Goal: Contribute content: Contribute content

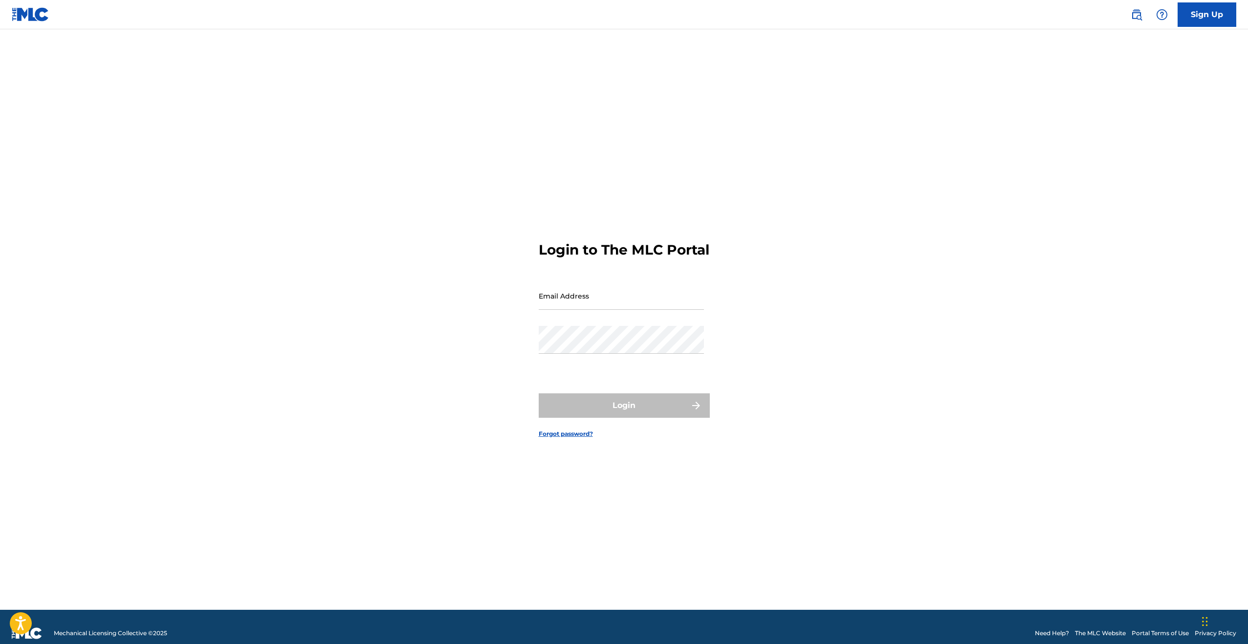
click at [595, 307] on input "Email Address" at bounding box center [621, 296] width 165 height 28
type input "[EMAIL_ADDRESS][DOMAIN_NAME]"
click at [612, 428] on form "Login to The MLC Portal Email Address jeremyshermaneb@gmail.com Password Login …" at bounding box center [624, 332] width 171 height 556
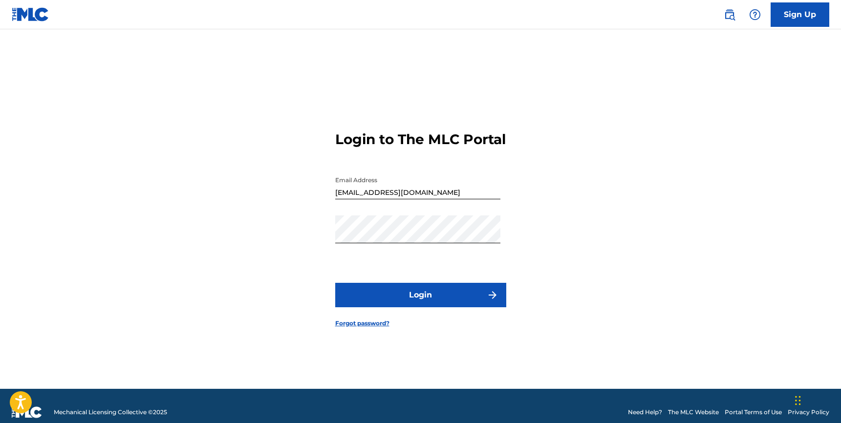
click at [442, 285] on form "Login to The MLC Portal Email Address jeremyshermaneb@gmail.com Password Login …" at bounding box center [420, 221] width 171 height 335
click at [444, 296] on button "Login" at bounding box center [420, 295] width 171 height 24
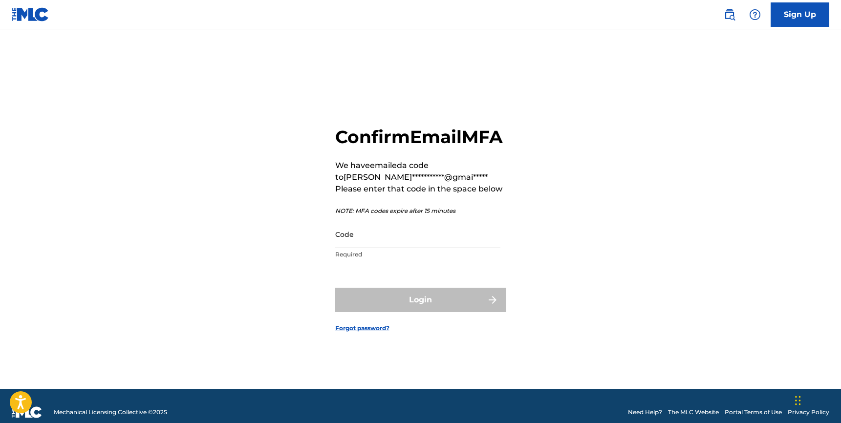
click at [420, 244] on input "Code" at bounding box center [417, 234] width 165 height 28
paste input "062048"
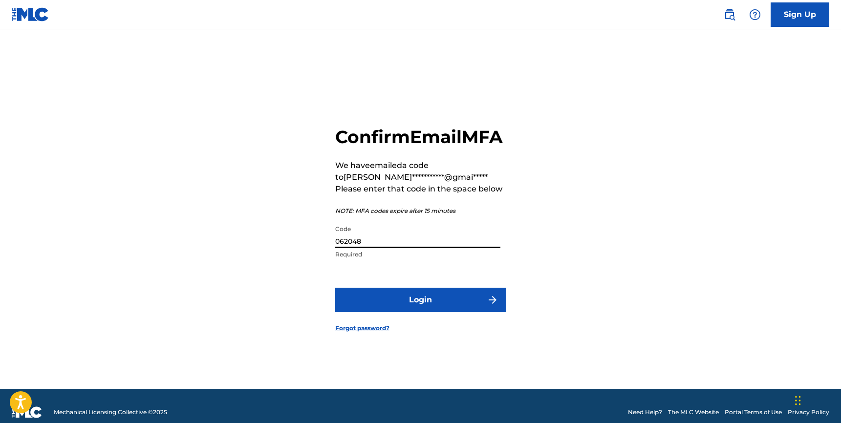
type input "062048"
click at [394, 312] on button "Login" at bounding box center [420, 300] width 171 height 24
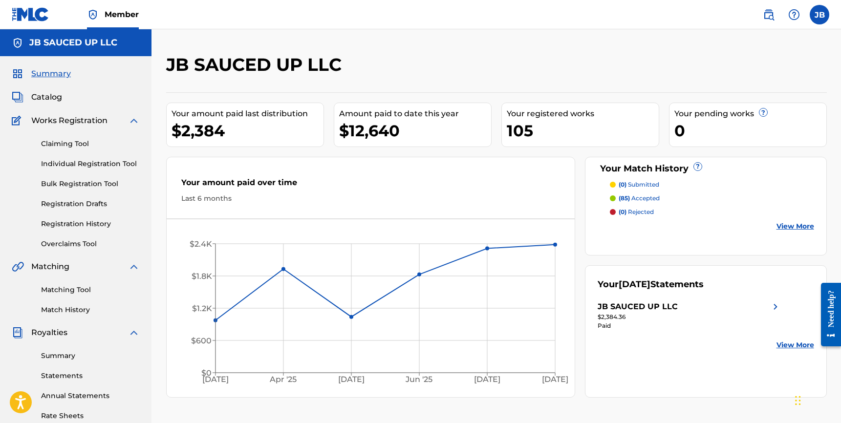
click at [67, 167] on link "Individual Registration Tool" at bounding box center [90, 164] width 99 height 10
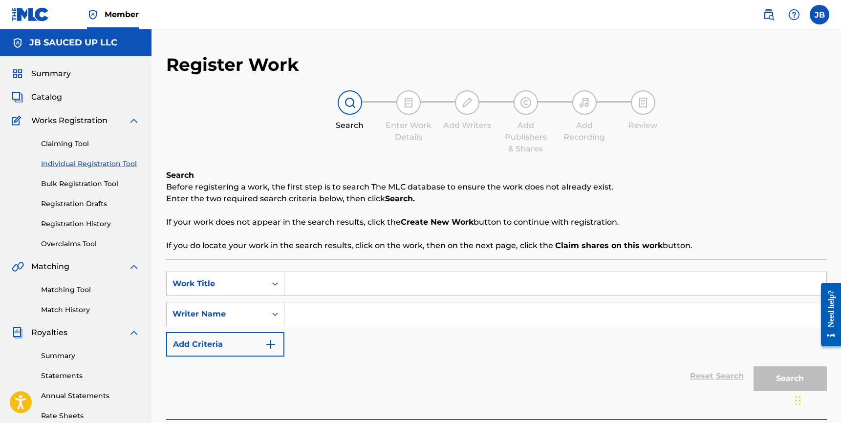
click at [69, 146] on link "Claiming Tool" at bounding box center [90, 144] width 99 height 10
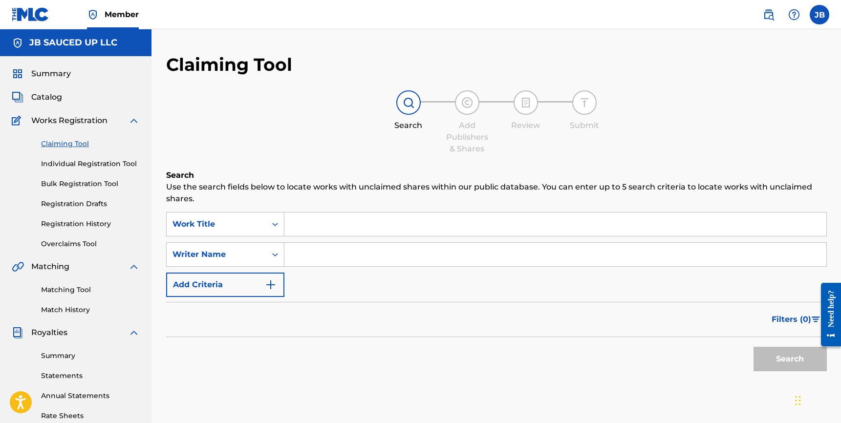
click at [310, 218] on input "Search Form" at bounding box center [556, 224] width 542 height 23
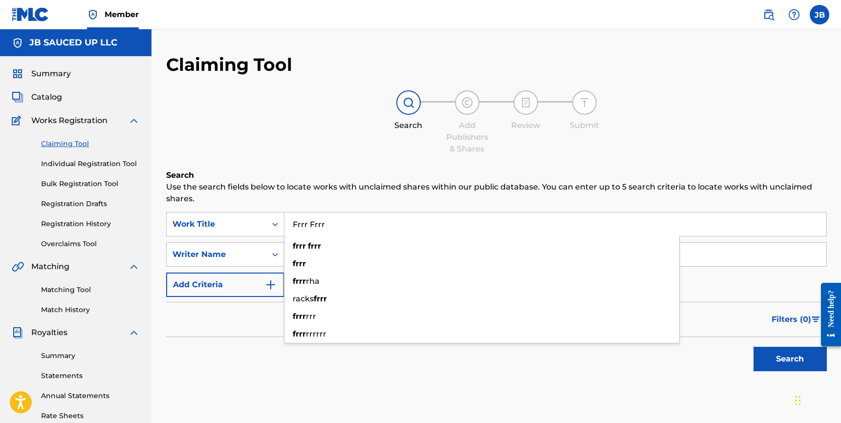
type input "Frrr Frrr"
click at [373, 172] on h6 "Search" at bounding box center [496, 176] width 661 height 12
click at [236, 259] on div "Writer Name" at bounding box center [217, 255] width 88 height 12
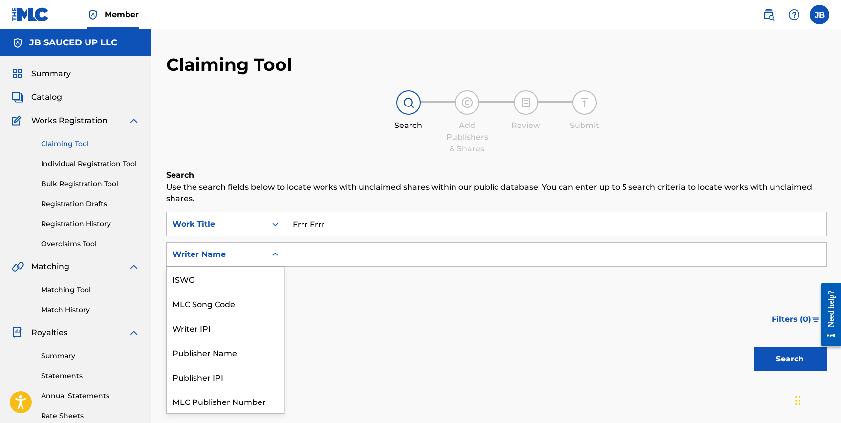
scroll to position [24, 0]
click at [332, 300] on form "SearchWithCriteriaa97d9e24-961e-4f8b-9219-b4377288d659 Work Title Frrr Frrr Sea…" at bounding box center [496, 294] width 661 height 164
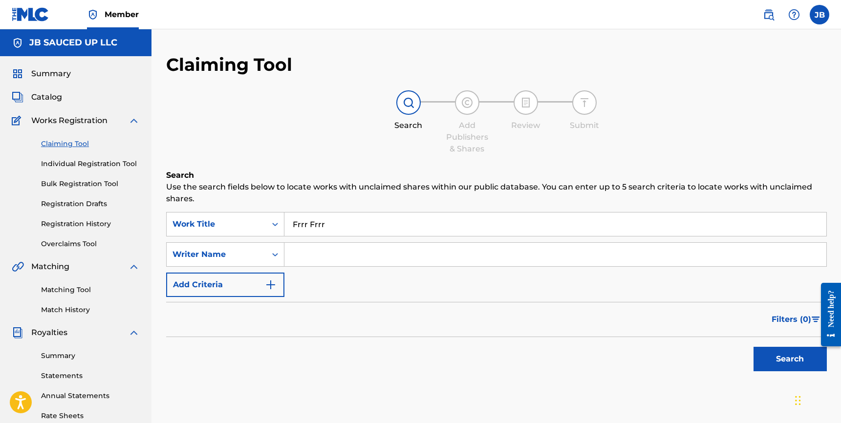
click at [239, 289] on button "Add Criteria" at bounding box center [225, 285] width 118 height 24
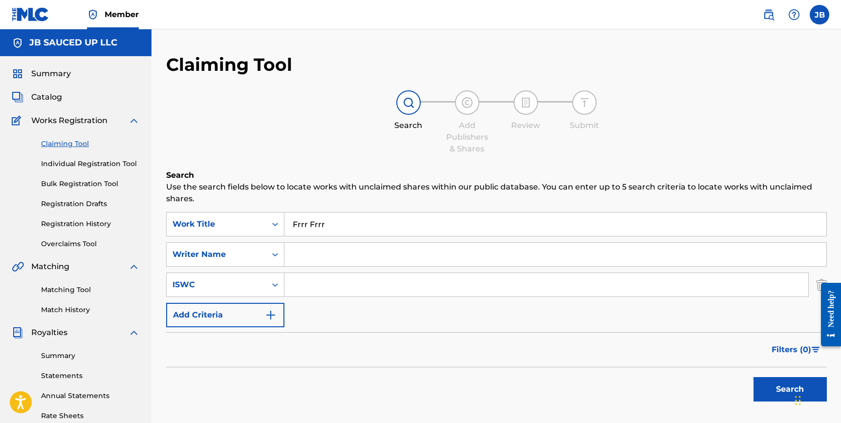
click at [238, 299] on div "SearchWithCriteriaa97d9e24-961e-4f8b-9219-b4377288d659 Work Title Frrr Frrr Sea…" at bounding box center [496, 269] width 661 height 115
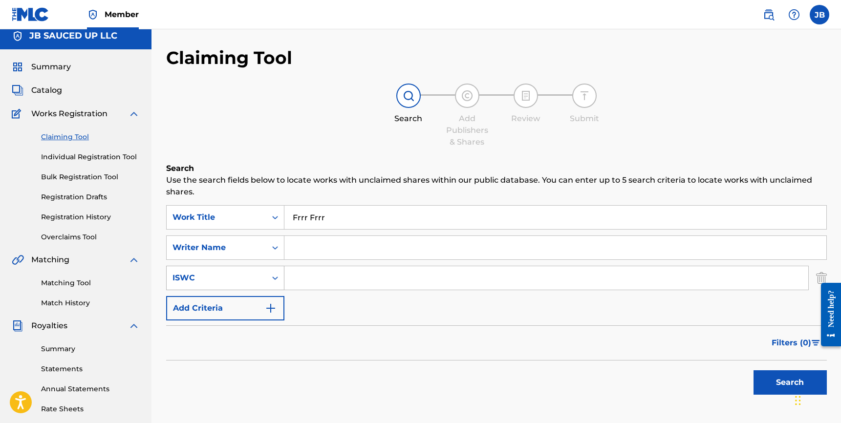
scroll to position [21, 0]
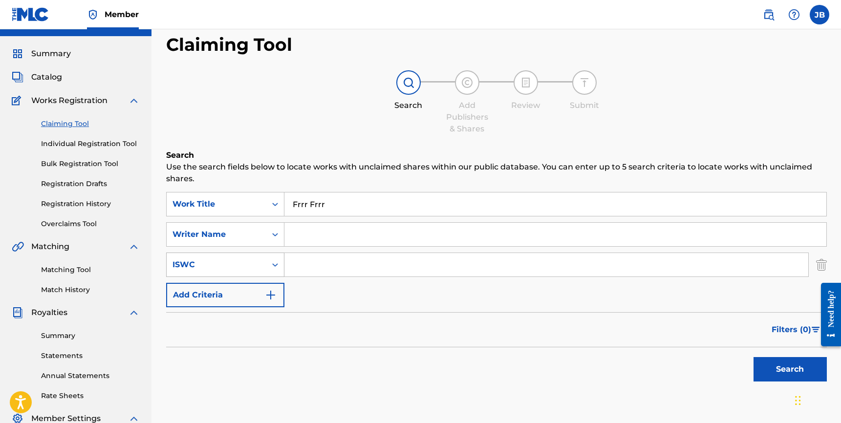
click at [238, 277] on div "ISWC" at bounding box center [225, 265] width 118 height 24
click at [321, 243] on input "Search Form" at bounding box center [556, 233] width 542 height 23
click at [208, 267] on div "ISWC" at bounding box center [217, 264] width 88 height 12
click at [305, 240] on input "Search Form" at bounding box center [556, 233] width 542 height 23
click at [321, 229] on input "Search Form" at bounding box center [556, 233] width 542 height 23
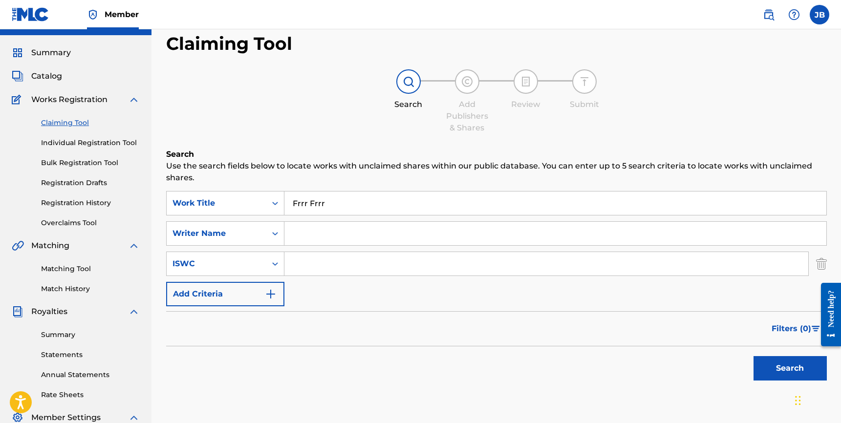
paste input "ODUM LADARIUS"
click at [313, 232] on input "ODUM LADARIUS" at bounding box center [556, 233] width 542 height 23
click at [371, 238] on input "LADARIUS" at bounding box center [556, 233] width 542 height 23
paste input "ODUM"
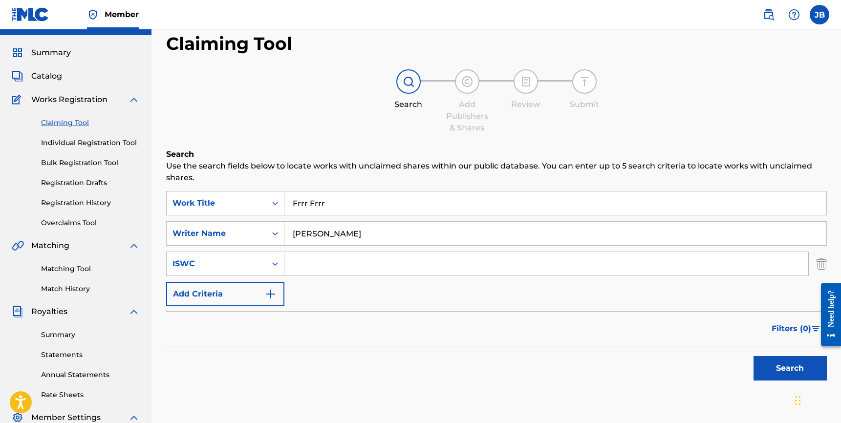
type input "LADARIUS ODUM"
click at [754, 356] on button "Search" at bounding box center [790, 368] width 73 height 24
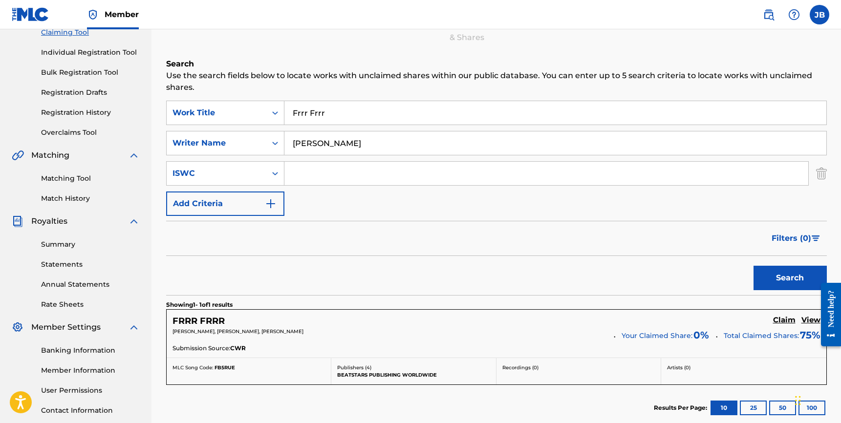
scroll to position [125, 0]
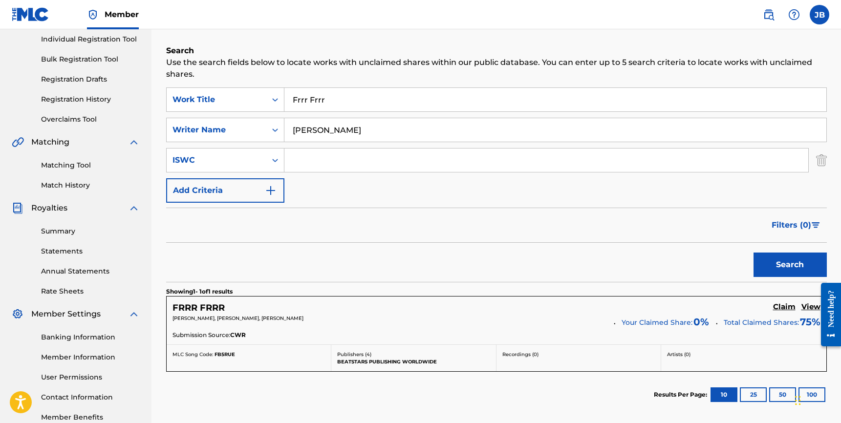
click at [787, 307] on h5 "Claim" at bounding box center [784, 307] width 22 height 9
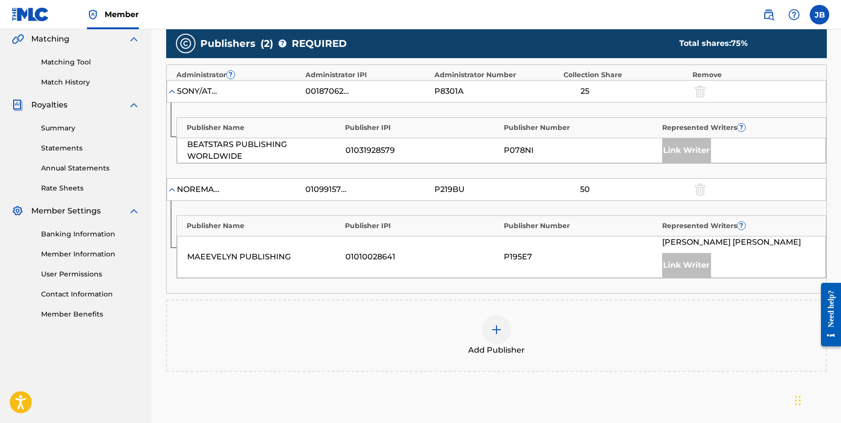
scroll to position [239, 0]
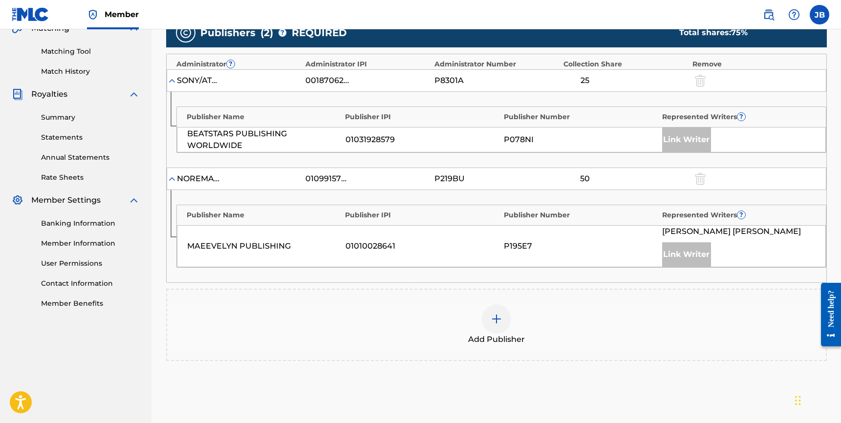
click at [442, 288] on div "Publishers ( 2 ) ? REQUIRED Total shares: 75 % Administrator ? Administrator IP…" at bounding box center [496, 189] width 661 height 343
click at [442, 318] on div "Add Publisher" at bounding box center [496, 325] width 659 height 41
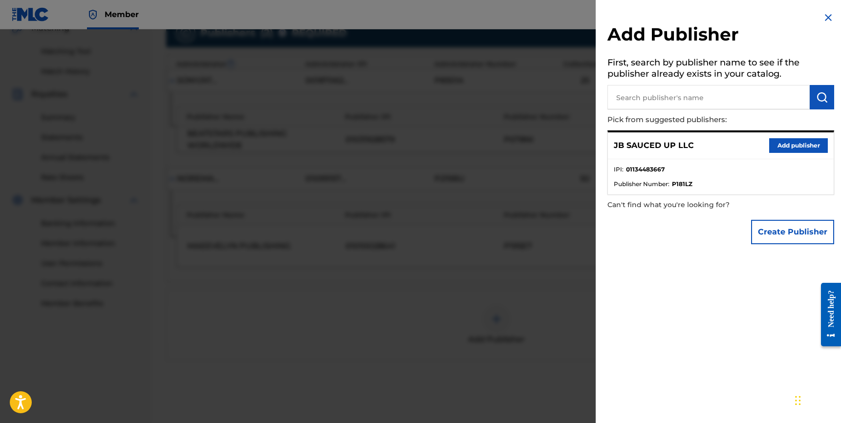
click at [821, 147] on button "Add publisher" at bounding box center [798, 145] width 59 height 15
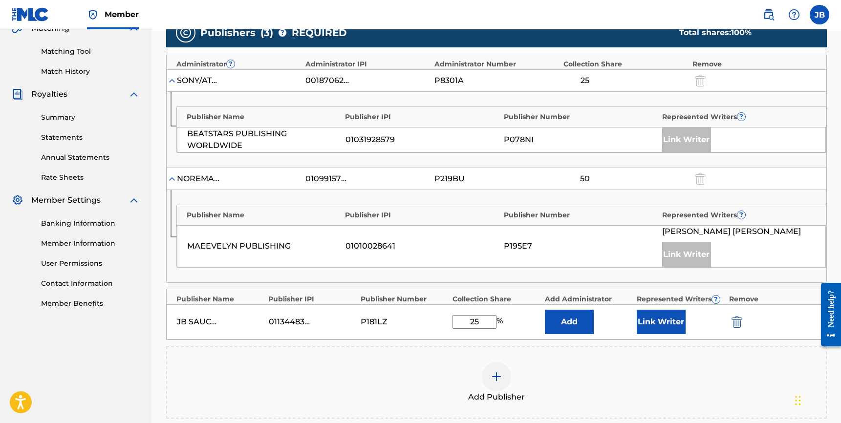
drag, startPoint x: 476, startPoint y: 318, endPoint x: 497, endPoint y: 290, distance: 35.3
click at [496, 290] on div "Publisher Name Publisher IPI Publisher Number Collection Share Add Administrato…" at bounding box center [496, 314] width 661 height 51
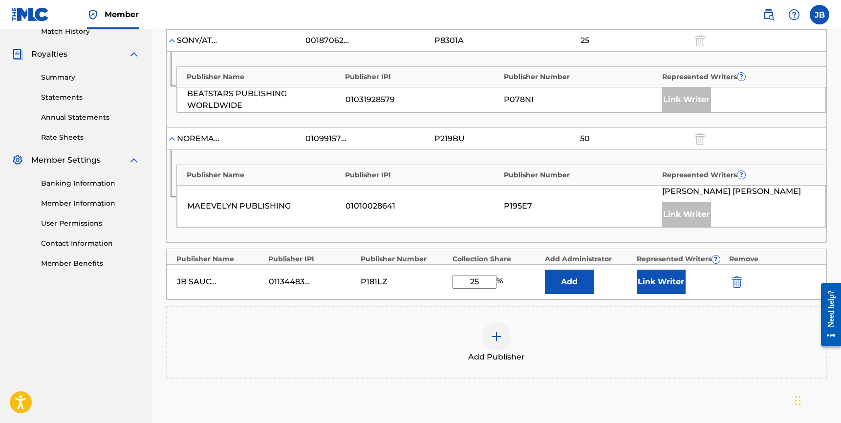
scroll to position [285, 0]
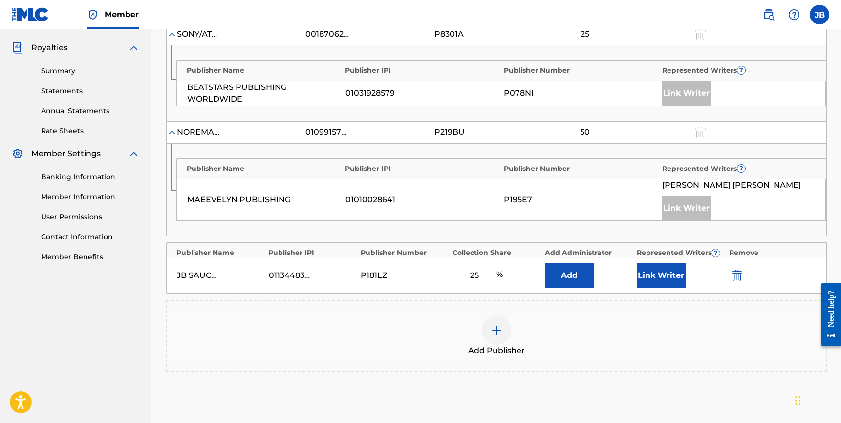
type input "25"
click at [652, 274] on button "Link Writer" at bounding box center [661, 275] width 49 height 24
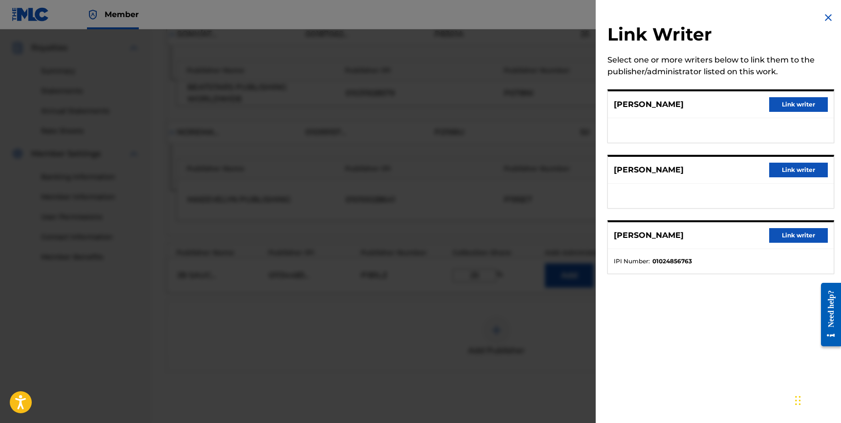
click at [789, 167] on button "Link writer" at bounding box center [798, 170] width 59 height 15
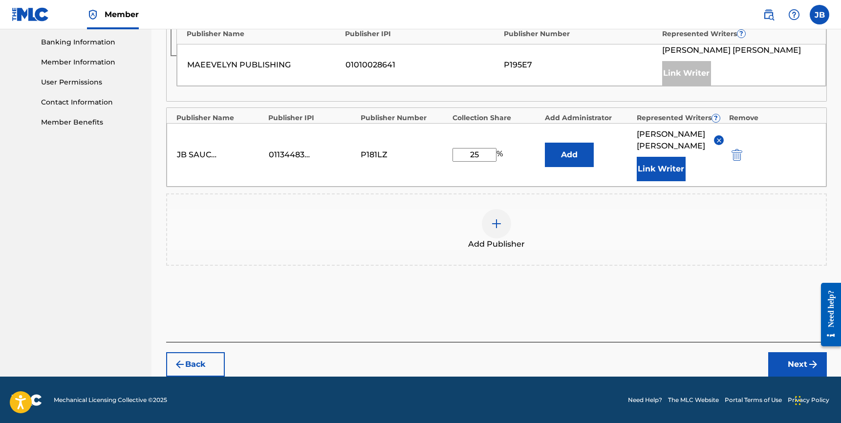
click at [791, 353] on button "Next" at bounding box center [797, 364] width 59 height 24
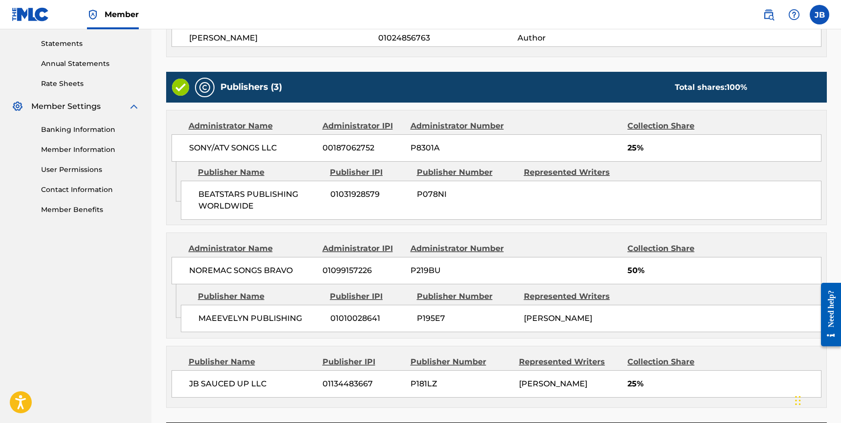
scroll to position [411, 0]
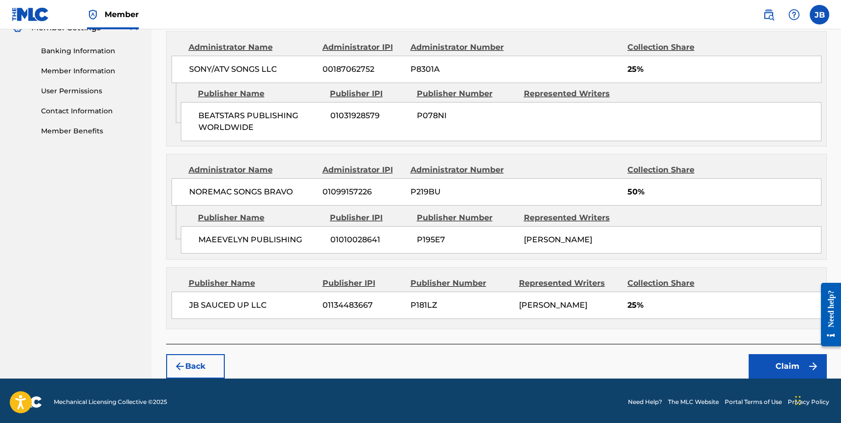
click at [770, 360] on button "Claim" at bounding box center [788, 366] width 78 height 24
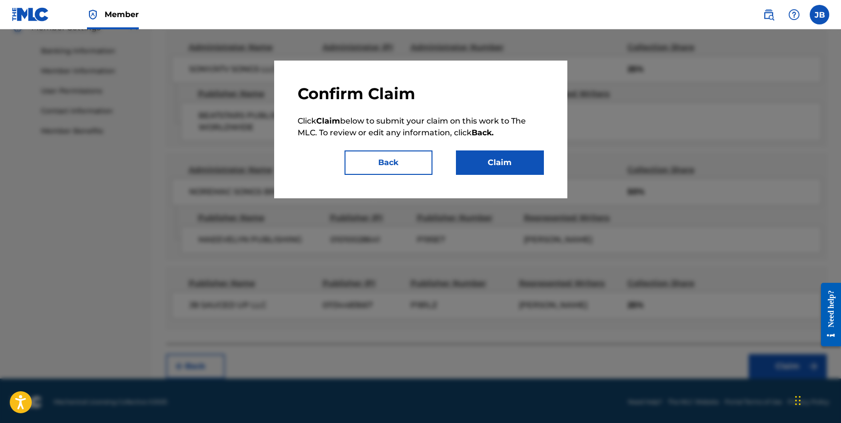
click at [499, 163] on button "Claim" at bounding box center [500, 163] width 88 height 24
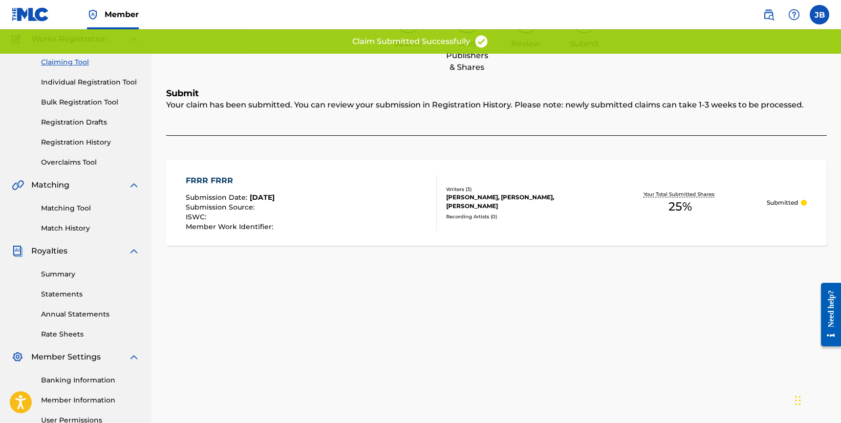
scroll to position [60, 0]
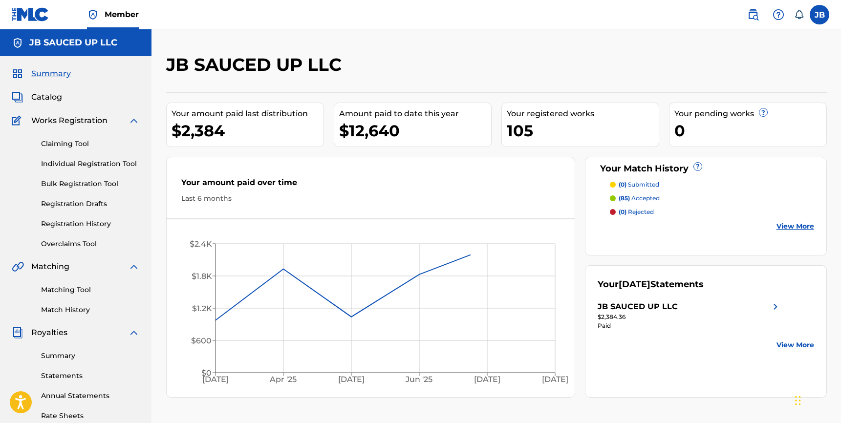
click at [55, 182] on link "Bulk Registration Tool" at bounding box center [90, 184] width 99 height 10
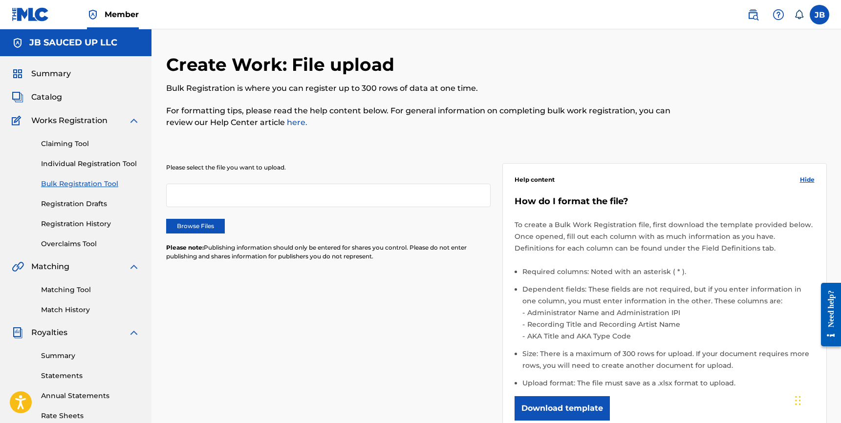
click at [79, 289] on link "Matching Tool" at bounding box center [90, 290] width 99 height 10
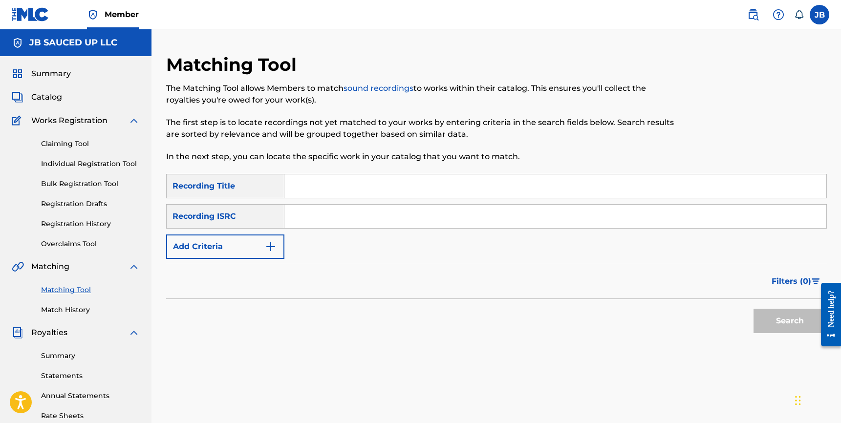
click at [302, 184] on input "Search Form" at bounding box center [556, 186] width 542 height 23
click at [257, 212] on div "Recording ISRC" at bounding box center [225, 216] width 118 height 24
click at [312, 179] on input "Search Form" at bounding box center [556, 186] width 542 height 23
paste input "Lanvins"
type input "Lanvins"
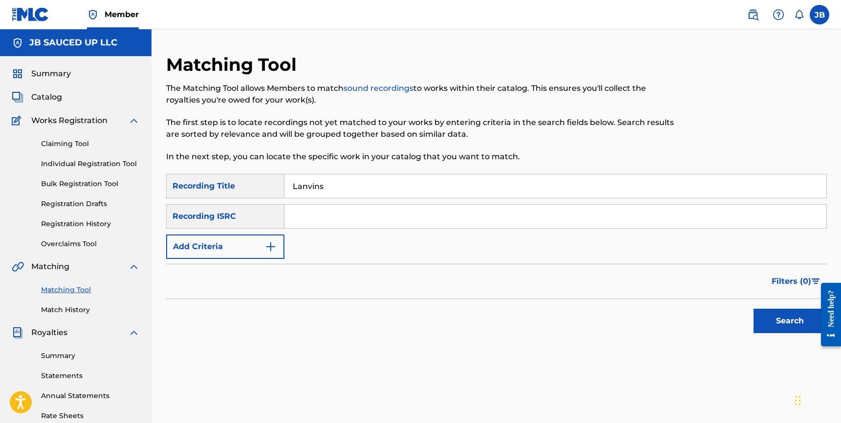
click at [249, 240] on button "Add Criteria" at bounding box center [225, 247] width 118 height 24
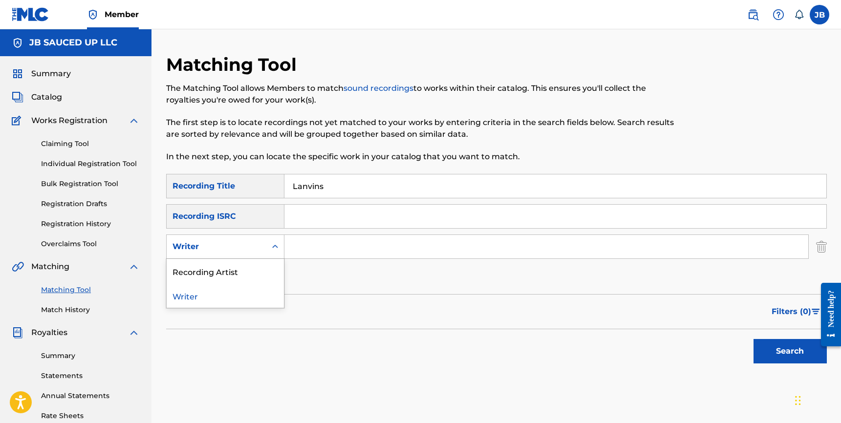
click at [249, 235] on div "Writer" at bounding box center [225, 247] width 118 height 24
click at [249, 268] on div "Recording Artist" at bounding box center [225, 271] width 117 height 24
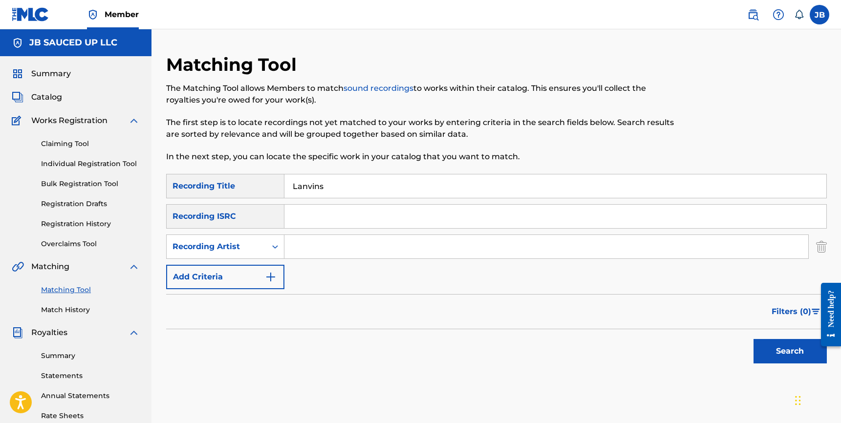
click at [326, 228] on div "Search Form" at bounding box center [556, 216] width 543 height 24
click at [326, 244] on input "Search Form" at bounding box center [547, 246] width 524 height 23
type input "LIL MIGO"
click at [754, 339] on button "Search" at bounding box center [790, 351] width 73 height 24
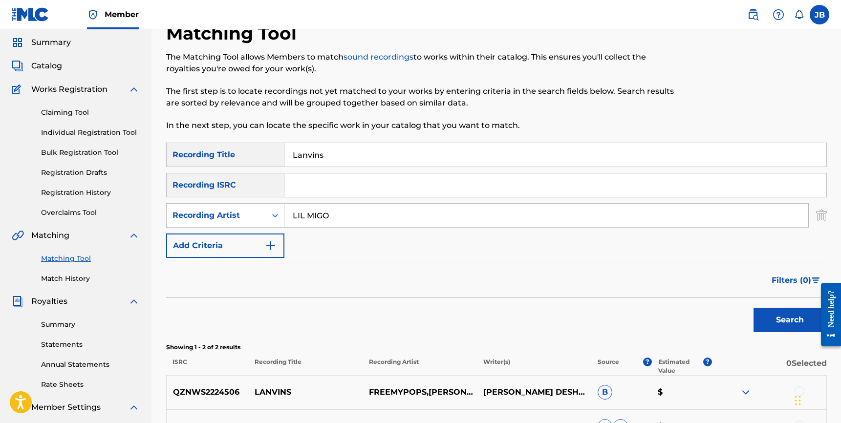
scroll to position [10, 0]
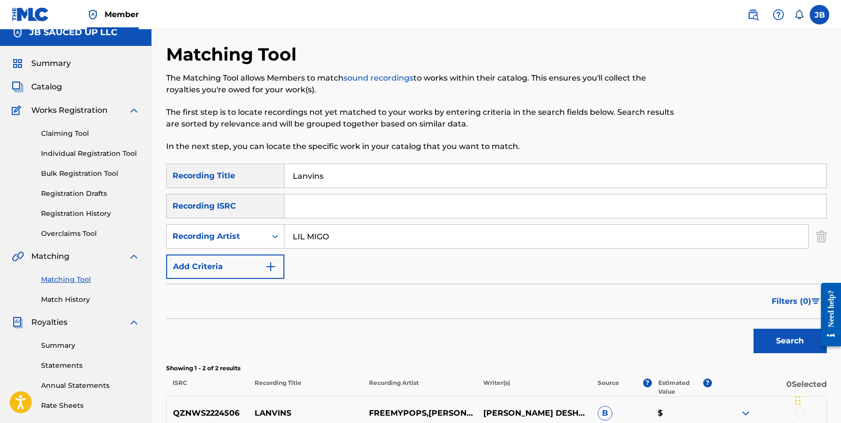
click at [72, 133] on link "Claiming Tool" at bounding box center [90, 134] width 99 height 10
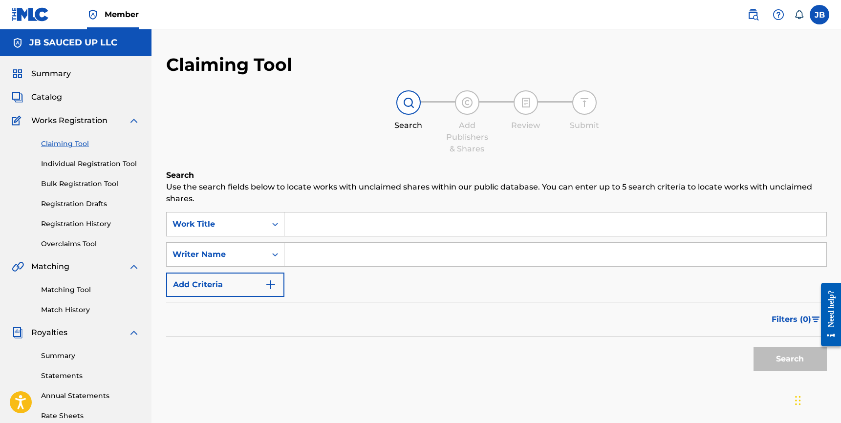
click at [310, 228] on input "Search Form" at bounding box center [556, 224] width 542 height 23
paste input "Lanvins"
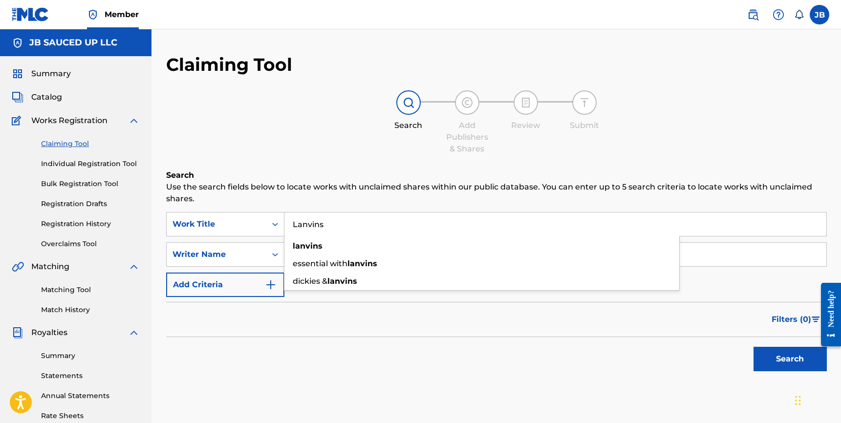
type input "Lanvins"
click at [324, 201] on p "Use the search fields below to locate works with unclaimed shares within our pu…" at bounding box center [496, 192] width 661 height 23
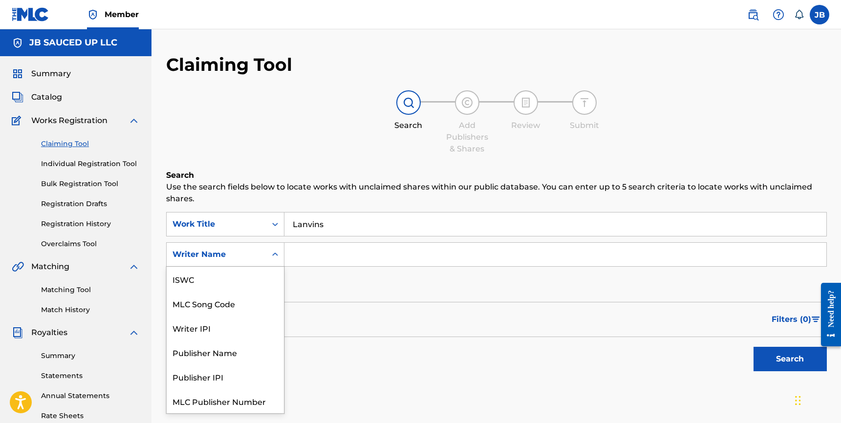
click at [255, 250] on div "Writer Name" at bounding box center [217, 255] width 88 height 12
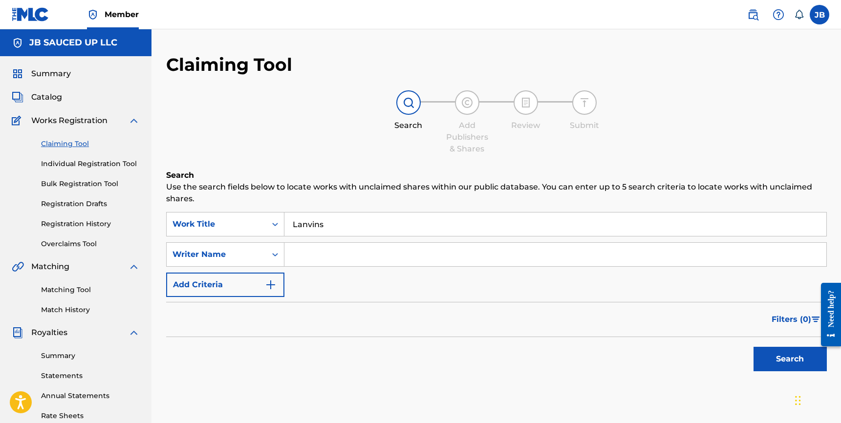
click at [312, 254] on input "Search Form" at bounding box center [556, 254] width 542 height 23
click at [754, 347] on button "Search" at bounding box center [790, 359] width 73 height 24
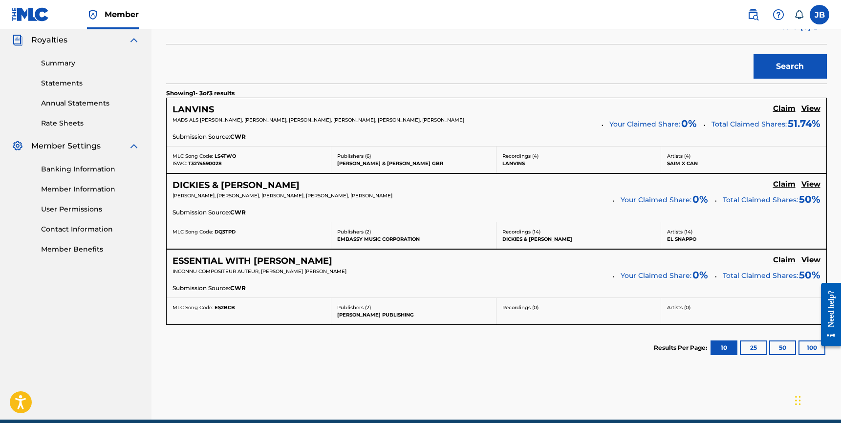
scroll to position [0, 0]
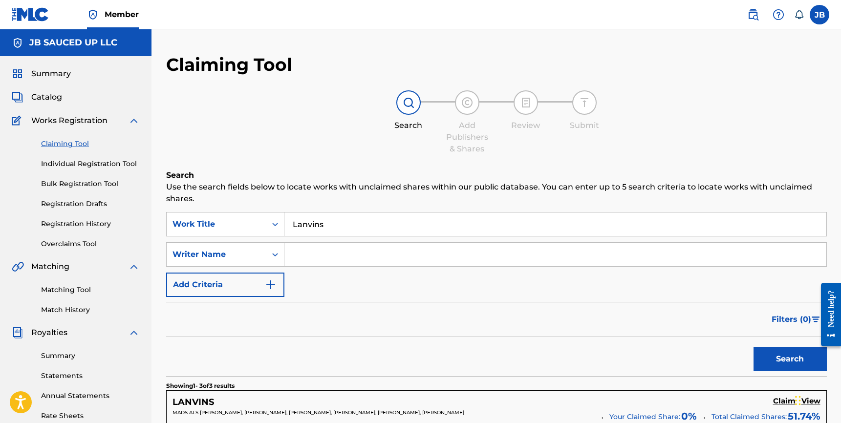
click at [331, 252] on input "Search Form" at bounding box center [556, 254] width 542 height 23
click at [314, 249] on input "Search Form" at bounding box center [556, 254] width 542 height 23
paste input "Adarious Smith"
type input "Adarious Smith"
click at [754, 347] on button "Search" at bounding box center [790, 359] width 73 height 24
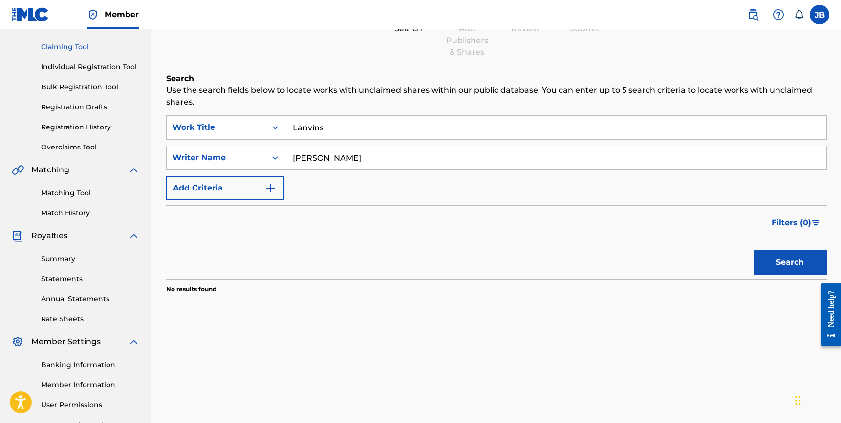
scroll to position [102, 0]
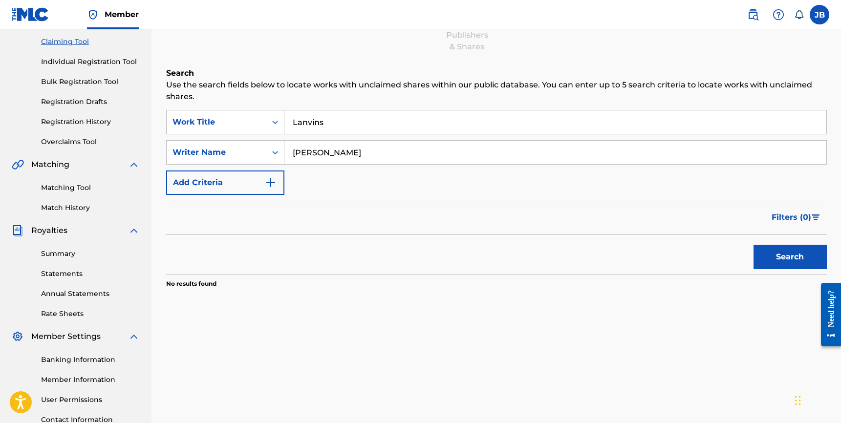
click at [333, 151] on input "Adarious Smith" at bounding box center [556, 152] width 542 height 23
paste input "Adarious Smith"
type input "Adarious Smith"
click at [754, 245] on button "Search" at bounding box center [790, 257] width 73 height 24
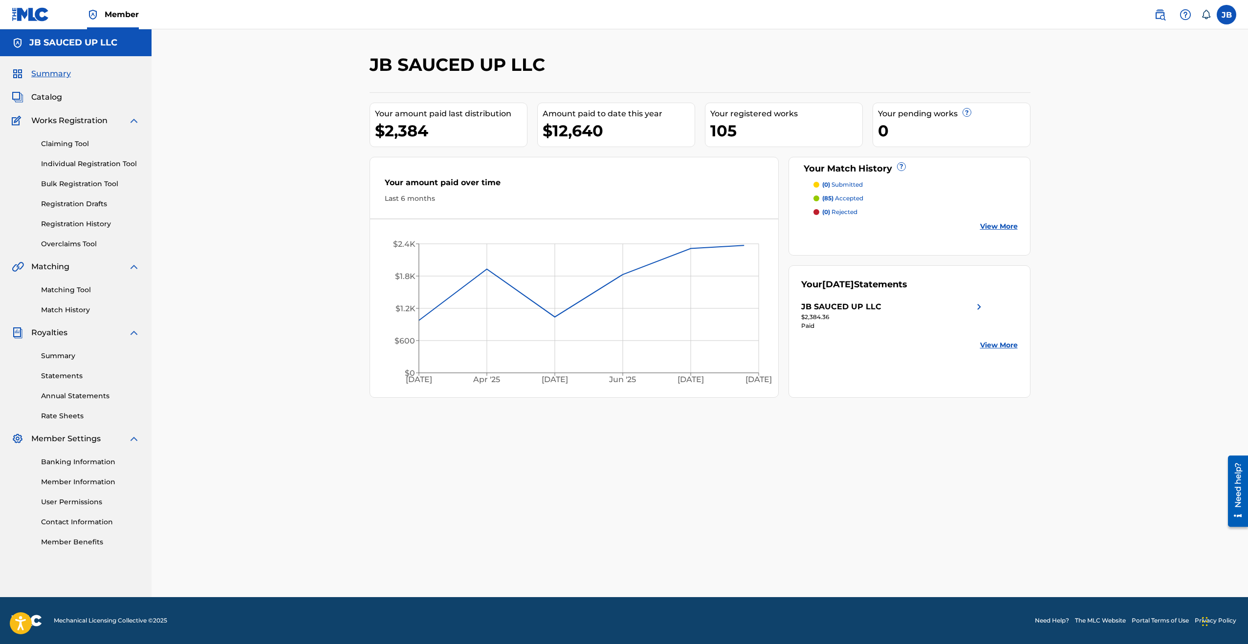
click at [82, 167] on link "Individual Registration Tool" at bounding box center [90, 164] width 99 height 10
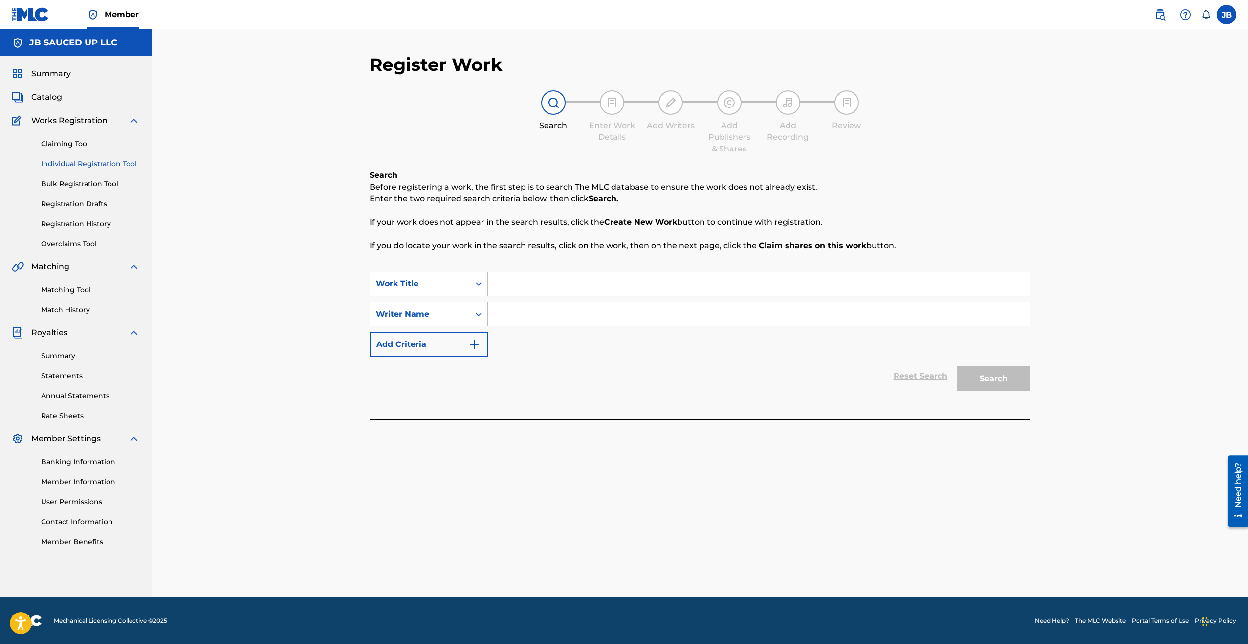
click at [517, 289] on input "Search Form" at bounding box center [759, 283] width 542 height 23
paste input "[PERSON_NAME]"
click at [556, 286] on input "[PERSON_NAME]" at bounding box center [759, 283] width 542 height 23
paste input "Lanvins"
type input "Lanvins"
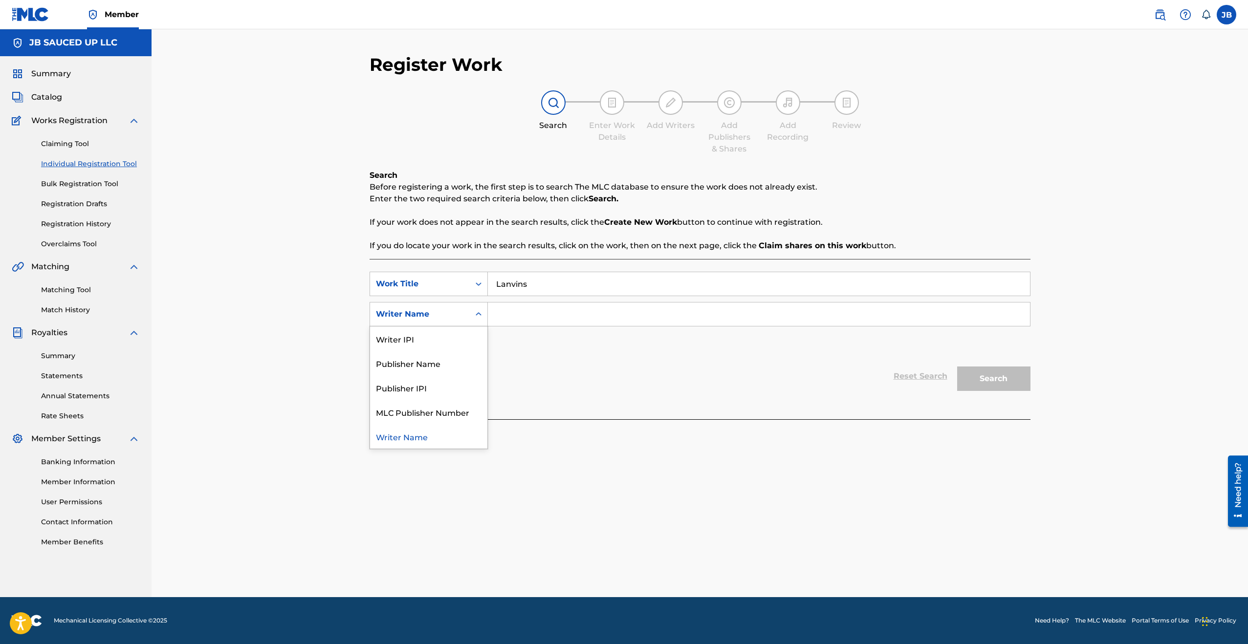
click at [448, 315] on div "Writer Name" at bounding box center [420, 314] width 88 height 12
click at [460, 299] on div "SearchWithCriteriaf588782b-8428-4983-aa64-4b3f27217552 Work Title Lanvins Searc…" at bounding box center [700, 314] width 661 height 85
click at [456, 329] on div "SearchWithCriteriaf588782b-8428-4983-aa64-4b3f27217552 Work Title Lanvins Searc…" at bounding box center [700, 314] width 661 height 85
click at [456, 337] on button "Add Criteria" at bounding box center [429, 344] width 118 height 24
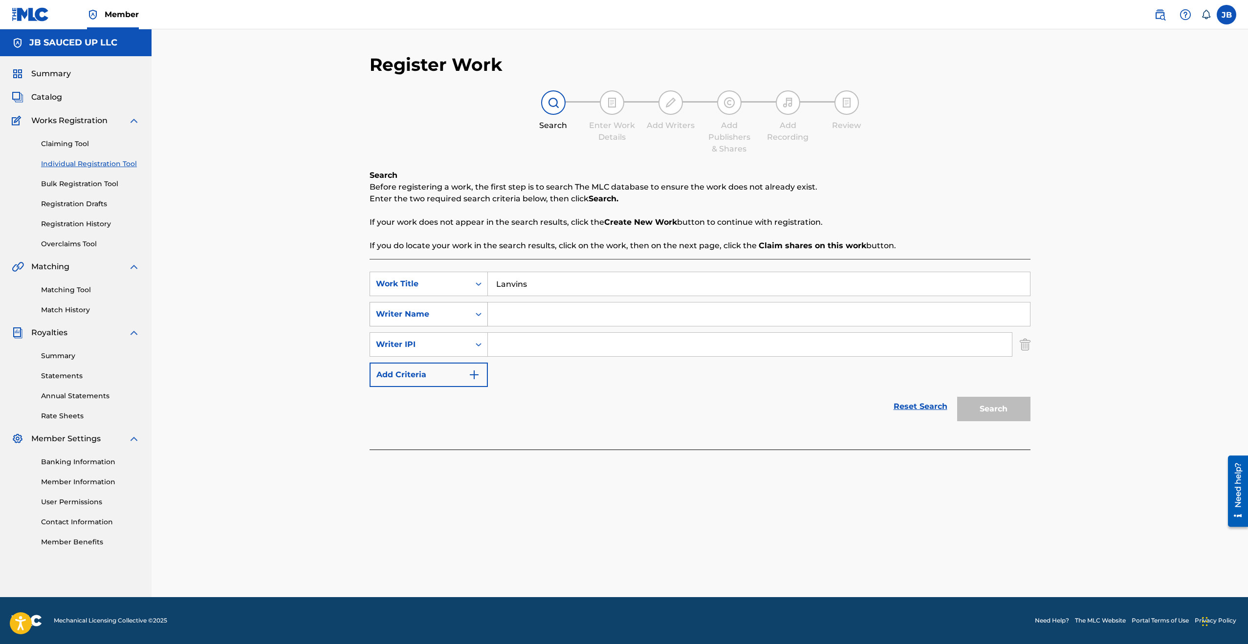
click at [461, 317] on div "Writer Name" at bounding box center [420, 314] width 88 height 12
click at [576, 326] on div "Search Form" at bounding box center [759, 314] width 543 height 24
click at [656, 308] on input "Search Form" at bounding box center [759, 314] width 542 height 23
type input "b"
click at [982, 427] on div "SearchWithCriteriaf588782b-8428-4983-aa64-4b3f27217552 Work Title Lanvins Searc…" at bounding box center [700, 354] width 661 height 191
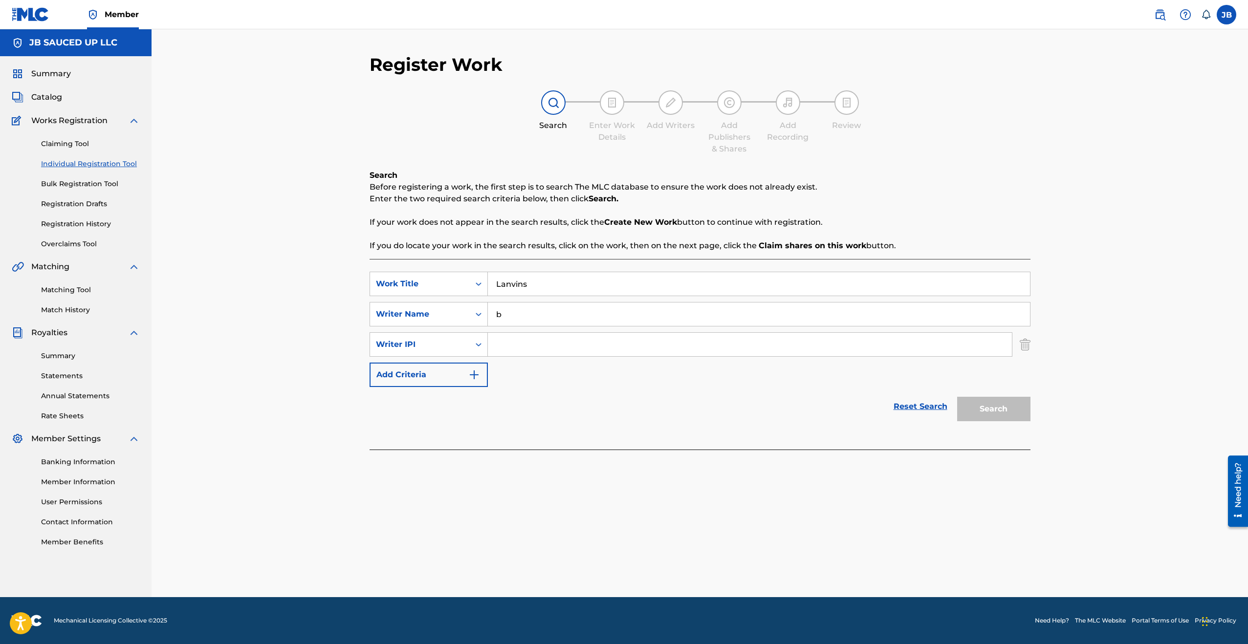
click at [990, 416] on div "Search" at bounding box center [991, 406] width 78 height 39
click at [565, 331] on div "SearchWithCriteriaf588782b-8428-4983-aa64-4b3f27217552 Work Title Lanvins Searc…" at bounding box center [700, 329] width 661 height 115
click at [553, 318] on input "b" at bounding box center [759, 314] width 542 height 23
type input "[PERSON_NAME]"
click at [617, 383] on div "SearchWithCriteriaf588782b-8428-4983-aa64-4b3f27217552 Work Title Lanvins Searc…" at bounding box center [700, 329] width 661 height 115
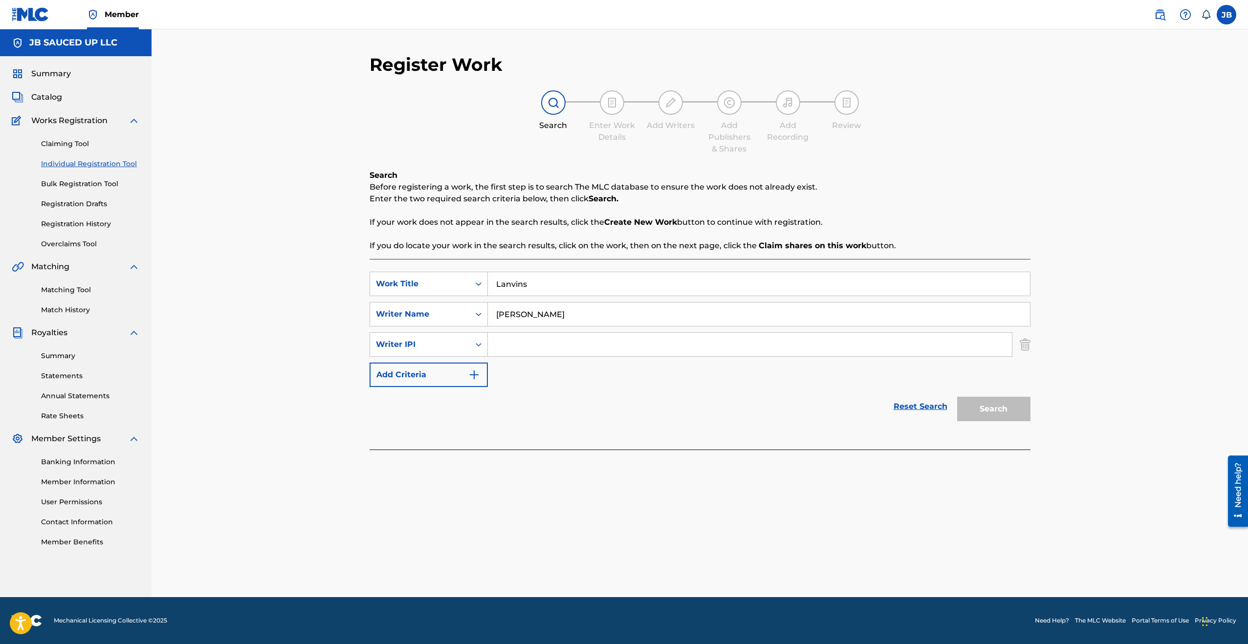
click at [970, 369] on div "SearchWithCriteriaf588782b-8428-4983-aa64-4b3f27217552 Work Title Lanvins Searc…" at bounding box center [700, 329] width 661 height 115
click at [1032, 350] on div "Register Work Search Enter Work Details Add Writers Add Publishers & Shares Add…" at bounding box center [700, 326] width 684 height 544
click at [1028, 349] on img "Search Form" at bounding box center [1025, 344] width 11 height 24
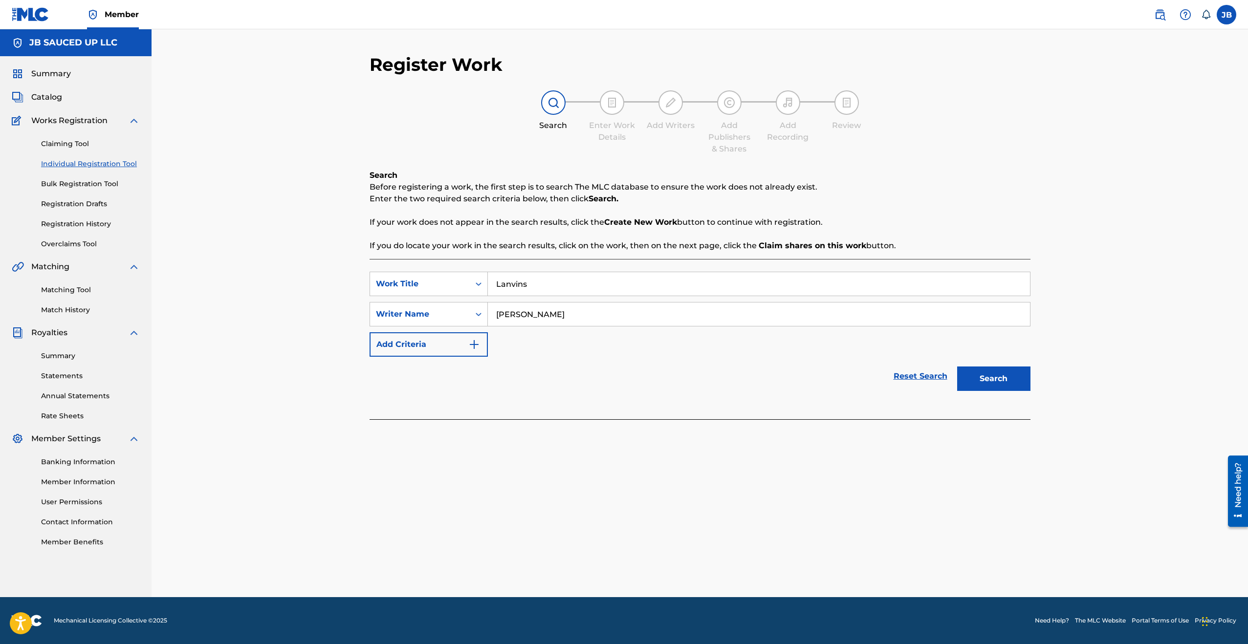
click at [1011, 371] on button "Search" at bounding box center [993, 379] width 73 height 24
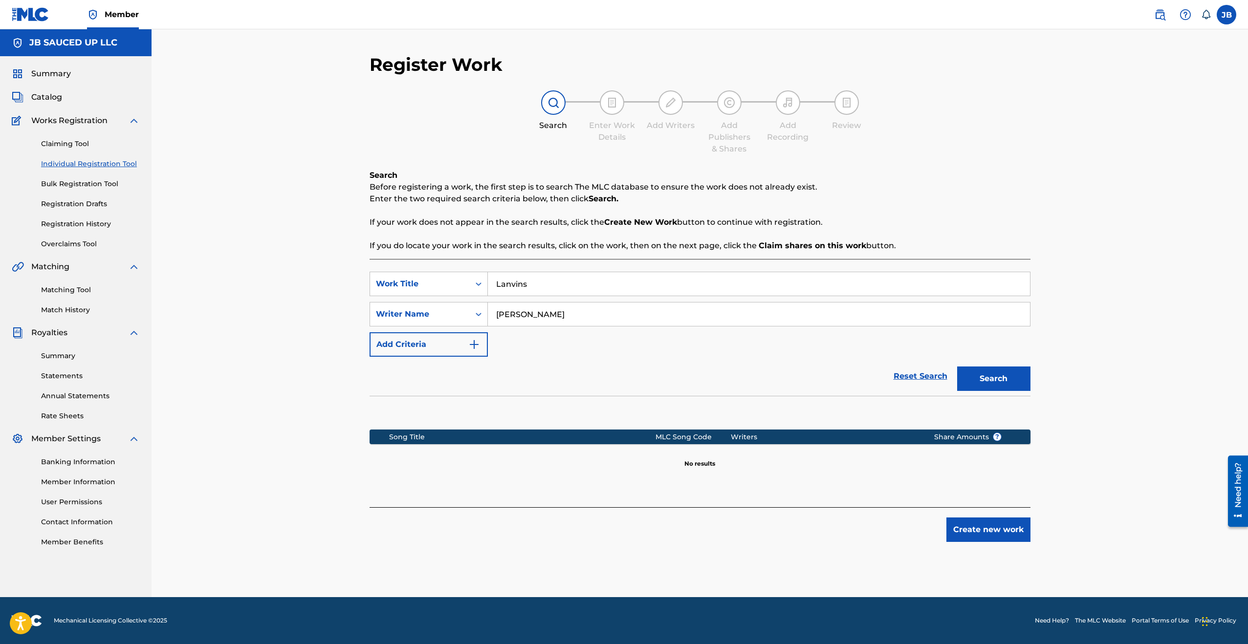
click at [991, 538] on button "Create new work" at bounding box center [988, 530] width 84 height 24
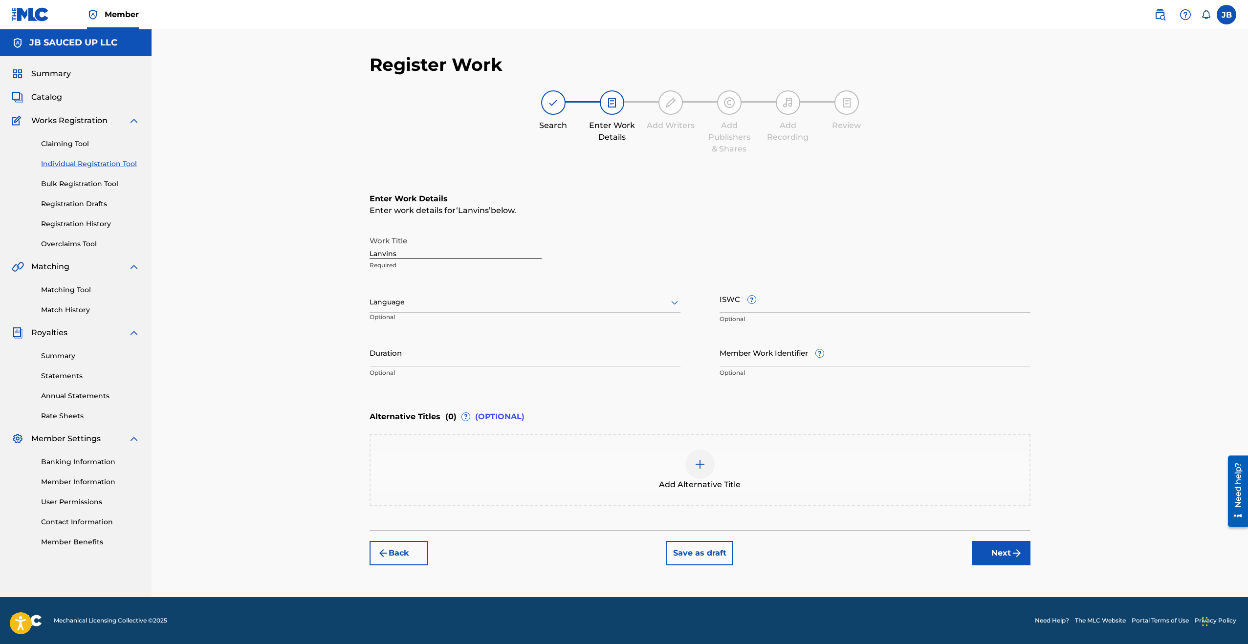
click at [515, 439] on div "Add Alternative Title" at bounding box center [700, 470] width 661 height 72
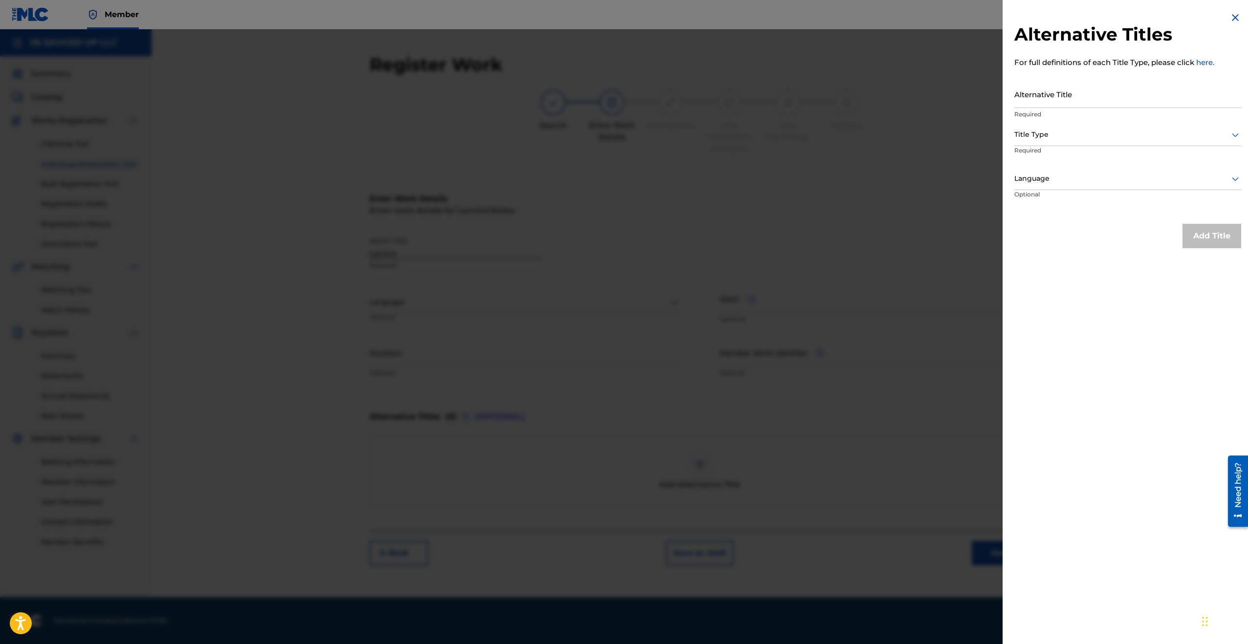
click at [766, 188] on div at bounding box center [624, 351] width 1248 height 644
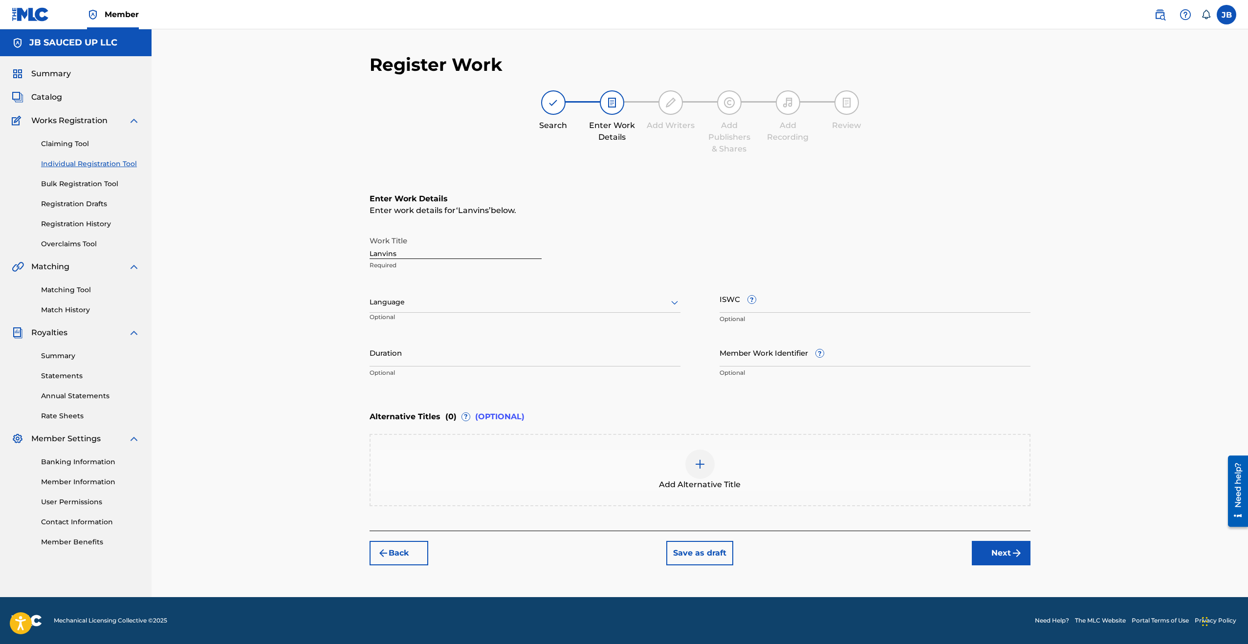
click at [996, 559] on button "Next" at bounding box center [1001, 553] width 59 height 24
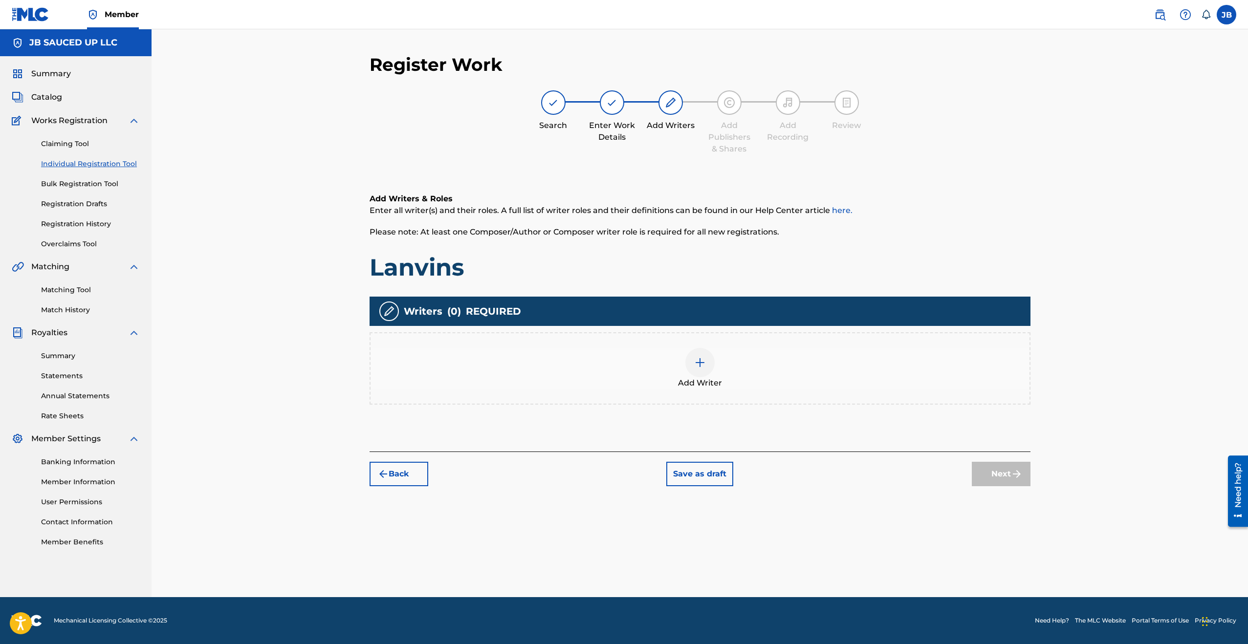
click at [667, 396] on div "Add Writer" at bounding box center [700, 368] width 661 height 72
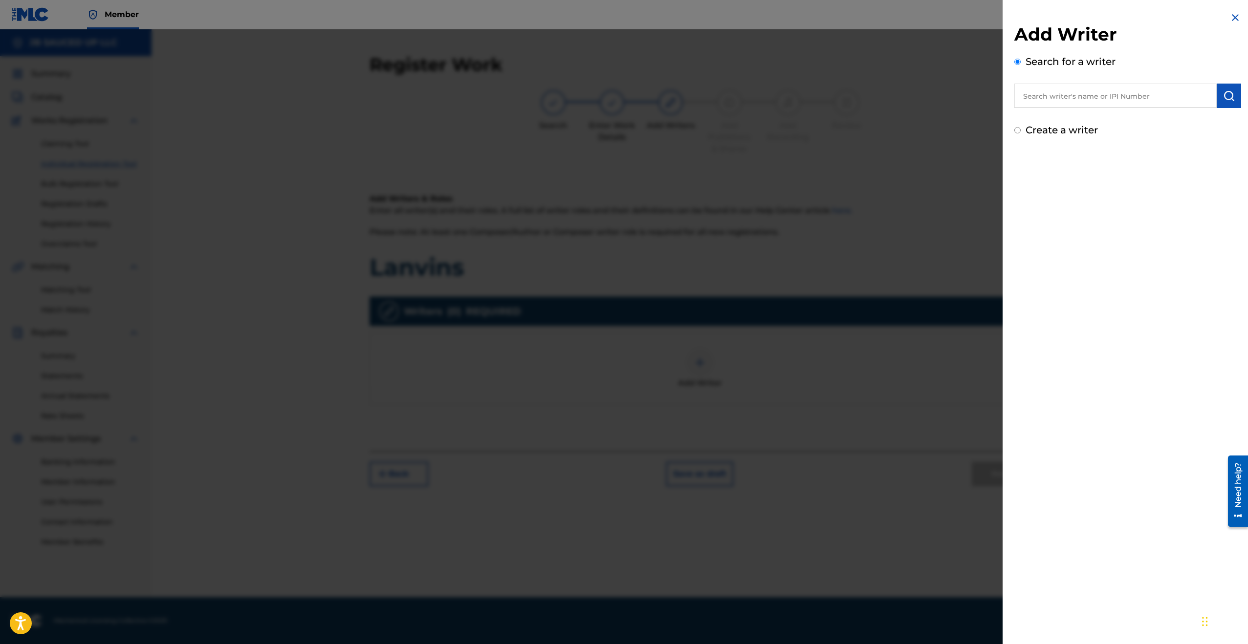
click at [1068, 105] on input "text" at bounding box center [1115, 96] width 202 height 24
click at [1109, 106] on input "text" at bounding box center [1115, 96] width 202 height 24
paste input "[PERSON_NAME]"
type input "[PERSON_NAME]"
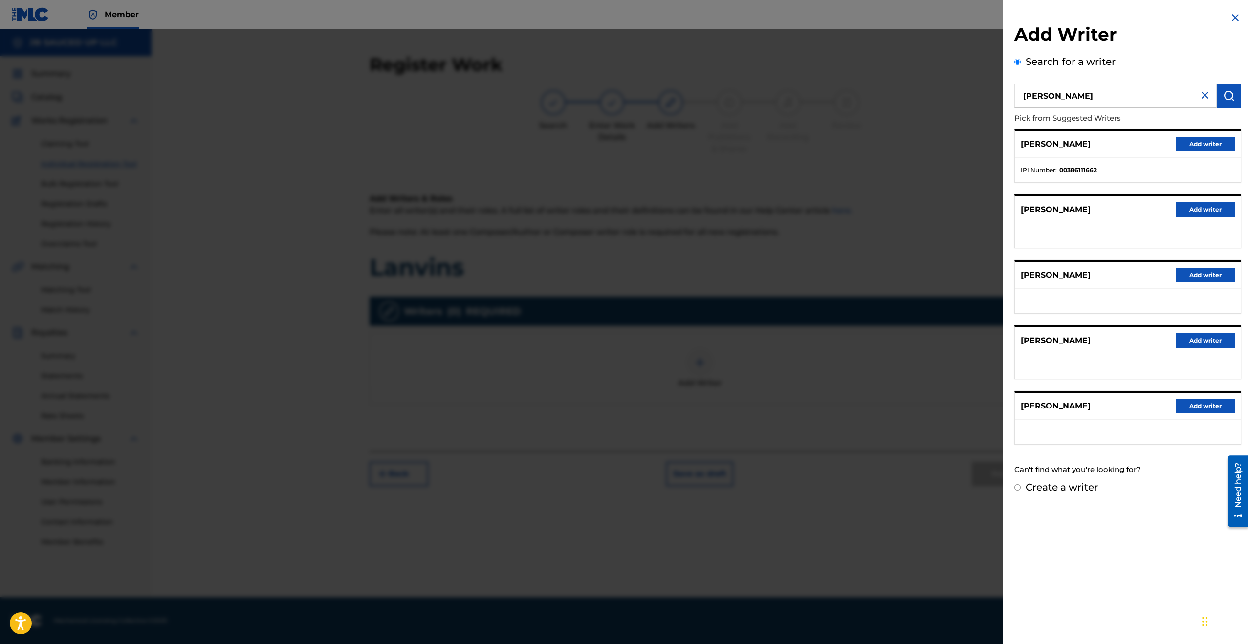
click at [1188, 145] on button "Add writer" at bounding box center [1205, 144] width 59 height 15
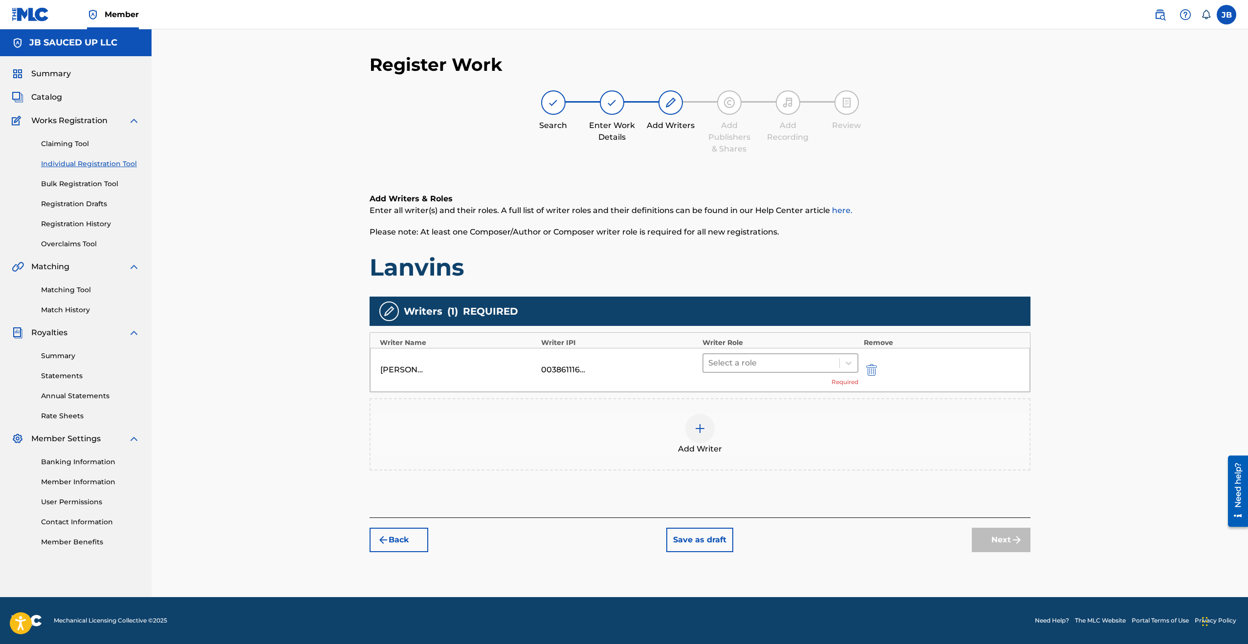
click at [741, 361] on div at bounding box center [771, 363] width 127 height 14
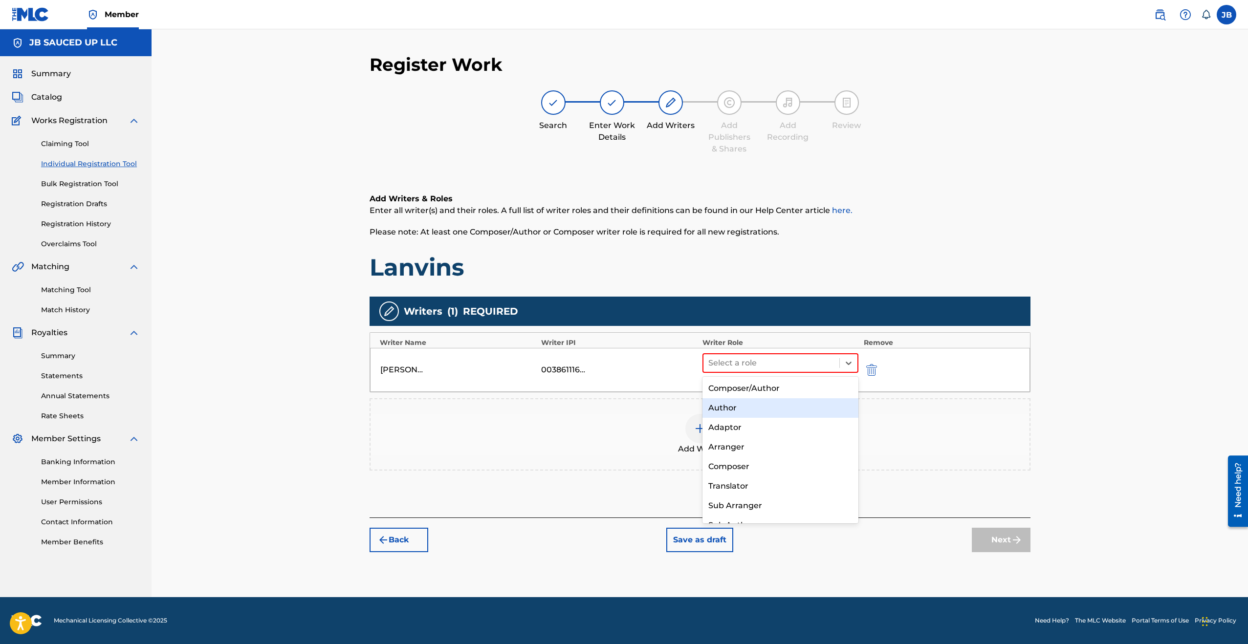
click at [738, 411] on div "Author" at bounding box center [780, 408] width 156 height 20
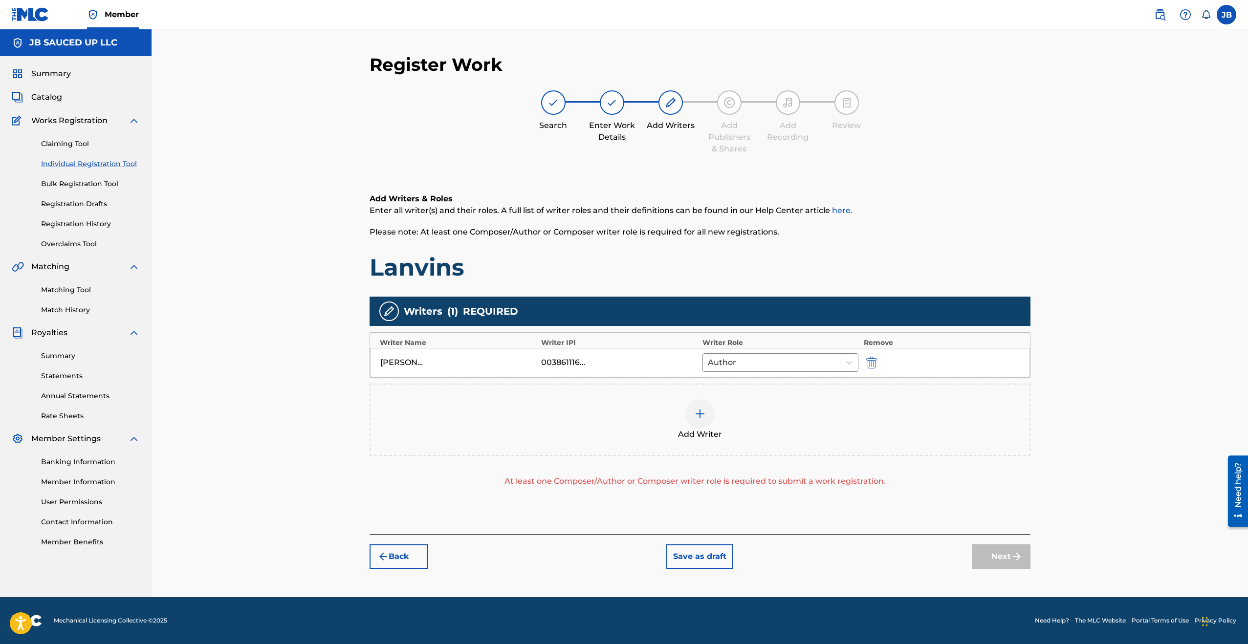
click at [657, 420] on div "Add Writer" at bounding box center [700, 419] width 659 height 41
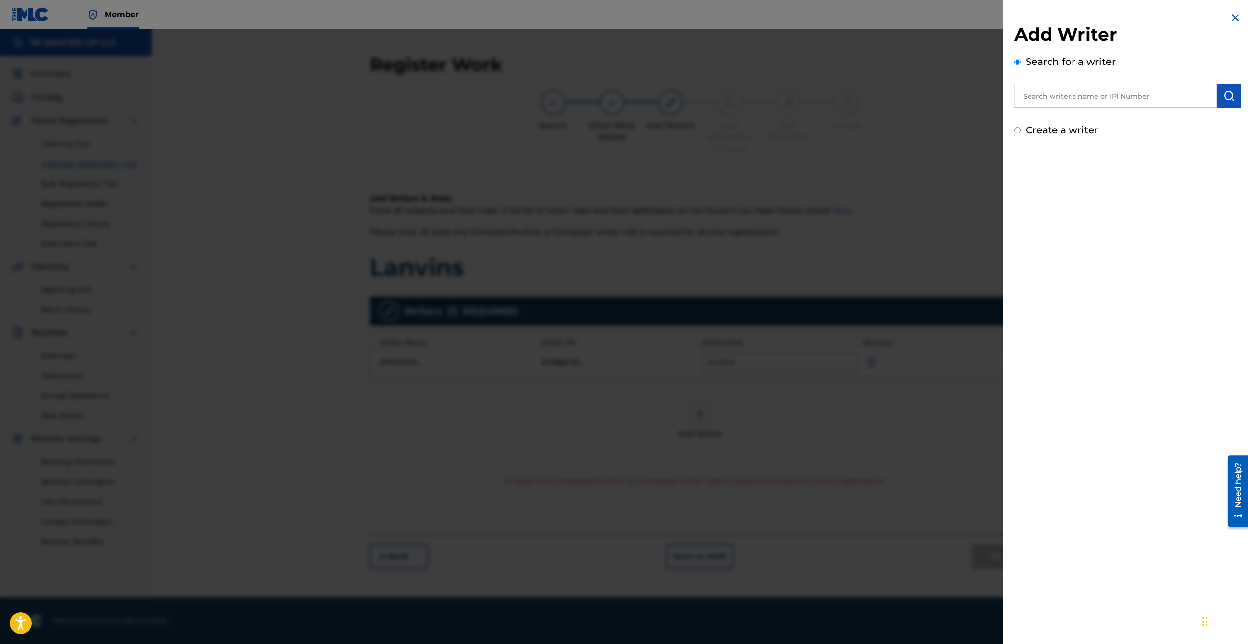
click at [1094, 96] on input "text" at bounding box center [1115, 96] width 202 height 24
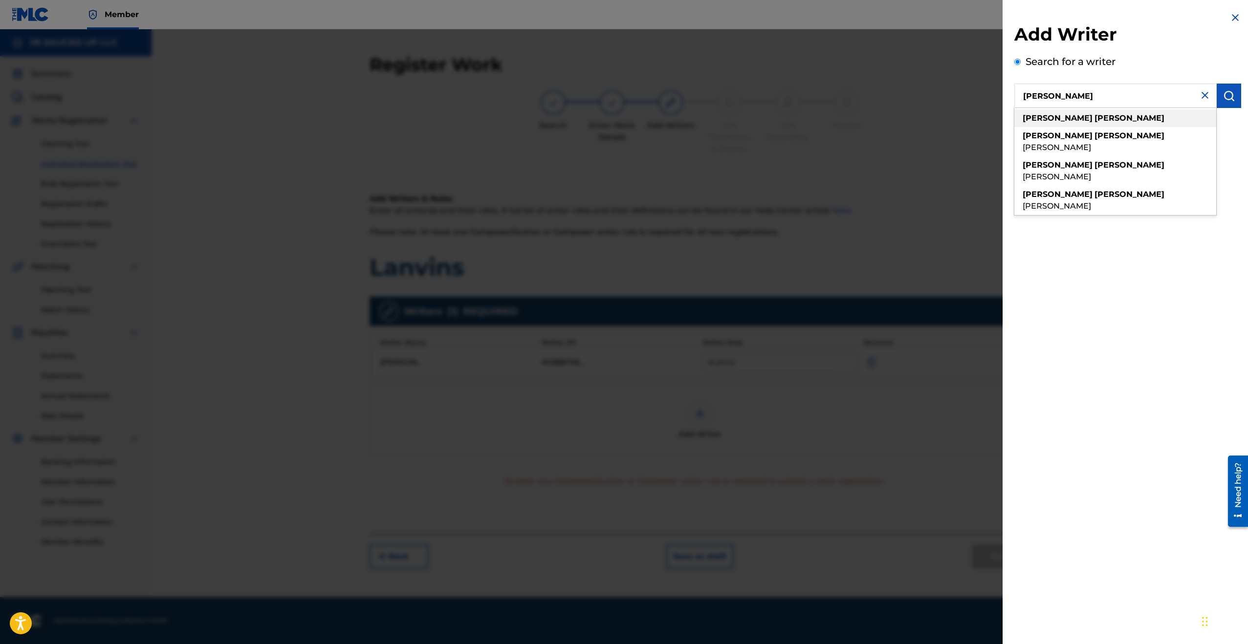
click at [1134, 127] on div "[PERSON_NAME]" at bounding box center [1115, 141] width 202 height 29
type input "[PERSON_NAME]"
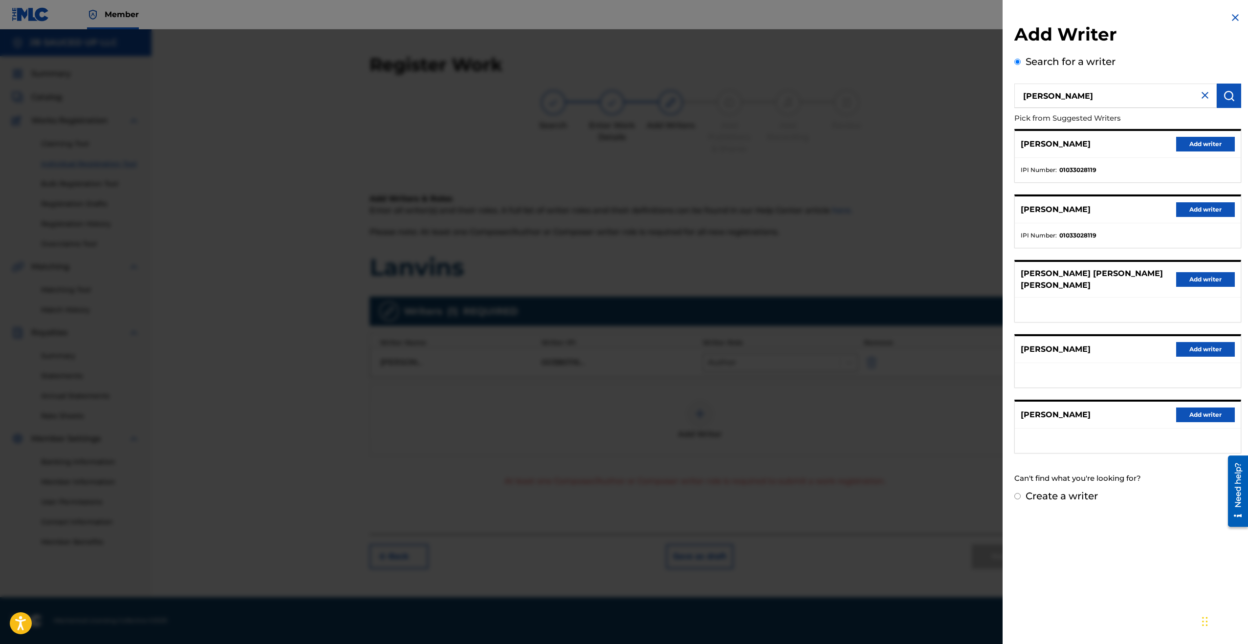
click at [1188, 142] on button "Add writer" at bounding box center [1205, 144] width 59 height 15
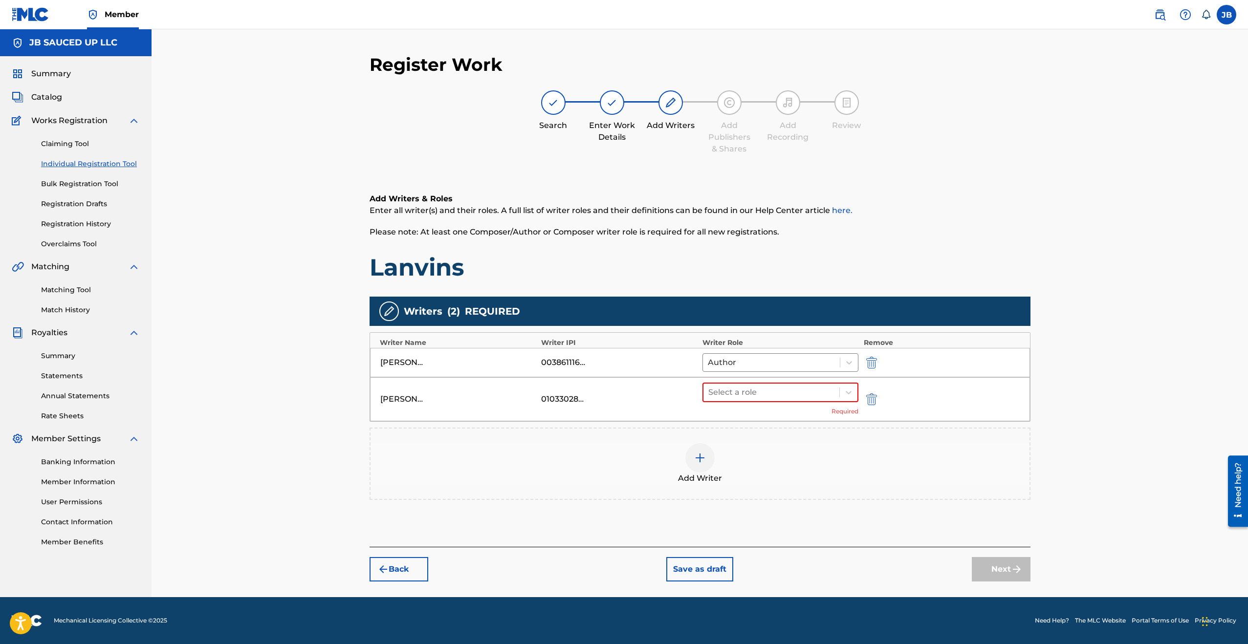
click at [758, 377] on div "[PERSON_NAME] 01033028119 Select a role Required" at bounding box center [700, 399] width 660 height 44
click at [757, 389] on div at bounding box center [771, 393] width 127 height 14
click at [743, 492] on div "Composer" at bounding box center [780, 496] width 156 height 20
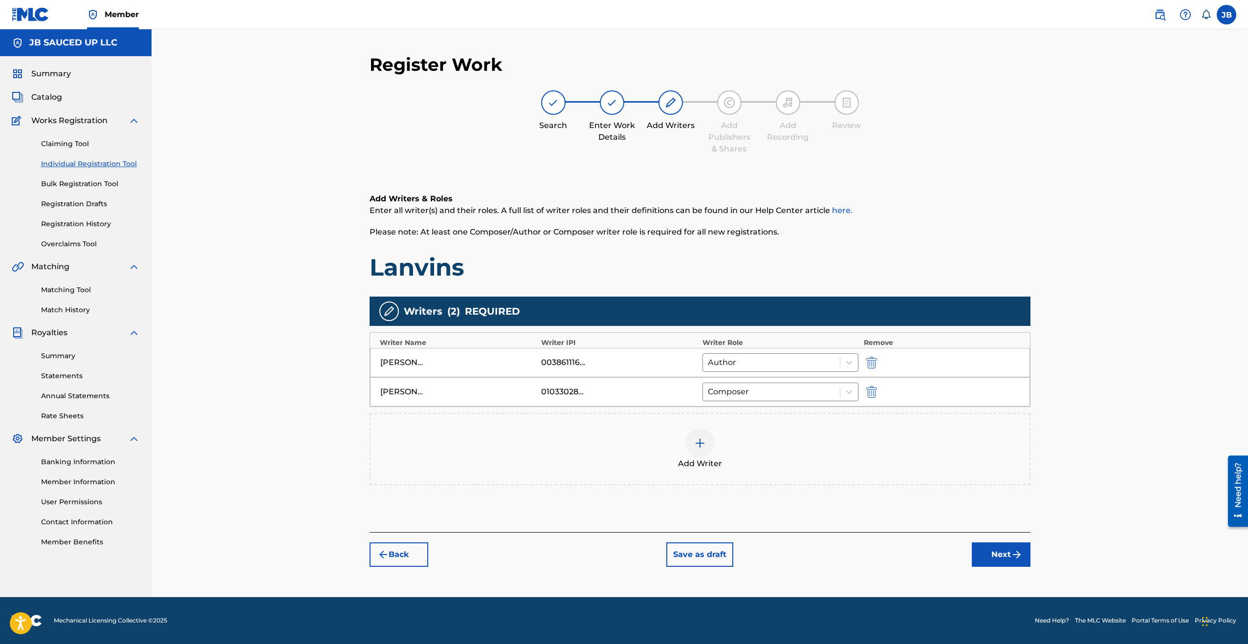
click at [724, 462] on div "Add Writer" at bounding box center [700, 449] width 659 height 41
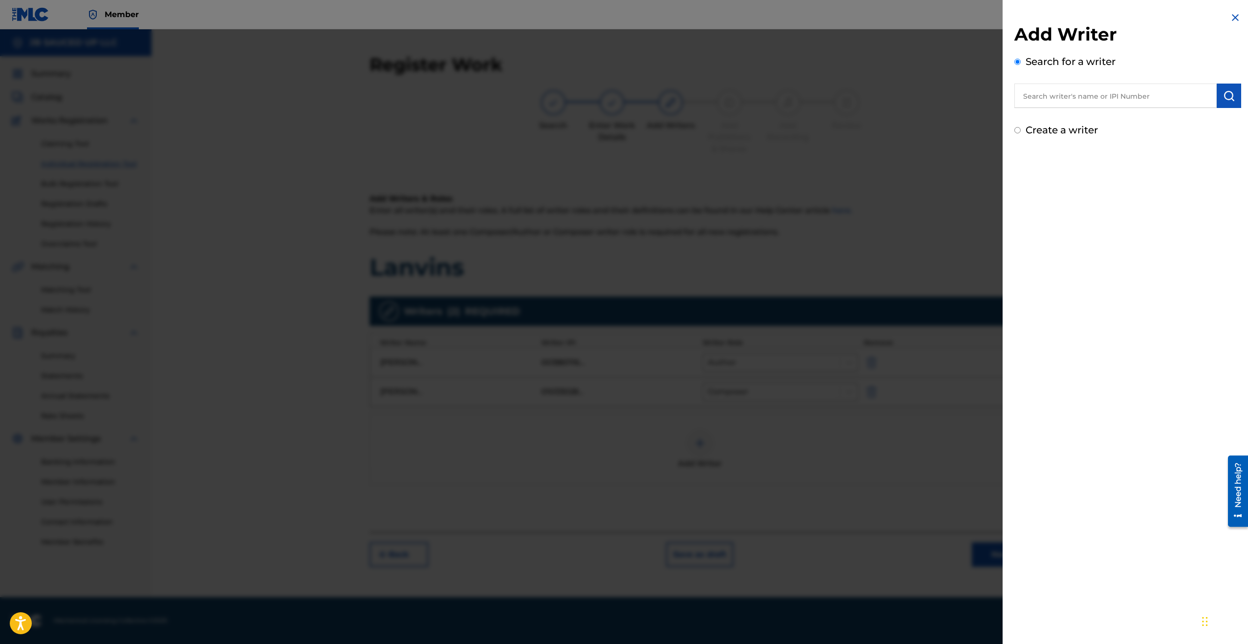
click at [1126, 98] on input "text" at bounding box center [1115, 96] width 202 height 24
click at [1083, 116] on div "Add Writer Search for a writer Create a writer" at bounding box center [1127, 80] width 227 height 114
click at [1081, 95] on input "text" at bounding box center [1115, 96] width 202 height 24
paste input "[PERSON_NAME] [PERSON_NAME]"
type input "[PERSON_NAME] [PERSON_NAME]"
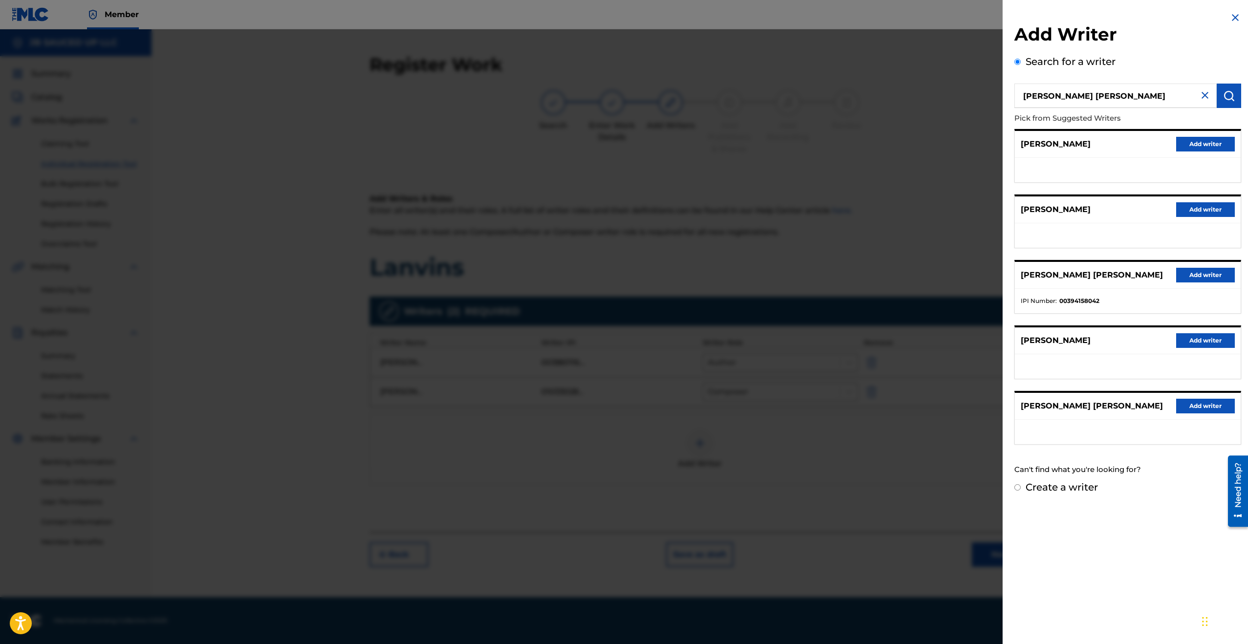
click at [1191, 271] on button "Add writer" at bounding box center [1205, 275] width 59 height 15
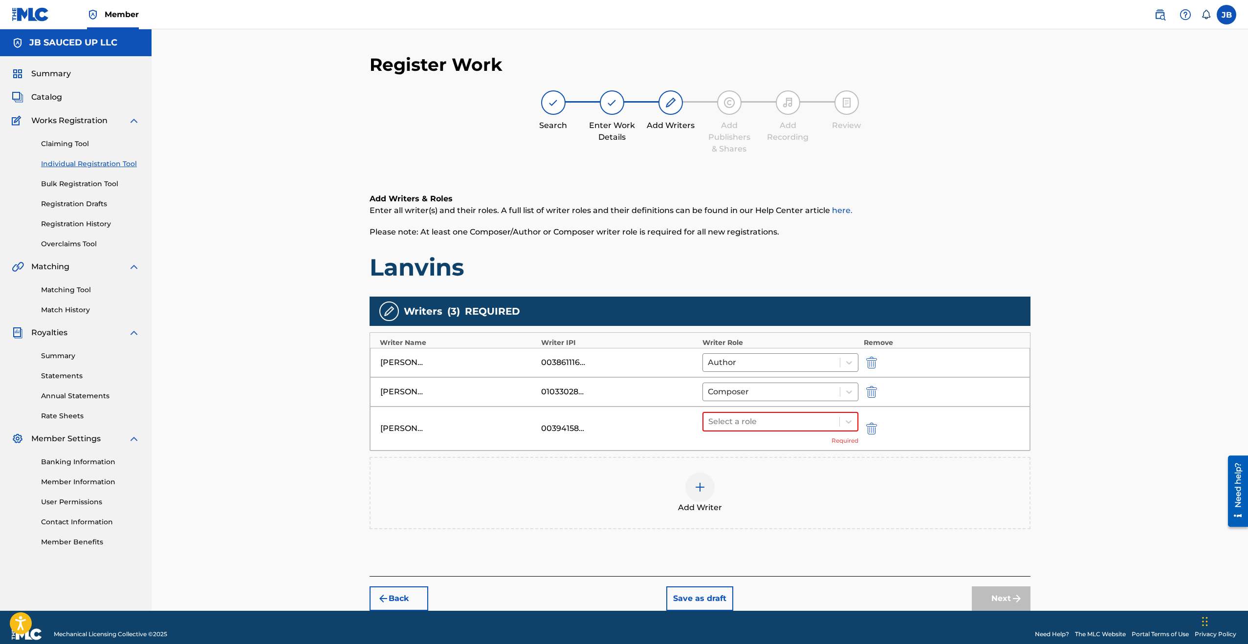
click at [753, 431] on div "Select a role Required" at bounding box center [780, 428] width 156 height 33
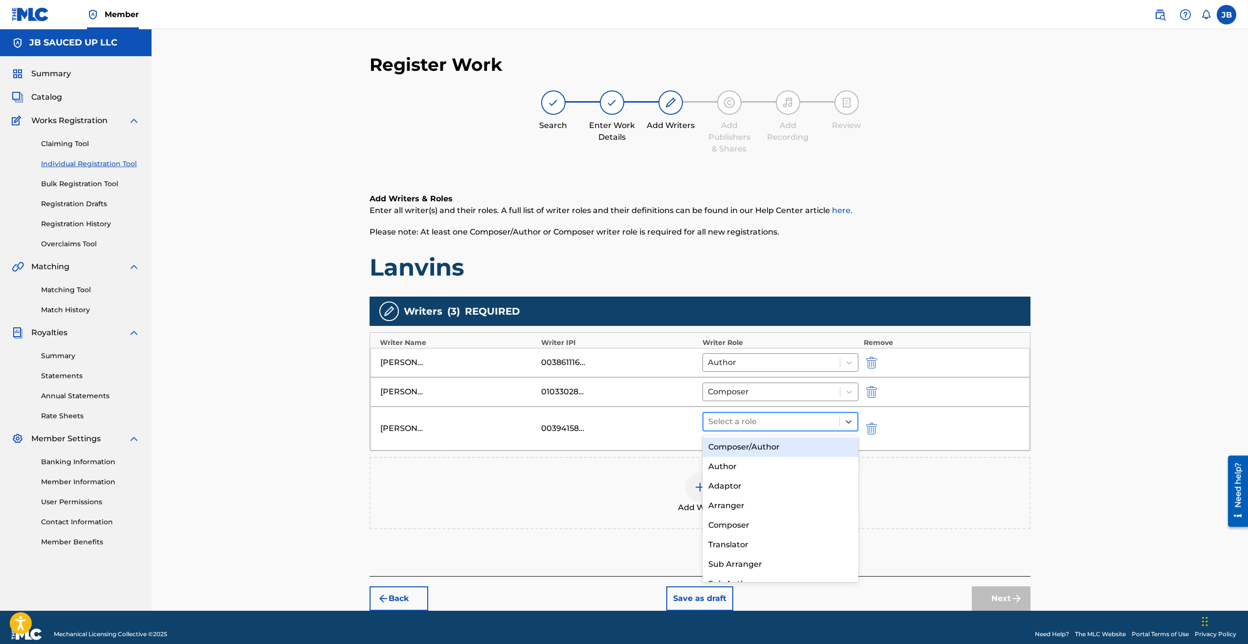
click at [750, 424] on div at bounding box center [771, 422] width 127 height 14
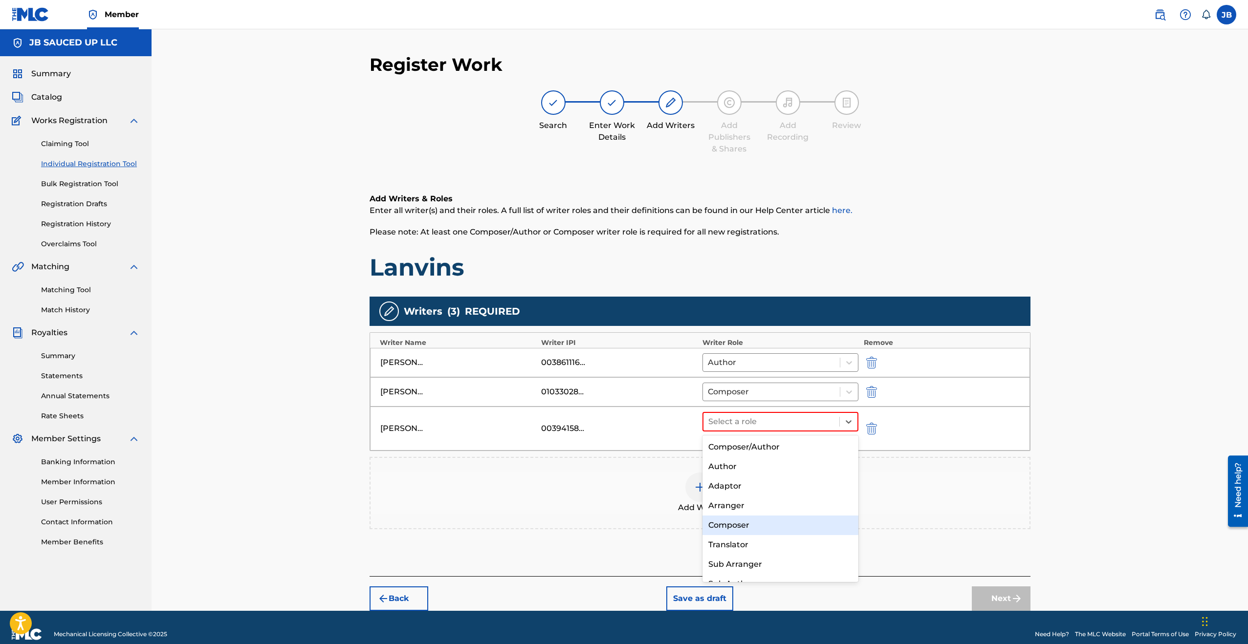
click at [742, 525] on div "Composer" at bounding box center [780, 526] width 156 height 20
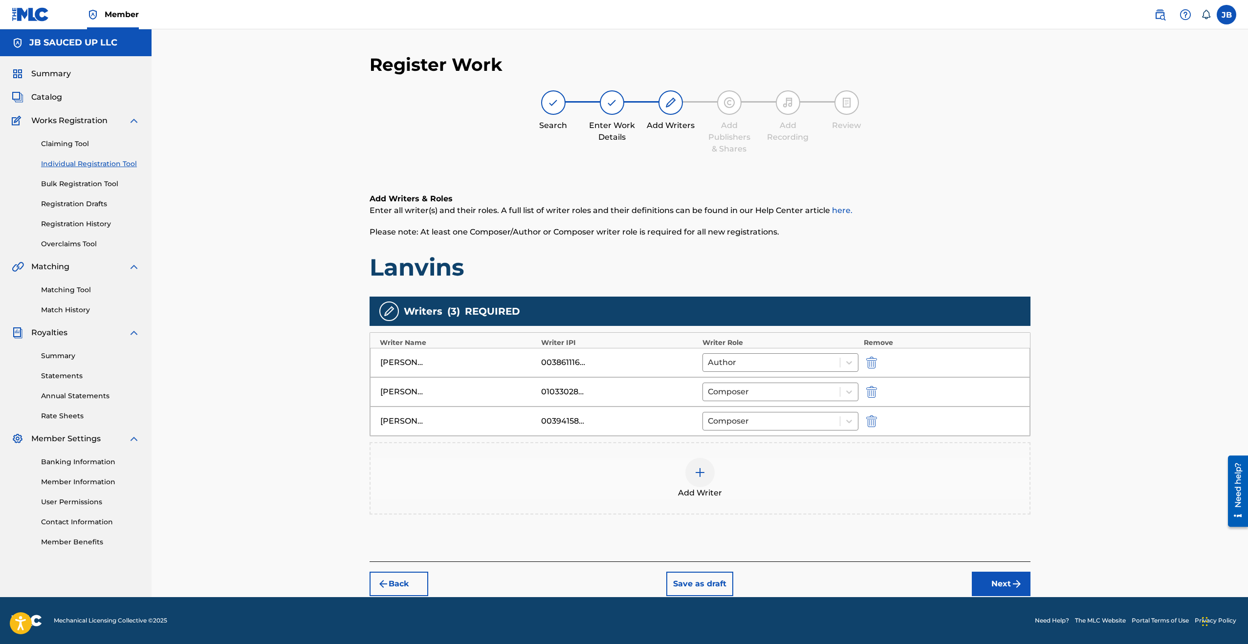
click at [714, 485] on div "Add Writer" at bounding box center [700, 478] width 659 height 41
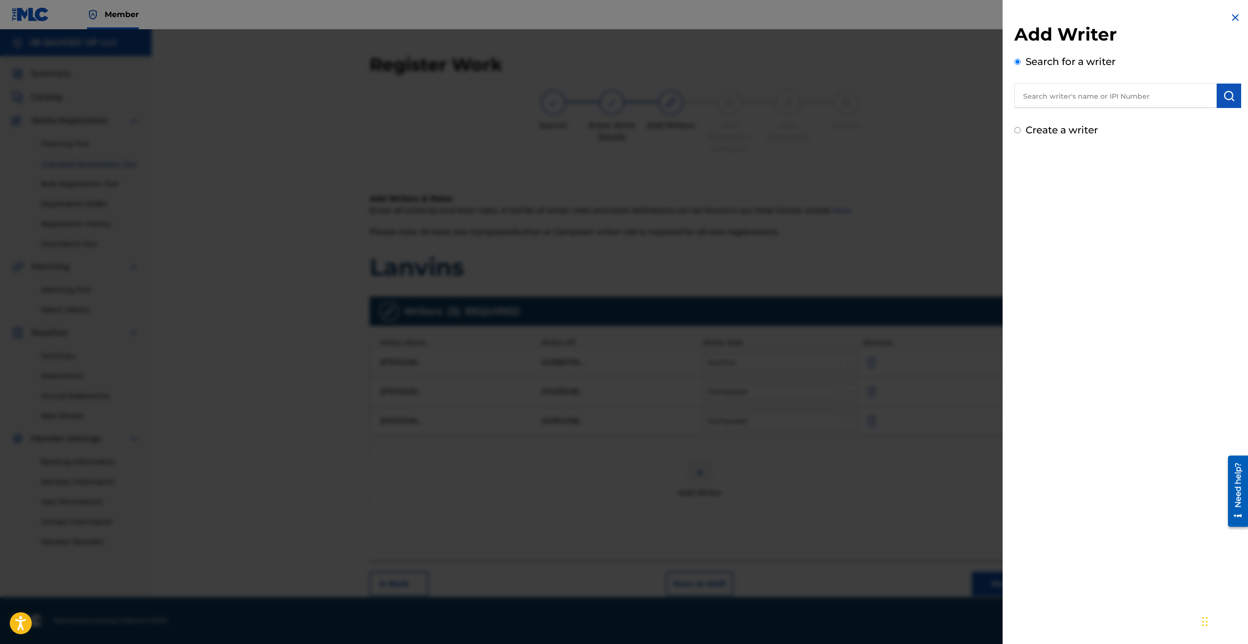
click at [1099, 92] on input "text" at bounding box center [1115, 96] width 202 height 24
paste input "01094683427"
paste input "[PERSON_NAME] [PERSON_NAME]"
click at [1049, 98] on input "[PERSON_NAME] [PERSON_NAME]" at bounding box center [1115, 96] width 202 height 24
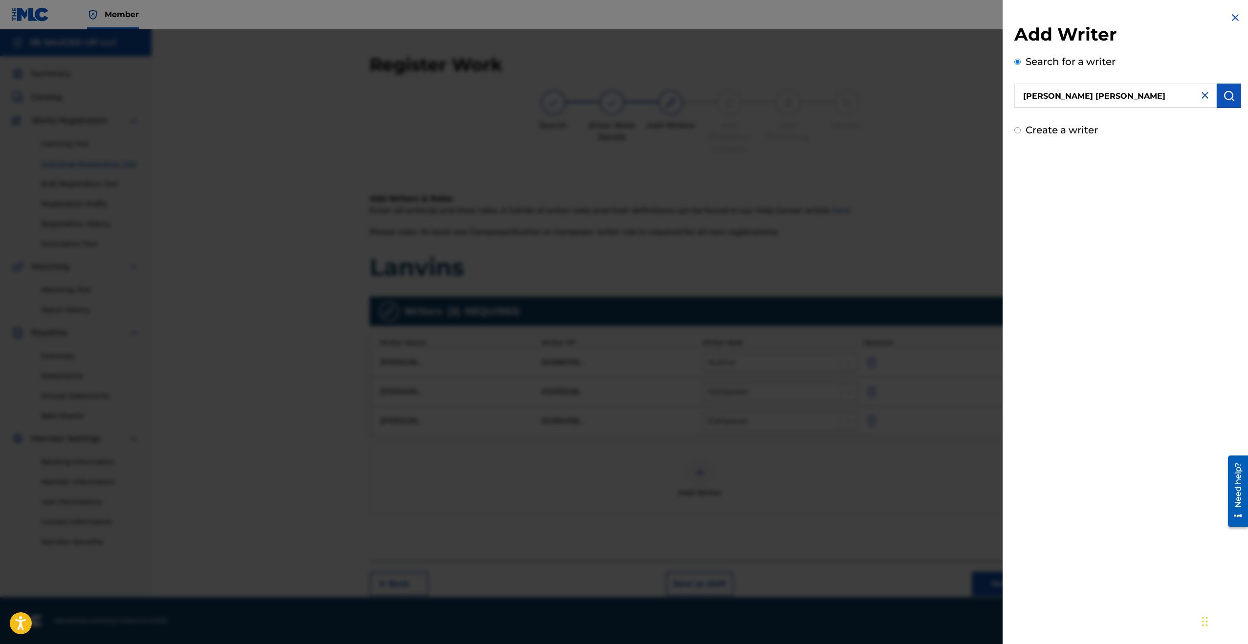
click at [1038, 98] on input "[PERSON_NAME] [PERSON_NAME]" at bounding box center [1115, 96] width 202 height 24
click at [1127, 81] on div "Search for a writer [PERSON_NAME]" at bounding box center [1127, 81] width 227 height 54
click at [1118, 97] on input "[PERSON_NAME]" at bounding box center [1115, 96] width 202 height 24
paste input "[PERSON_NAME]"
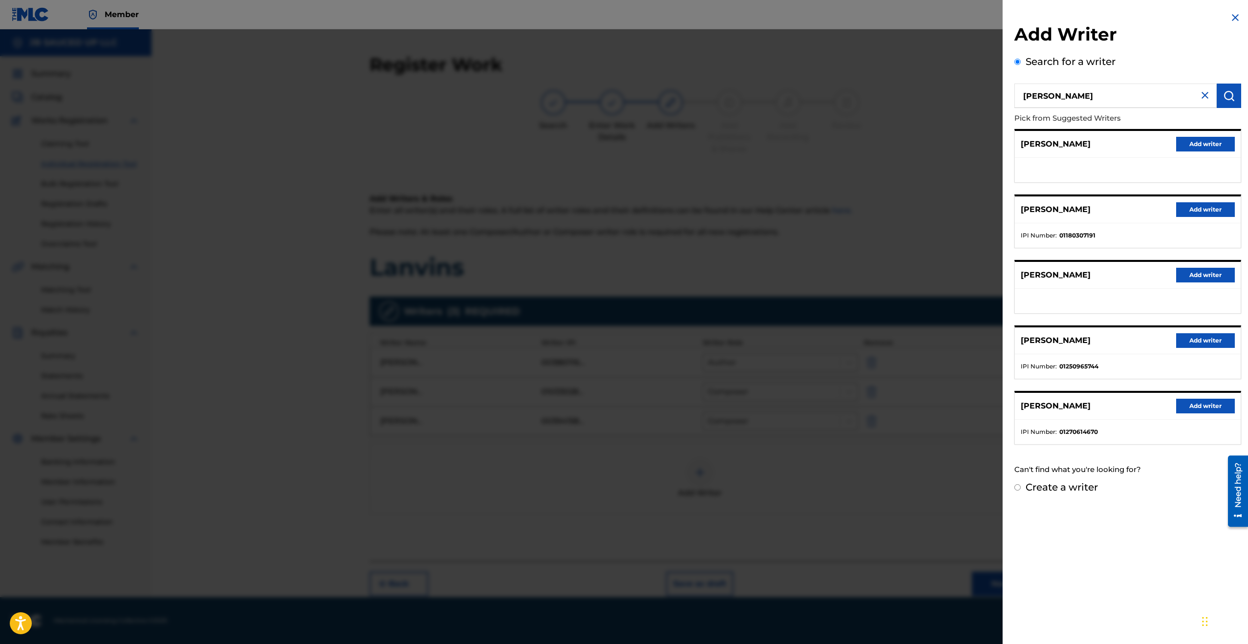
click at [1082, 95] on input "[PERSON_NAME]" at bounding box center [1115, 96] width 202 height 24
type input "[PERSON_NAME]"
click at [1053, 484] on label "Create a writer" at bounding box center [1062, 488] width 72 height 12
radio input "true"
click at [1021, 484] on input "Create a writer" at bounding box center [1017, 487] width 6 height 6
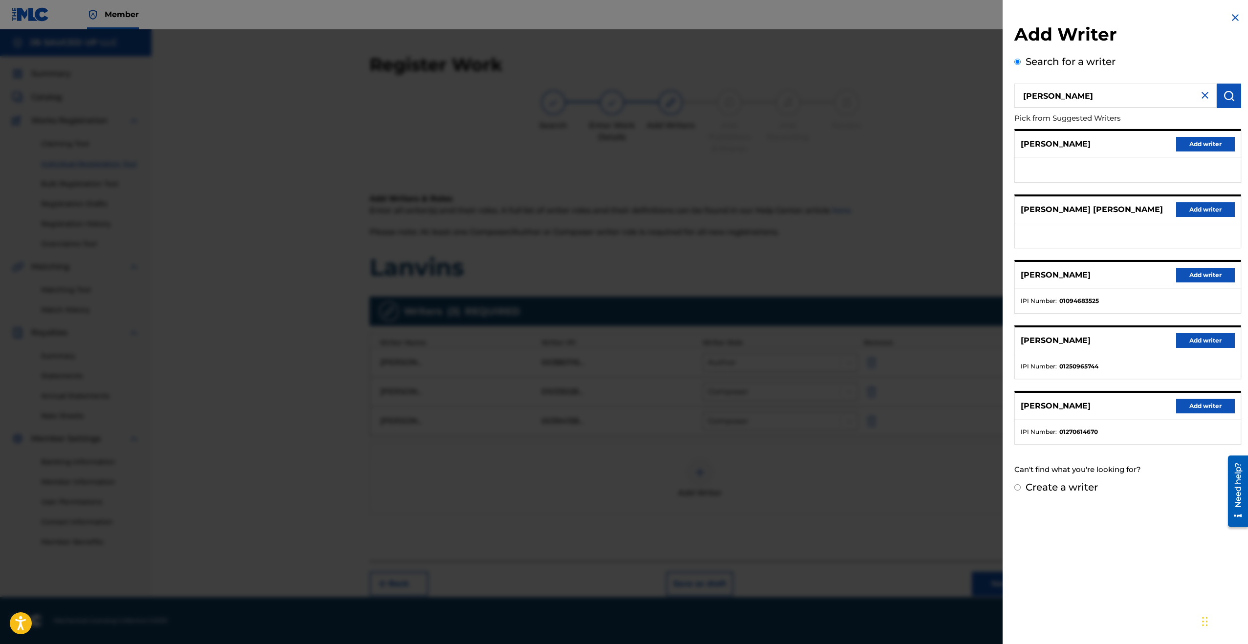
radio input "false"
radio input "true"
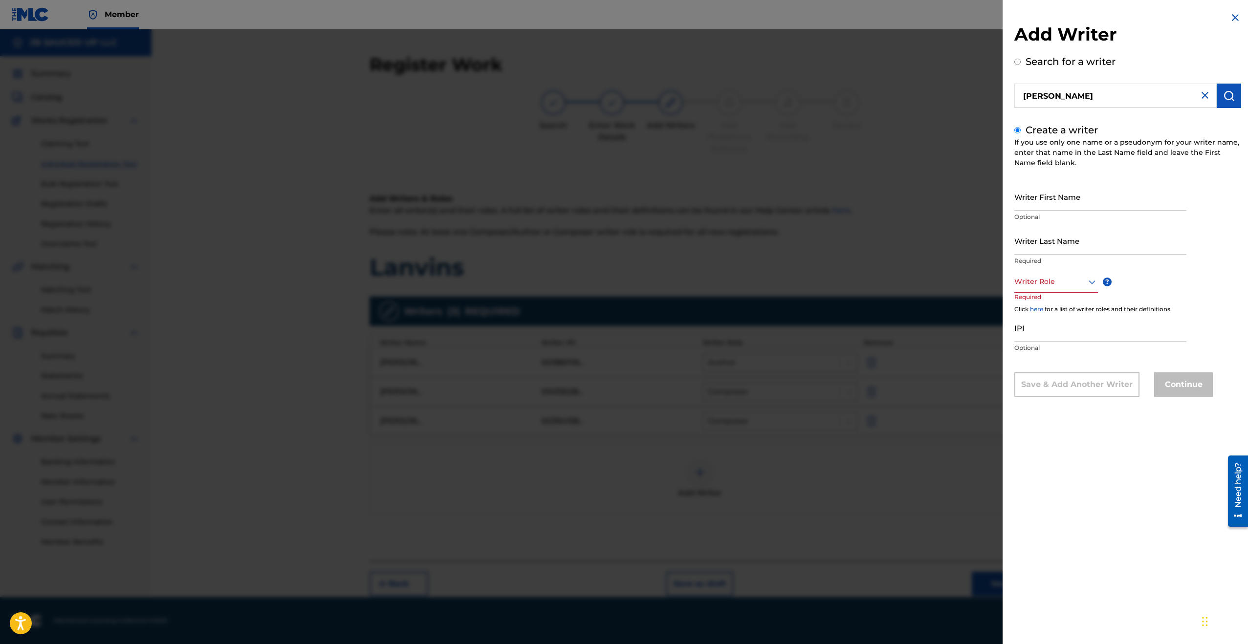
click at [1047, 279] on div at bounding box center [1056, 282] width 84 height 12
click at [1051, 383] on div "Composer" at bounding box center [1056, 392] width 83 height 22
click at [1053, 205] on input "Writer First Name" at bounding box center [1100, 197] width 172 height 28
paste input "[PERSON_NAME]"
type input "[PERSON_NAME]"
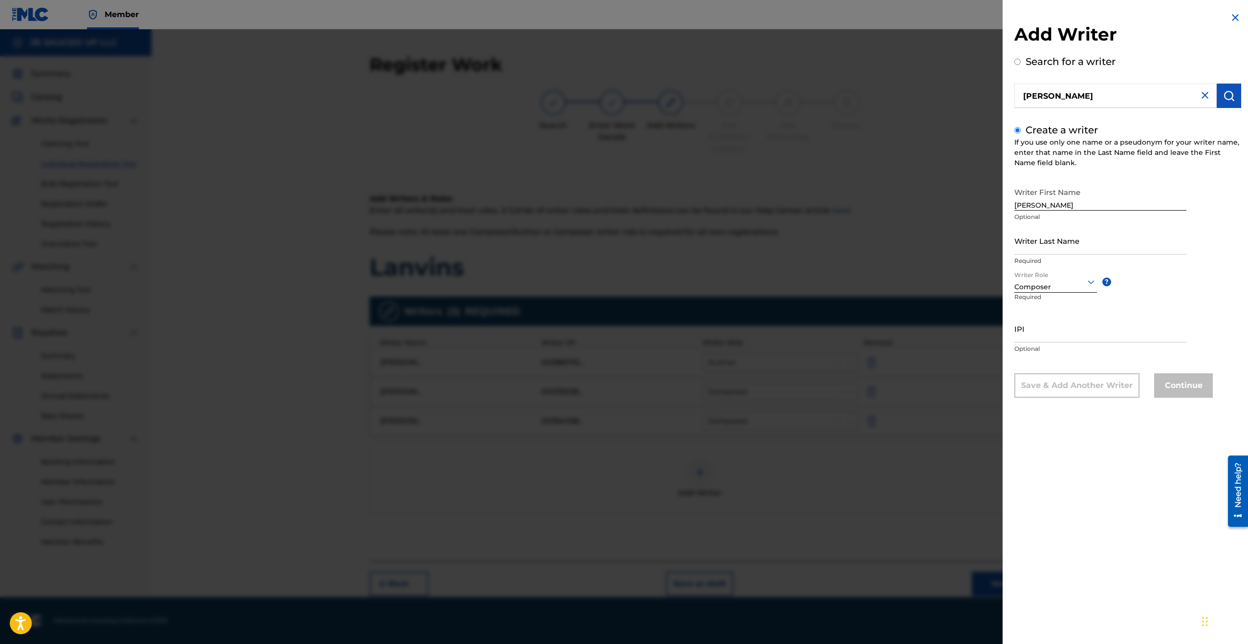
drag, startPoint x: 1085, startPoint y: 94, endPoint x: 967, endPoint y: 93, distance: 117.8
click at [972, 93] on div "Add Writer Search for a writer [PERSON_NAME] Create a writer If you use only on…" at bounding box center [624, 336] width 1248 height 615
click at [1043, 98] on input "[PERSON_NAME]" at bounding box center [1115, 96] width 202 height 24
radio input "true"
click at [1043, 98] on input "[PERSON_NAME]" at bounding box center [1115, 96] width 202 height 24
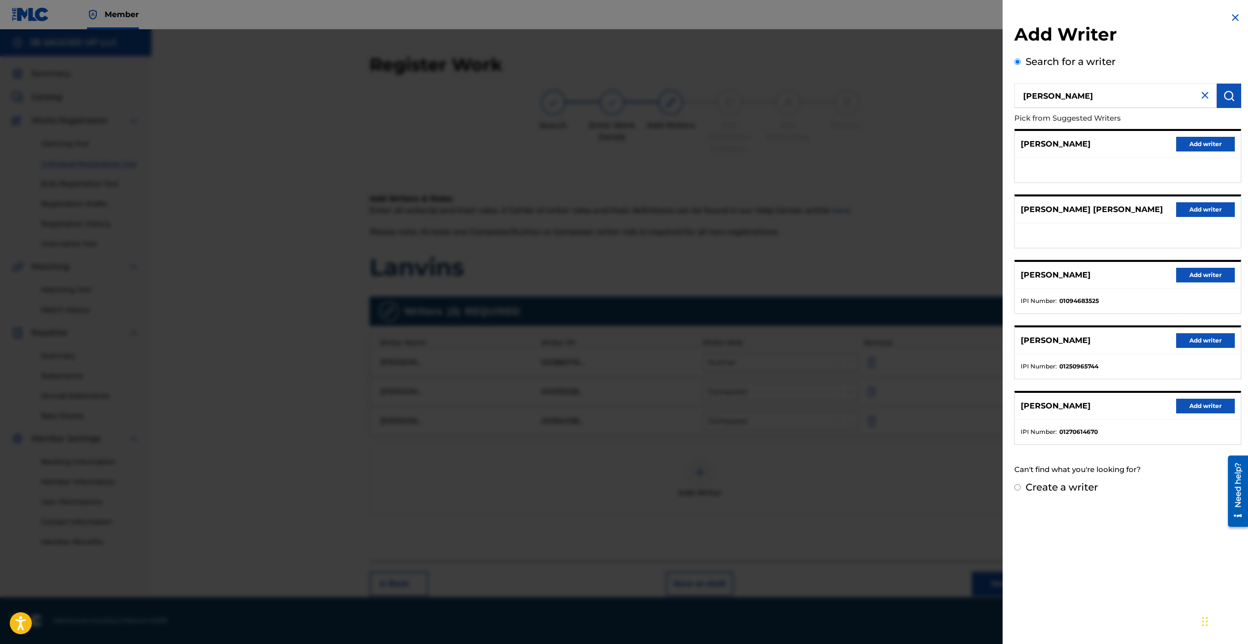
click at [1205, 277] on button "Add writer" at bounding box center [1205, 275] width 59 height 15
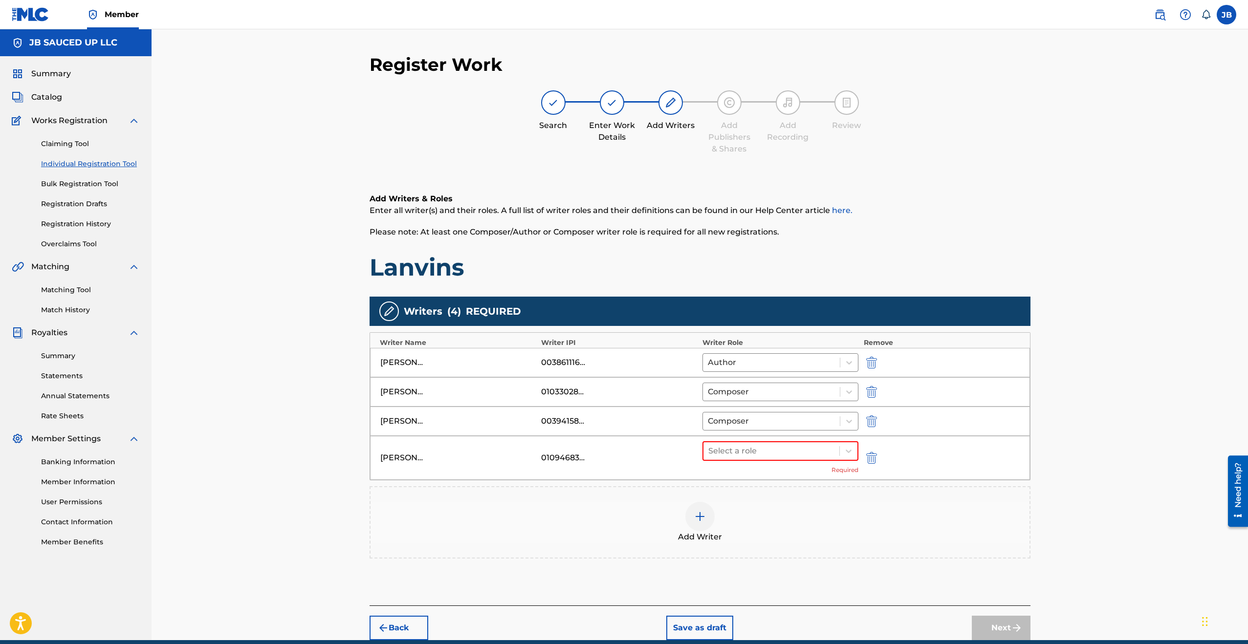
click at [558, 452] on div "01094683525" at bounding box center [563, 458] width 44 height 12
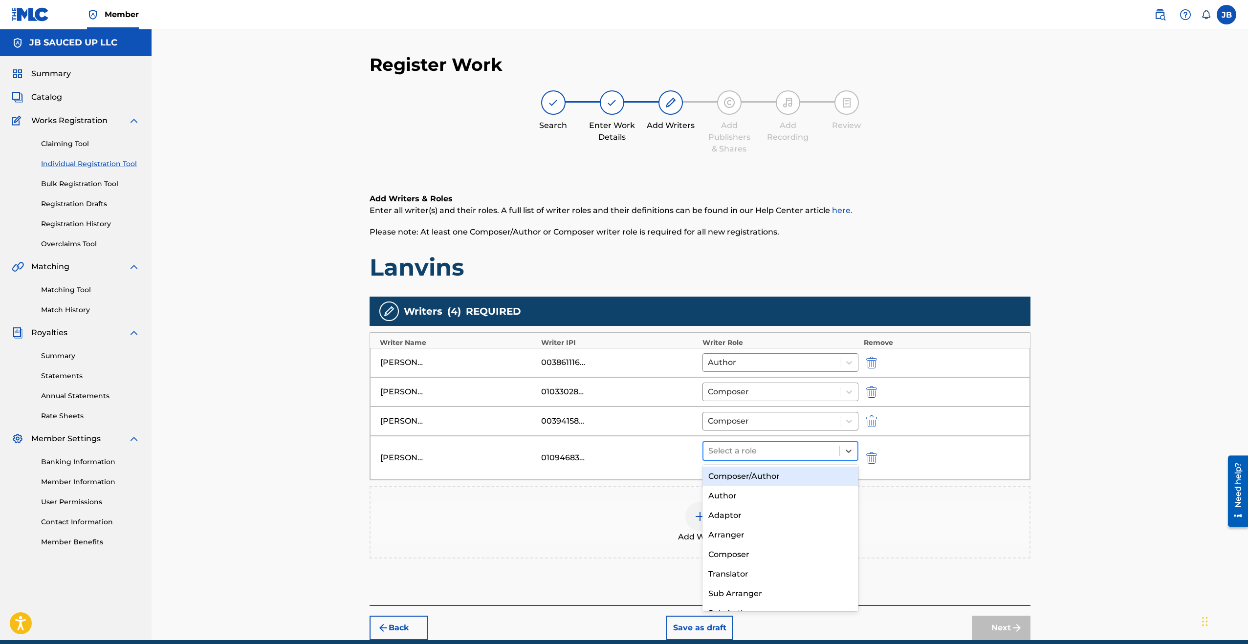
click at [732, 457] on div at bounding box center [771, 451] width 127 height 14
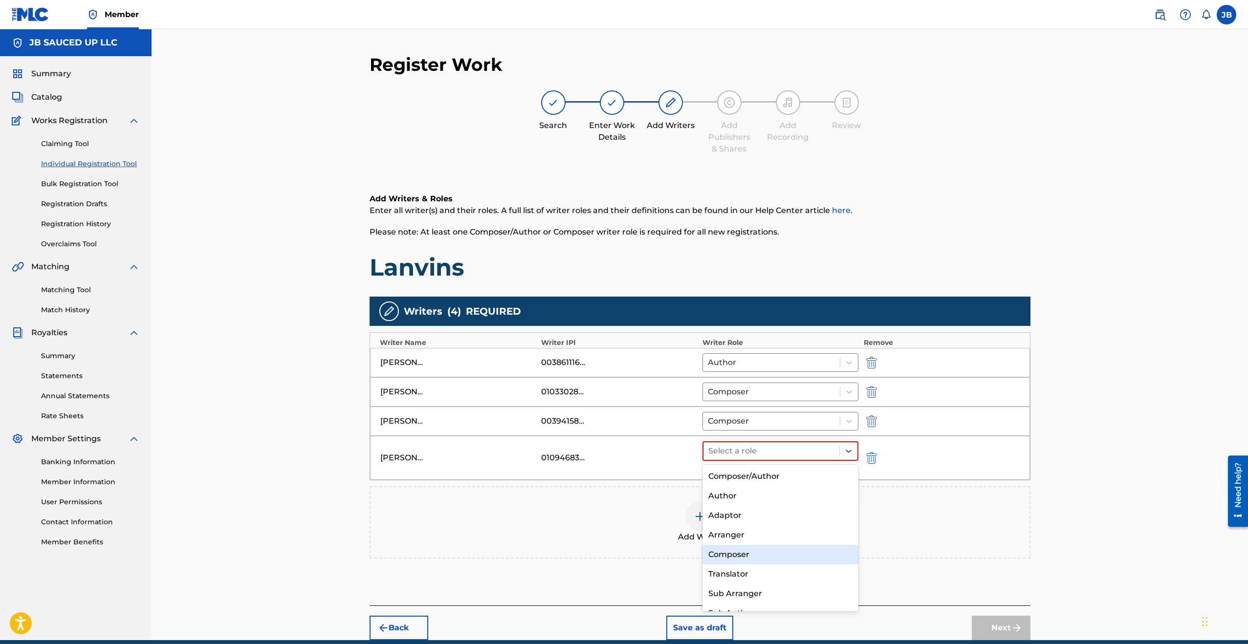
click at [743, 554] on div "Composer" at bounding box center [780, 555] width 156 height 20
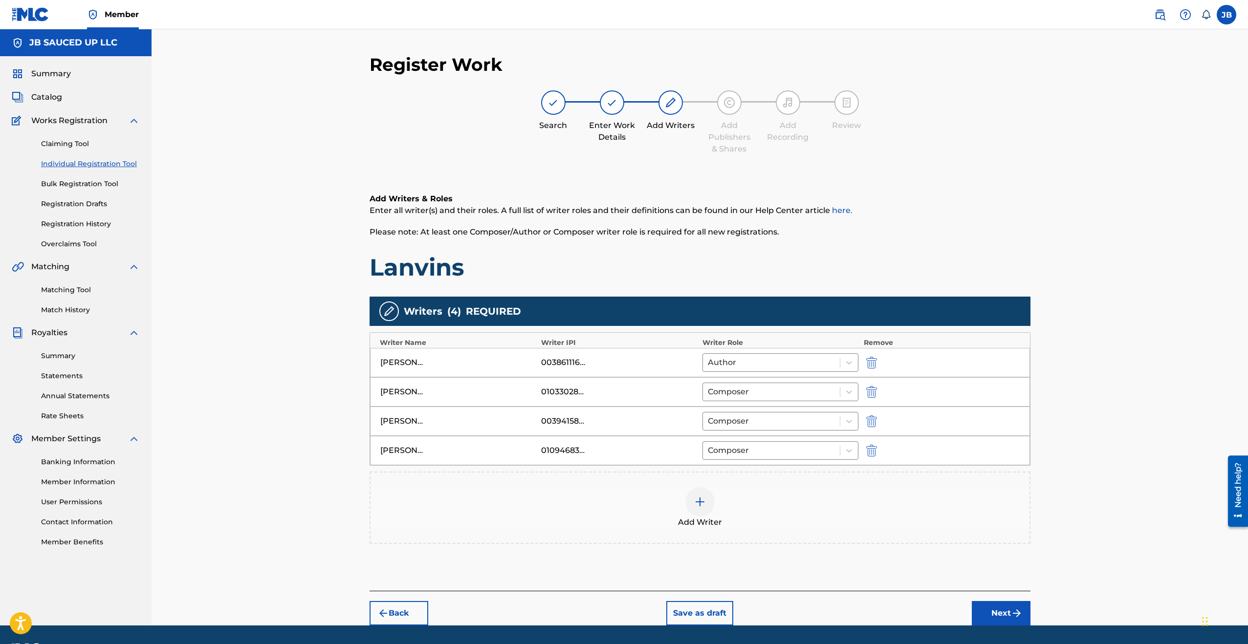
click at [868, 449] on img "submit" at bounding box center [871, 451] width 11 height 12
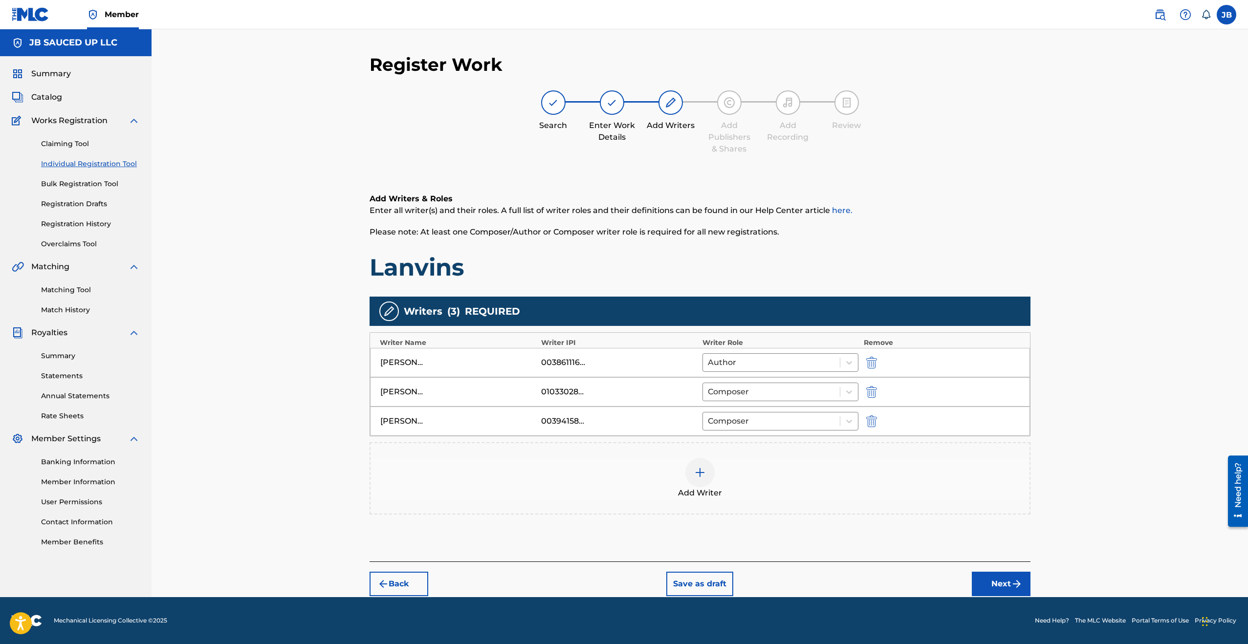
click at [812, 456] on div "Add Writer" at bounding box center [700, 478] width 661 height 72
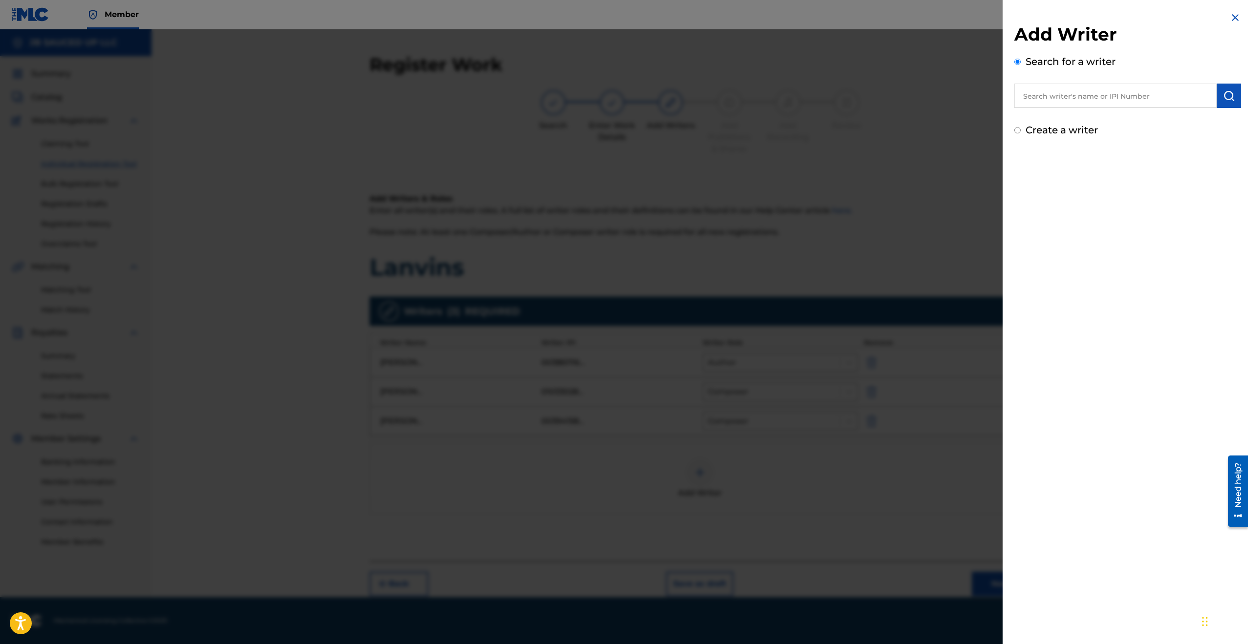
click at [1066, 103] on input "text" at bounding box center [1115, 96] width 202 height 24
paste input "KYLAN"
type input "[PERSON_NAME]"
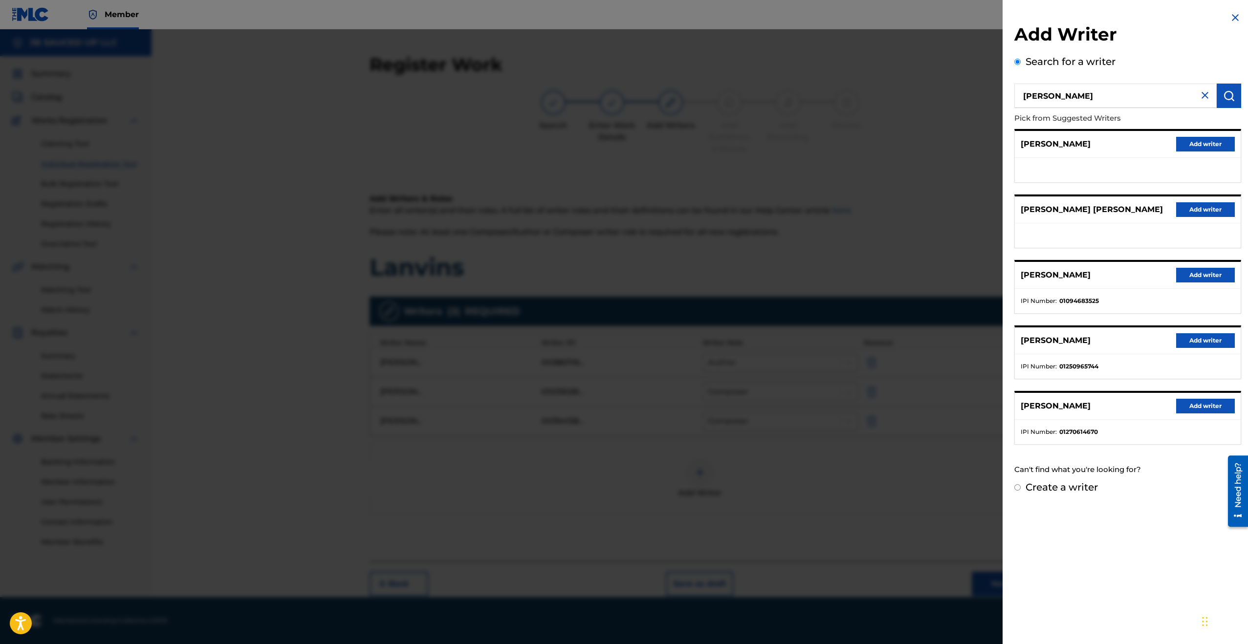
click at [1079, 301] on strong "01094683525" at bounding box center [1079, 301] width 40 height 9
copy strong "01094683525"
click at [1062, 492] on label "Create a writer" at bounding box center [1062, 488] width 72 height 12
radio input "true"
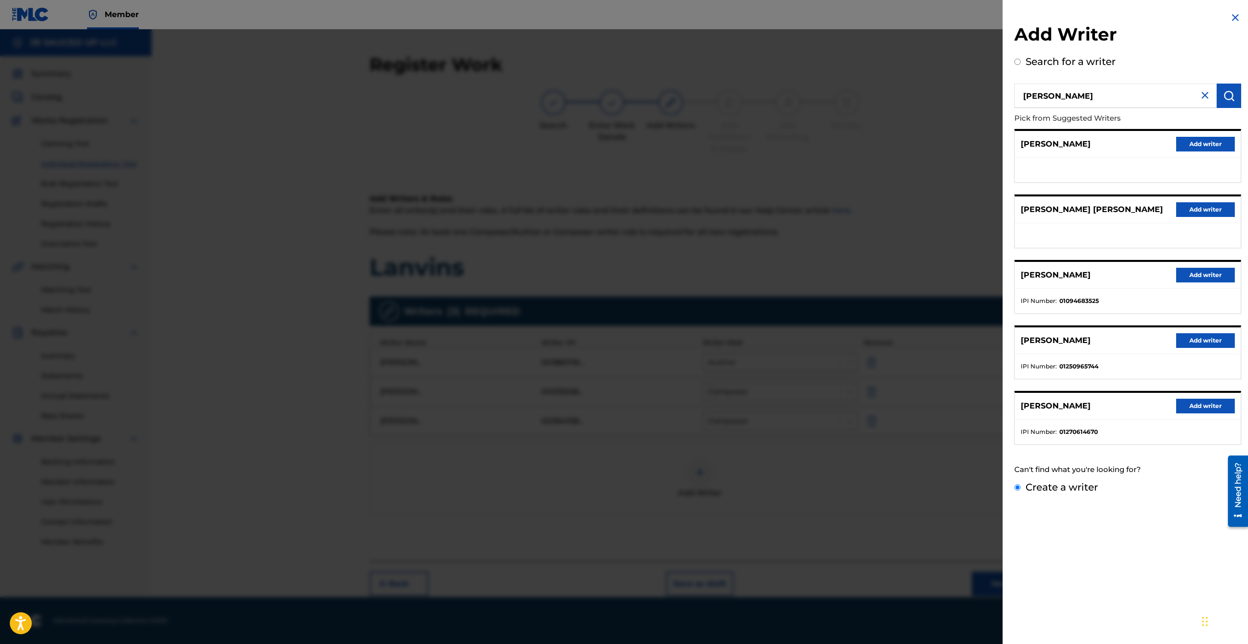
click at [1021, 491] on input "Create a writer" at bounding box center [1017, 487] width 6 height 6
radio input "false"
radio input "true"
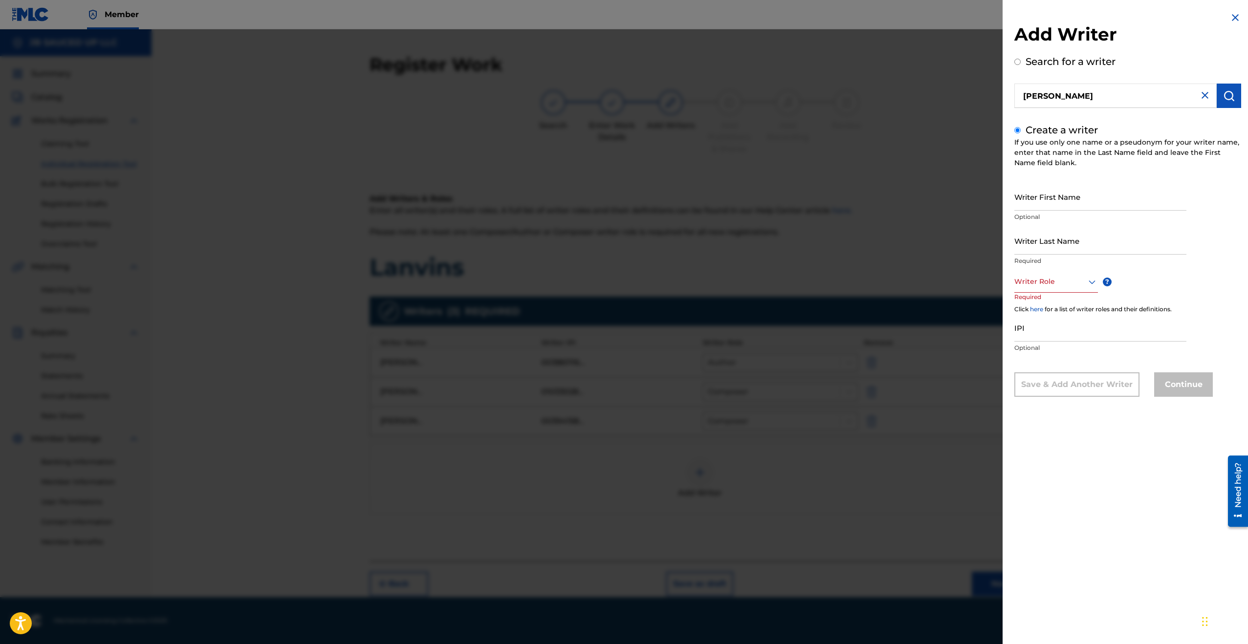
click at [1035, 95] on input "[PERSON_NAME]" at bounding box center [1115, 96] width 202 height 24
radio input "true"
click at [1035, 96] on input "[PERSON_NAME]" at bounding box center [1115, 96] width 202 height 24
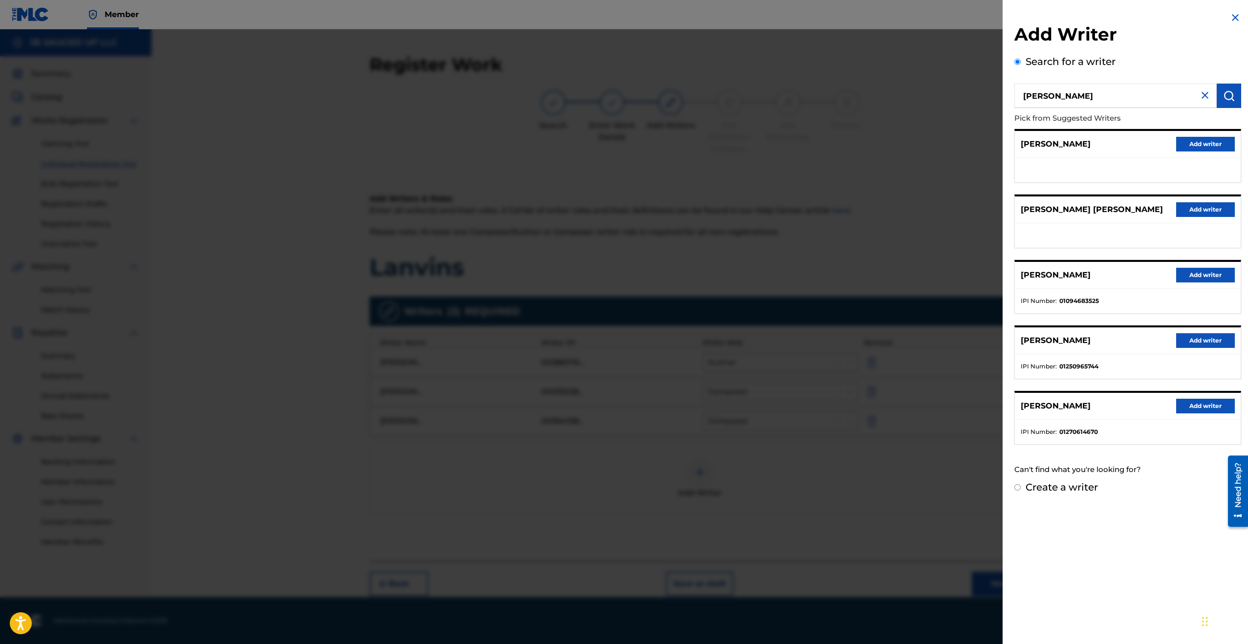
click at [1073, 489] on label "Create a writer" at bounding box center [1062, 488] width 72 height 12
radio input "true"
click at [1021, 489] on input "Create a writer" at bounding box center [1017, 487] width 6 height 6
radio input "false"
radio input "true"
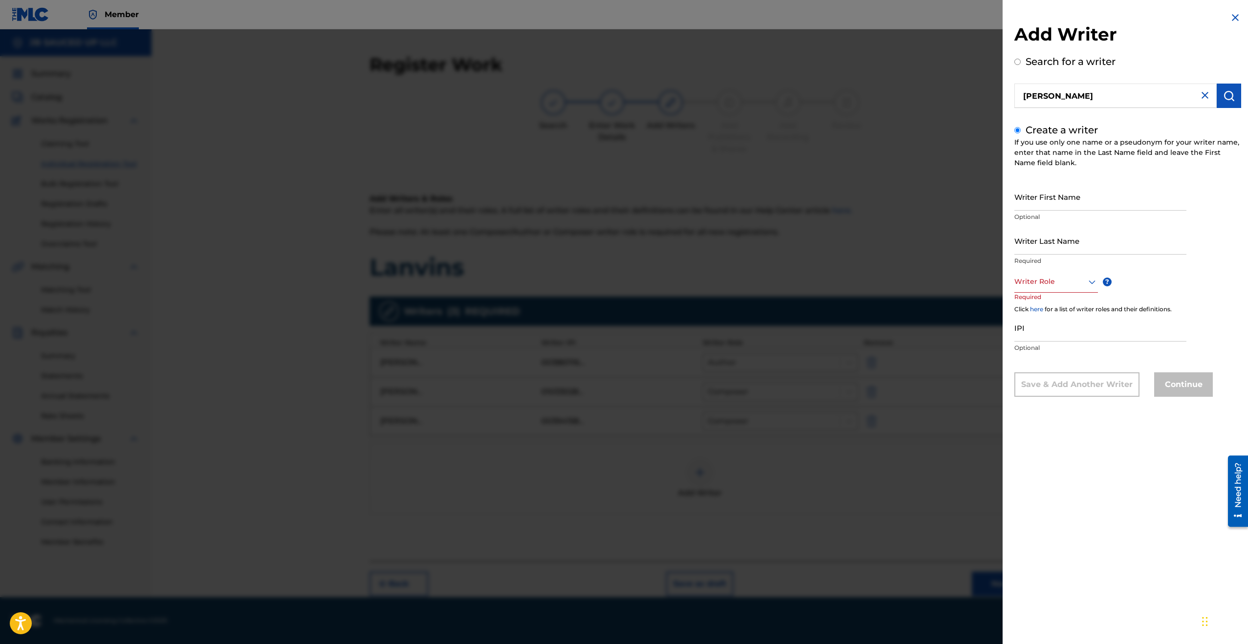
click at [1052, 191] on input "Writer First Name" at bounding box center [1100, 197] width 172 height 28
paste input "KYLAN"
type input "KYLAN"
click at [1039, 243] on input "Writer Last Name" at bounding box center [1100, 241] width 172 height 28
type input "[PERSON_NAME]"
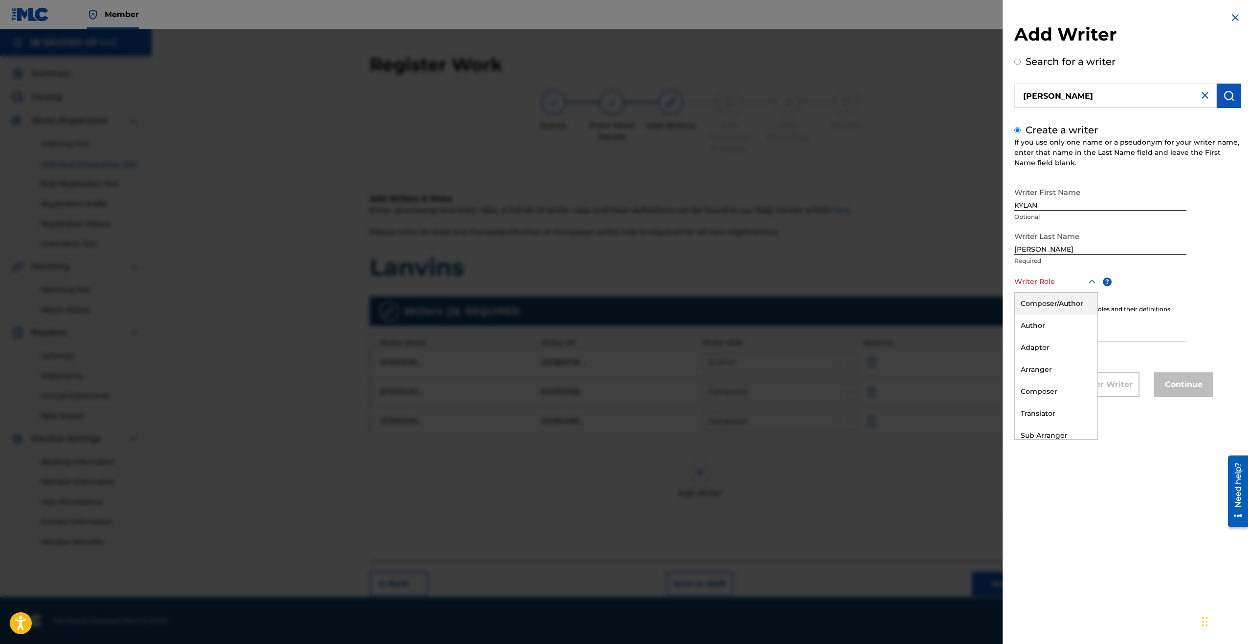
click at [1049, 283] on div at bounding box center [1056, 282] width 84 height 12
click at [1060, 393] on div "Composer" at bounding box center [1056, 392] width 83 height 22
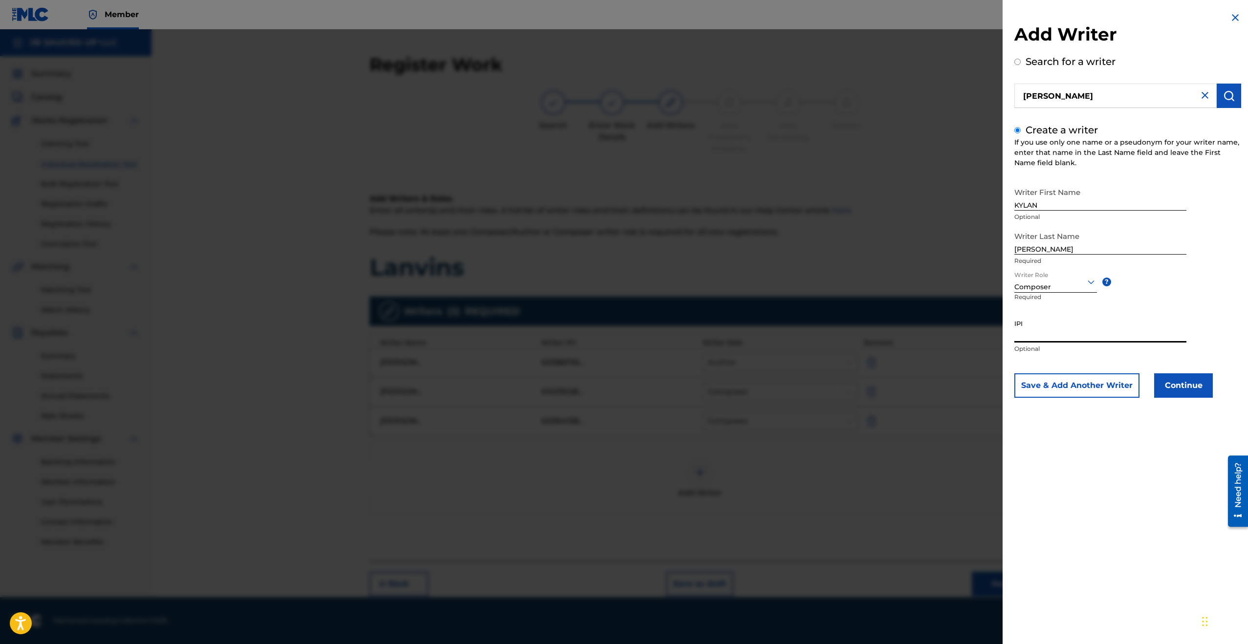
click at [1063, 334] on input "IPI" at bounding box center [1100, 329] width 172 height 28
paste input "01094683427"
type input "01094683427"
click at [1207, 387] on button "Continue" at bounding box center [1183, 385] width 59 height 24
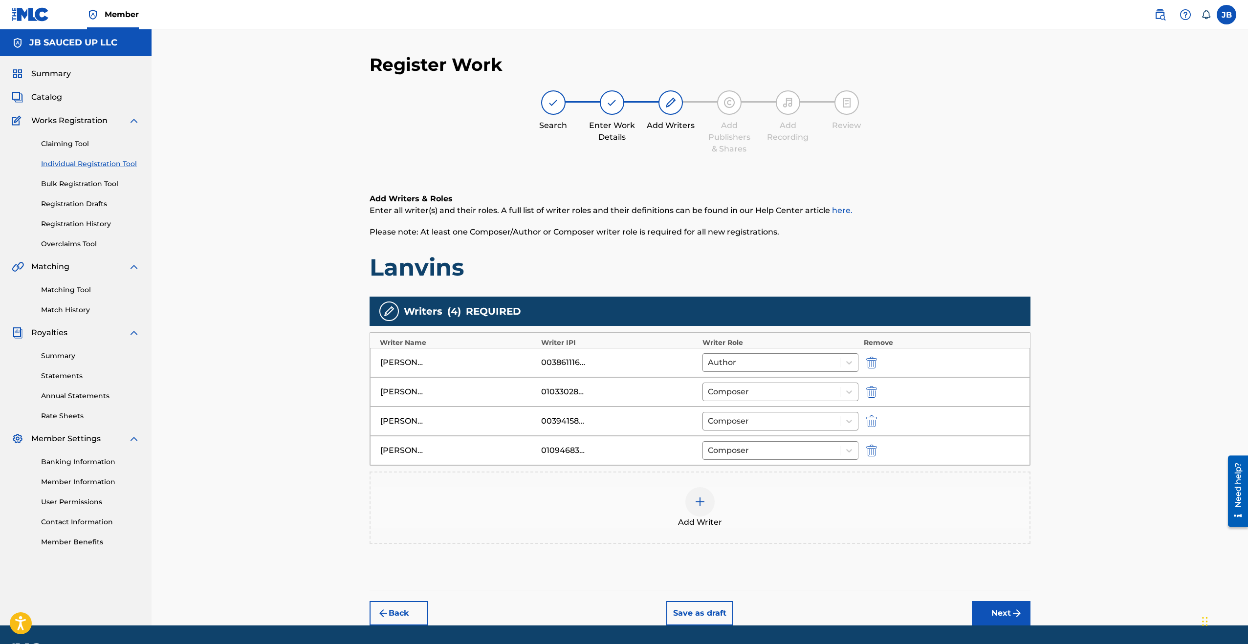
click at [1009, 613] on button "Next" at bounding box center [1001, 613] width 59 height 24
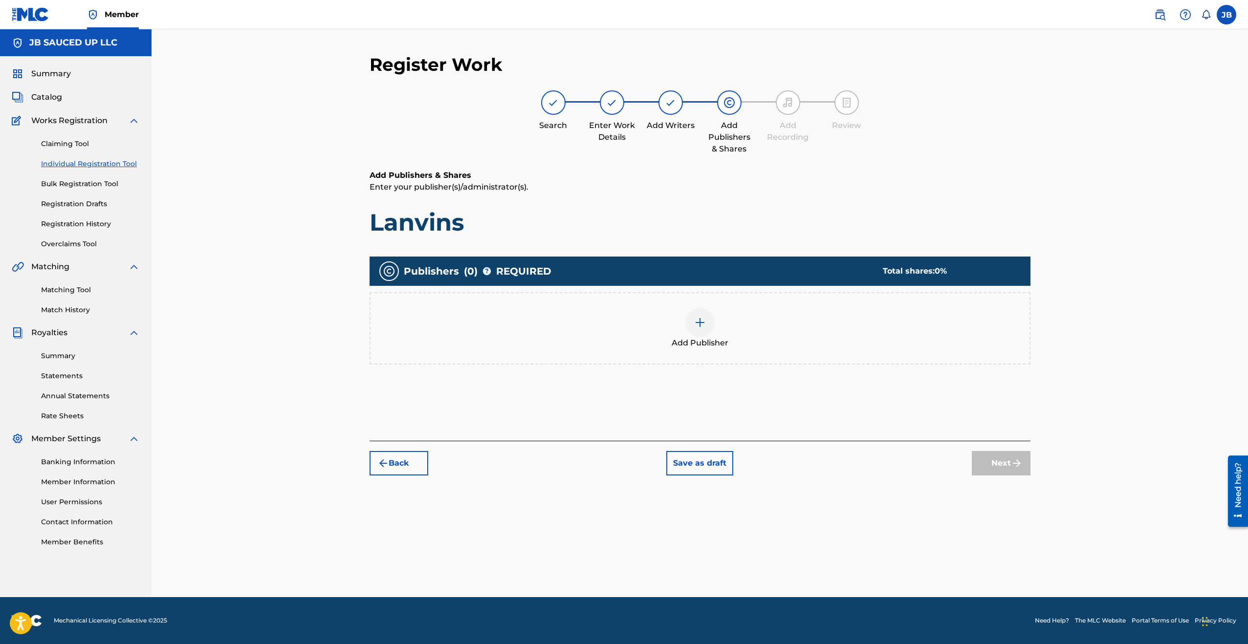
click at [578, 329] on div "Add Publisher" at bounding box center [700, 328] width 659 height 41
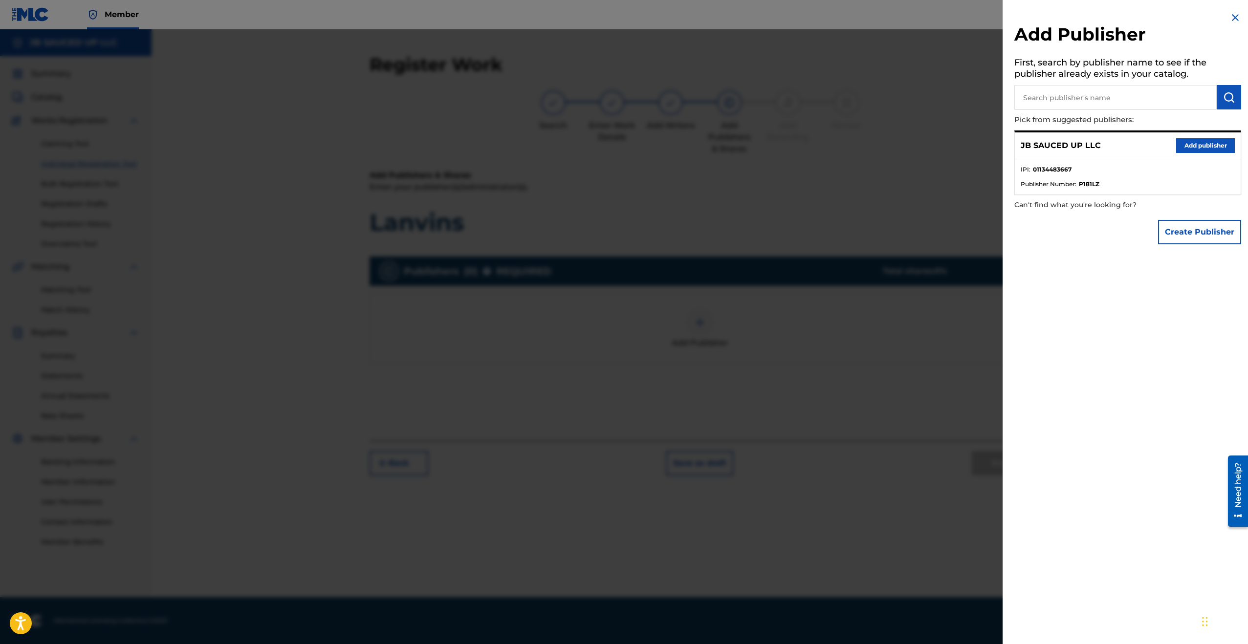
click at [1227, 149] on button "Add publisher" at bounding box center [1205, 145] width 59 height 15
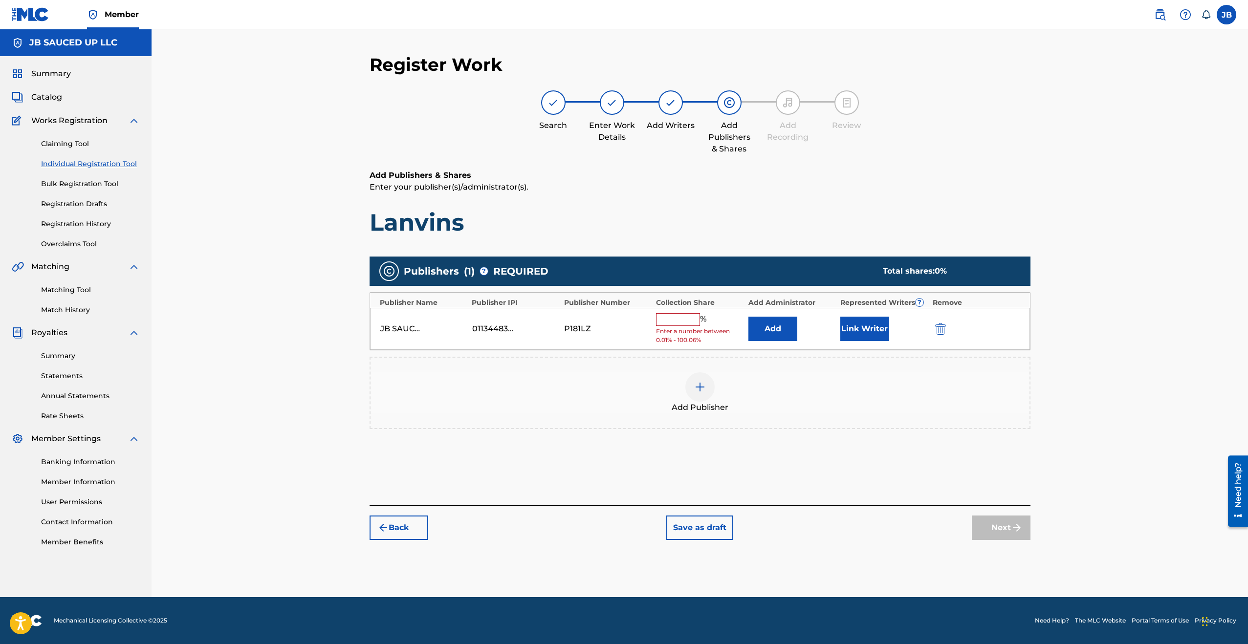
click at [676, 316] on input "text" at bounding box center [678, 319] width 44 height 13
type input "16.66"
click at [997, 519] on button "Next" at bounding box center [1001, 520] width 59 height 24
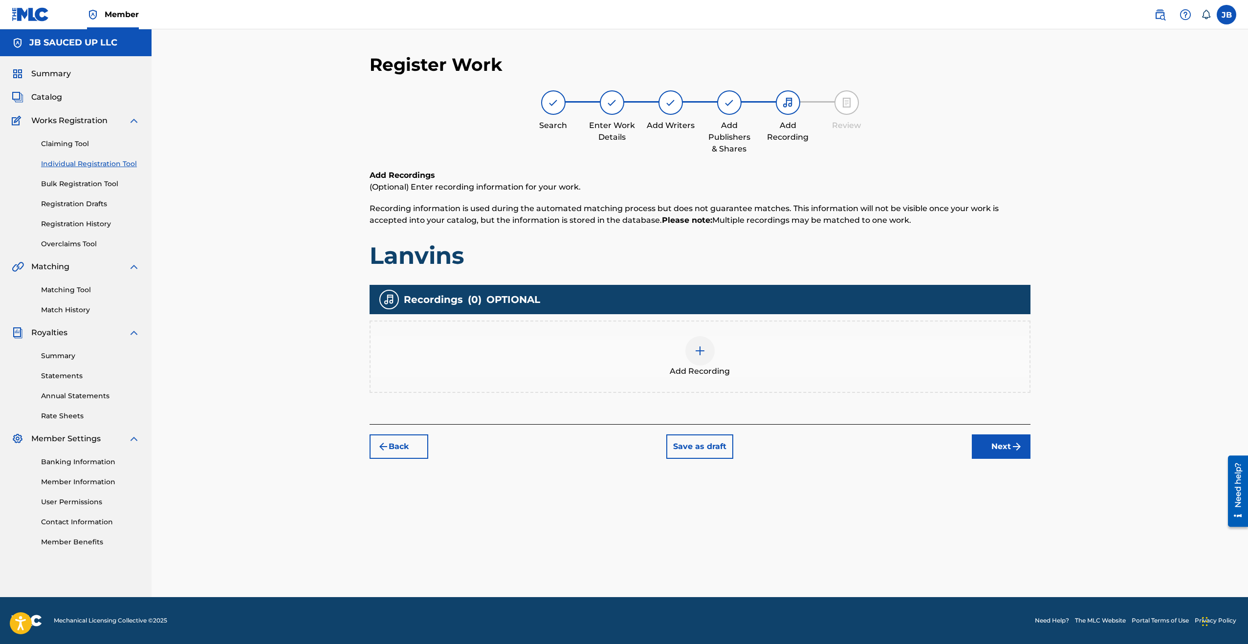
click at [654, 355] on div "Add Recording" at bounding box center [700, 356] width 659 height 41
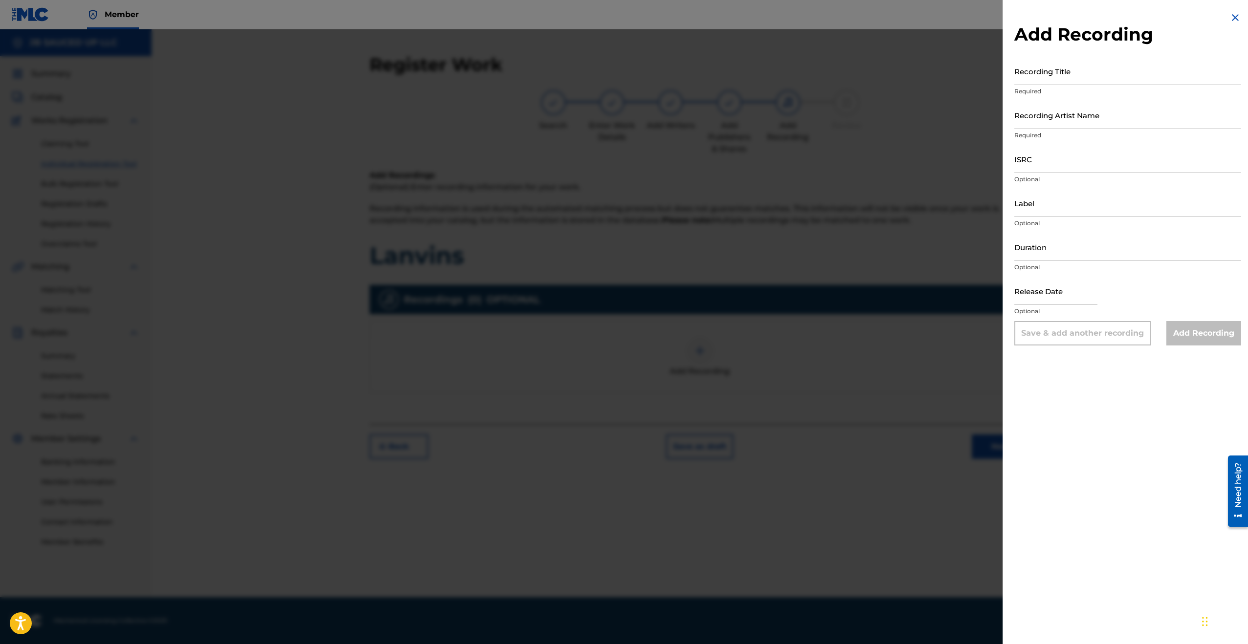
click at [1053, 78] on input "Recording Title" at bounding box center [1127, 71] width 227 height 28
click at [1059, 80] on input "L" at bounding box center [1127, 71] width 227 height 28
paste input "anvins"
type input "Lanvins"
click at [1065, 121] on input "Recording Artist Name" at bounding box center [1127, 115] width 227 height 28
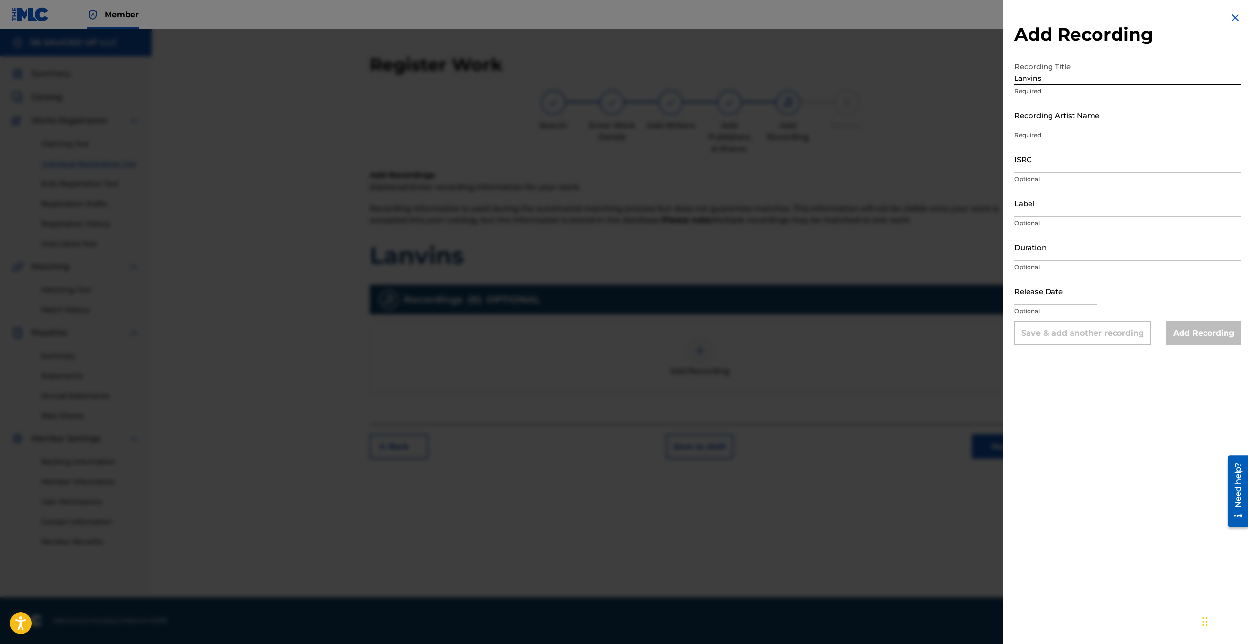
click at [1065, 121] on input "Recording Artist Name" at bounding box center [1127, 115] width 227 height 28
paste input "[PERSON_NAME]"
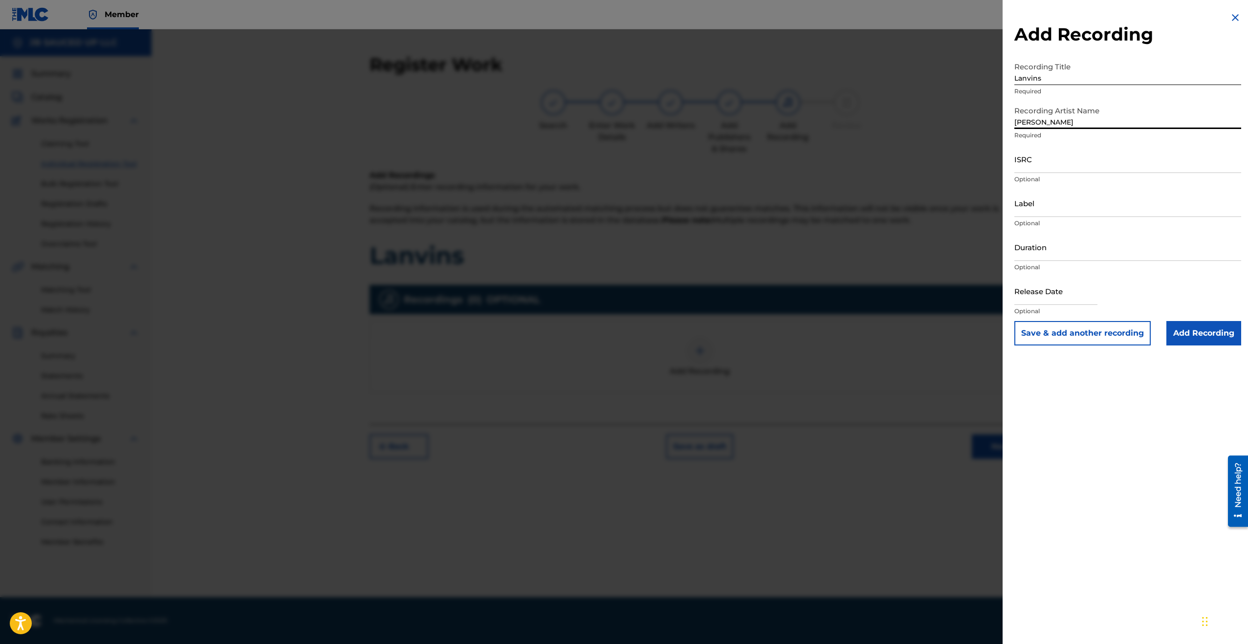
type input "[PERSON_NAME]"
click at [1044, 154] on input "ISRC" at bounding box center [1127, 159] width 227 height 28
click at [1055, 166] on input "ISRC" at bounding box center [1127, 159] width 227 height 28
paste input "USLUU2500235"
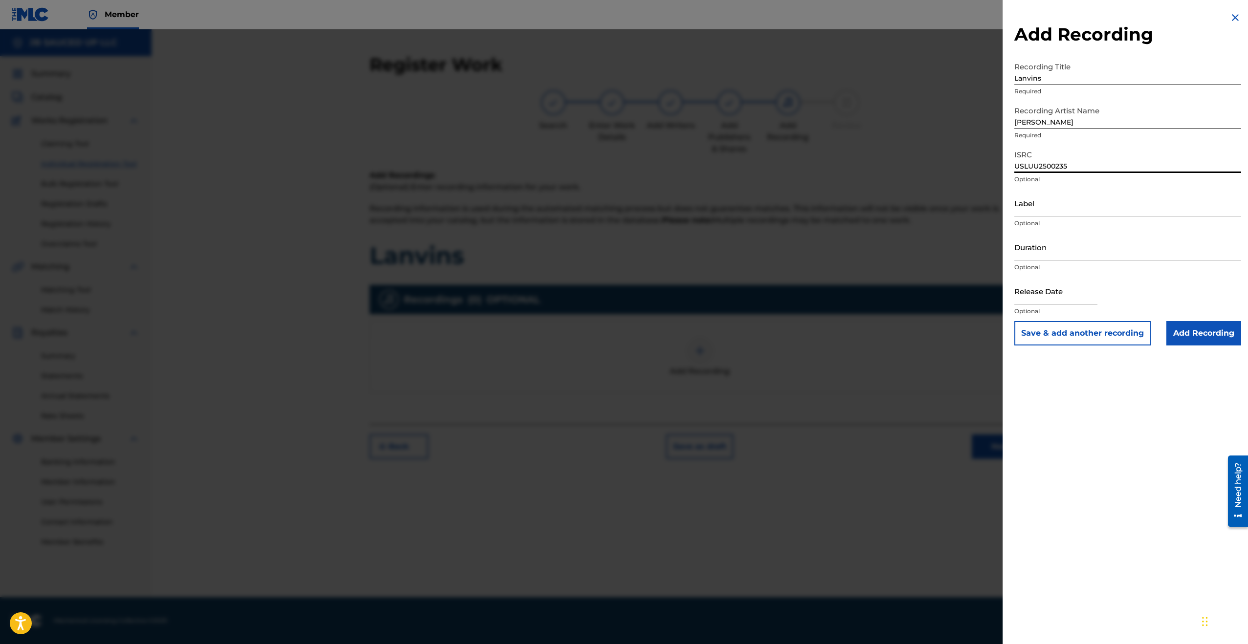
type input "USLUU2500235"
click at [1198, 339] on input "Add Recording" at bounding box center [1203, 333] width 75 height 24
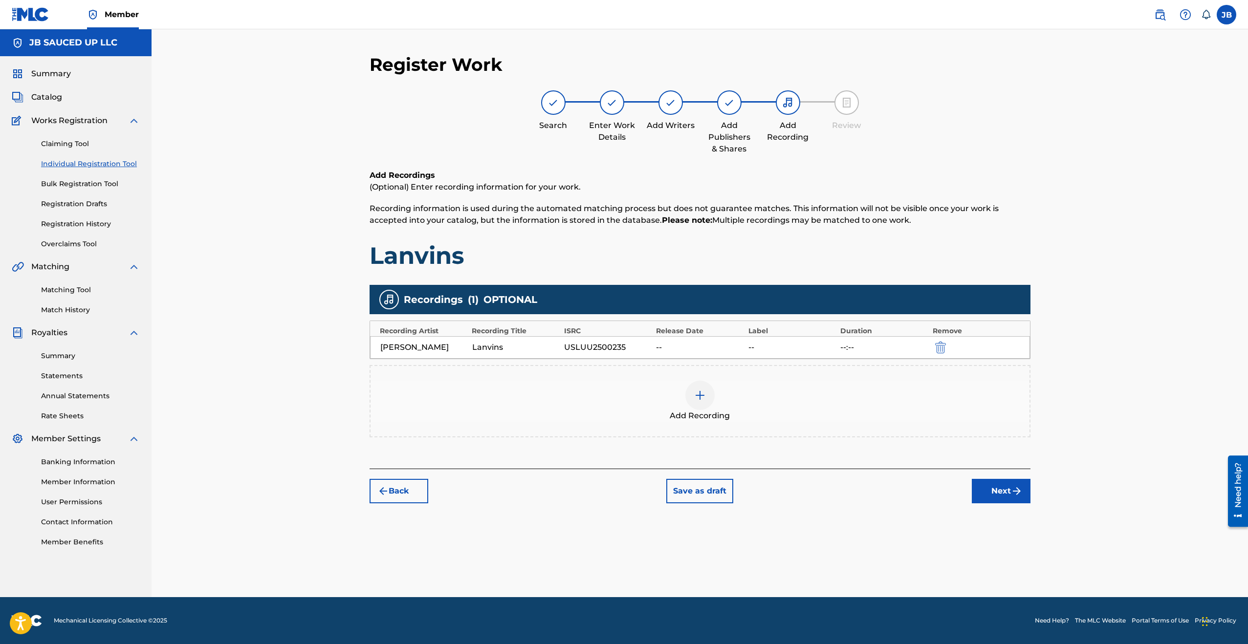
click at [679, 415] on span "Add Recording" at bounding box center [700, 416] width 60 height 12
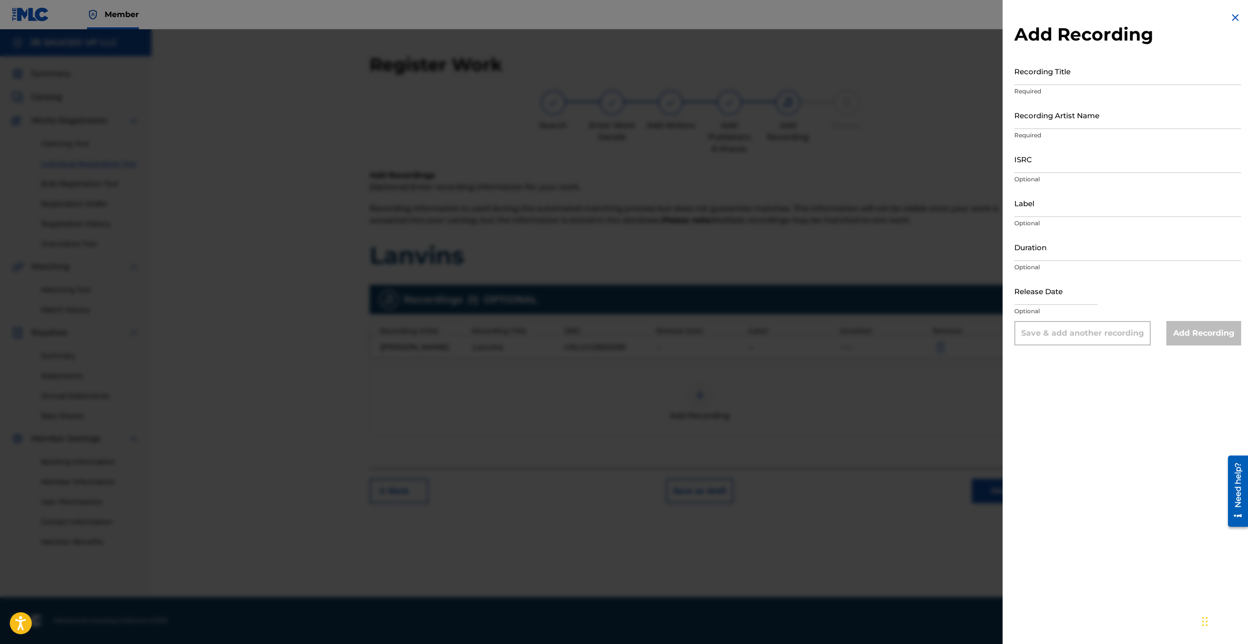
click at [1059, 168] on input "ISRC" at bounding box center [1127, 159] width 227 height 28
paste input "USLUU2500235"
type input "USLUU2500235"
click at [1052, 105] on input "Recording Artist Name" at bounding box center [1127, 115] width 227 height 28
type input ";"
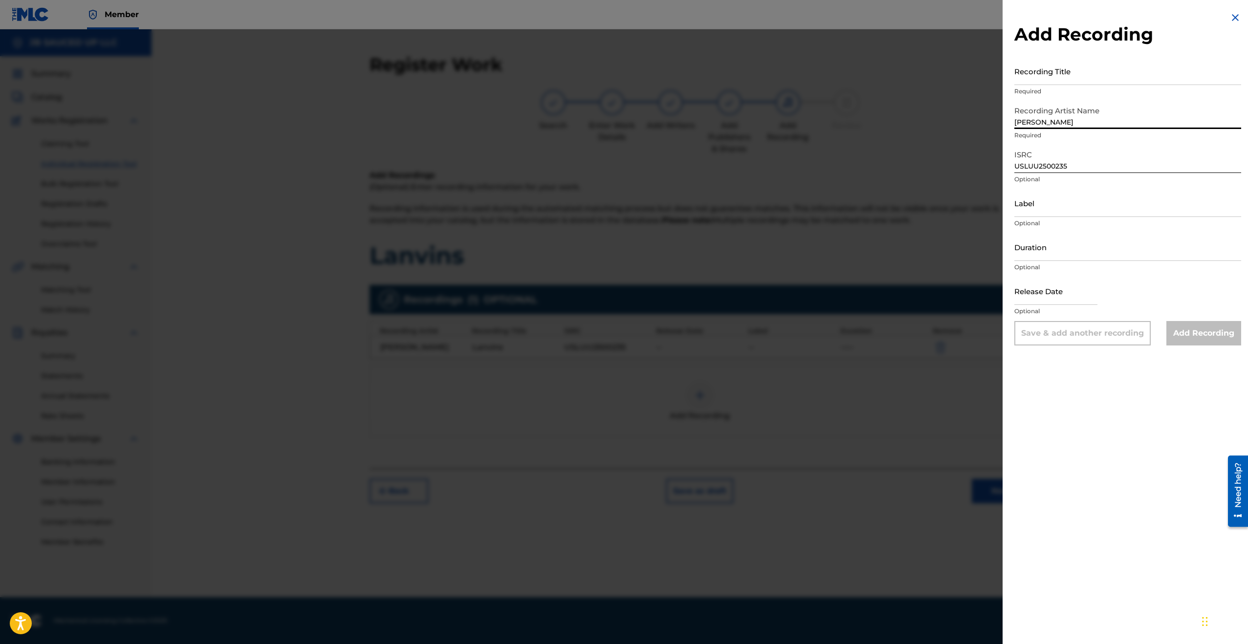
type input "[PERSON_NAME]"
click at [1075, 81] on input "Recording Title" at bounding box center [1127, 71] width 227 height 28
click at [1045, 77] on input "Recording Title" at bounding box center [1127, 71] width 227 height 28
paste input "[PERSON_NAME] (Official Visualizer)"
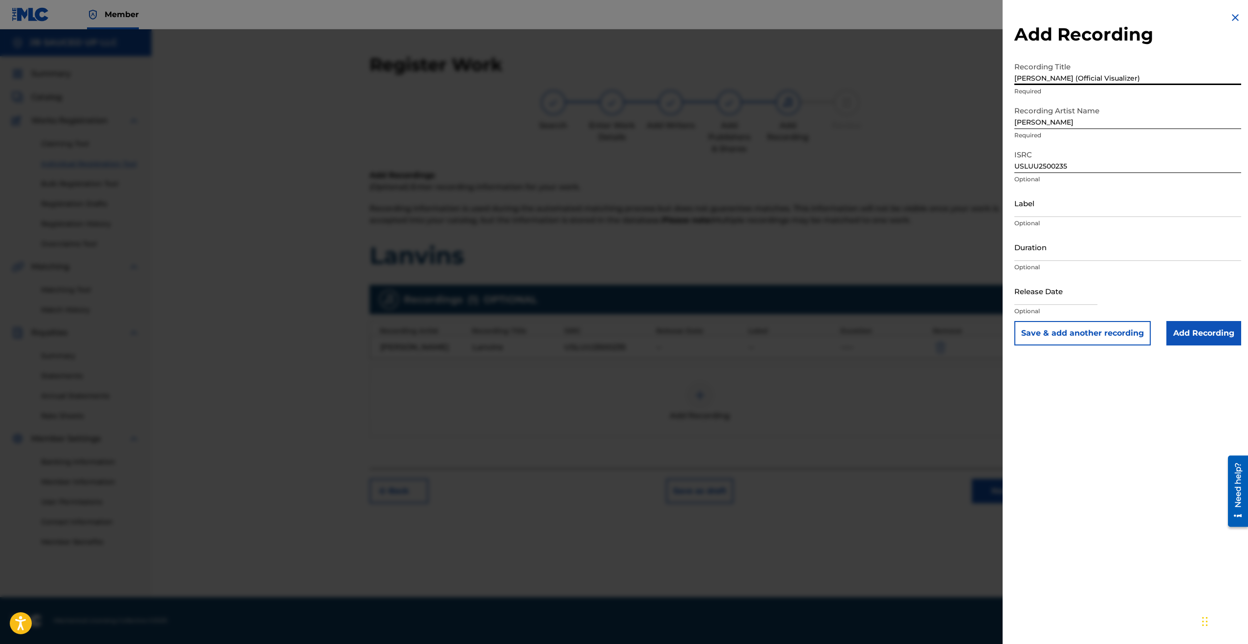
type input "[PERSON_NAME] (Official Visualizer)"
click at [1203, 336] on input "Add Recording" at bounding box center [1203, 333] width 75 height 24
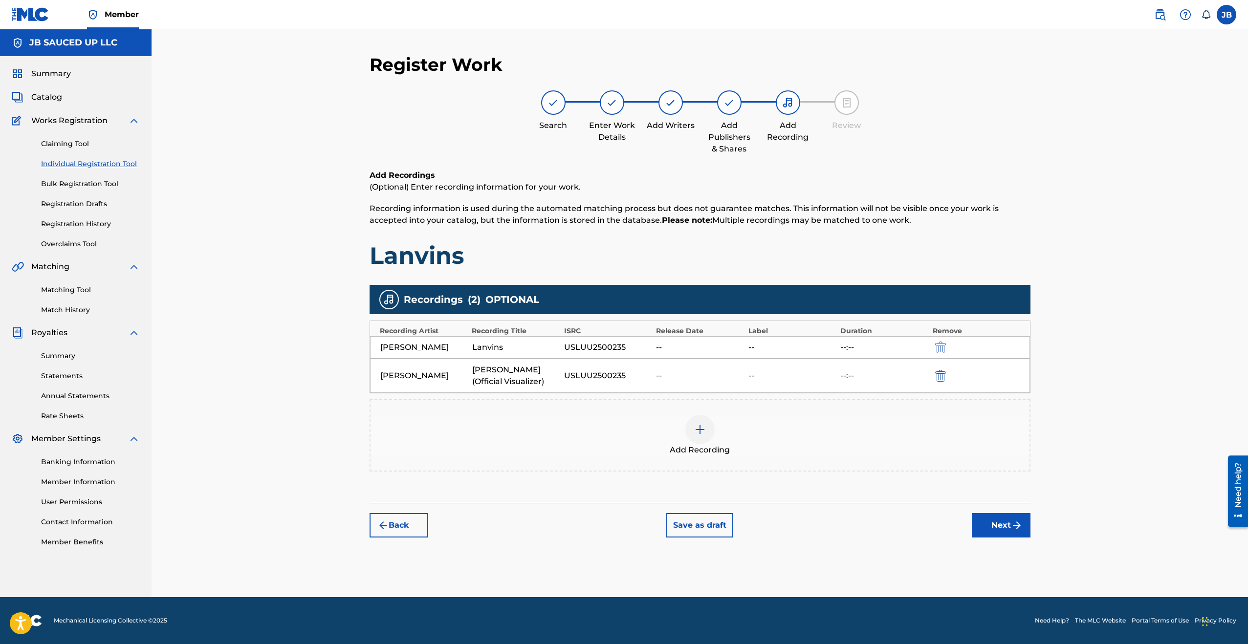
click at [1007, 521] on button "Next" at bounding box center [1001, 525] width 59 height 24
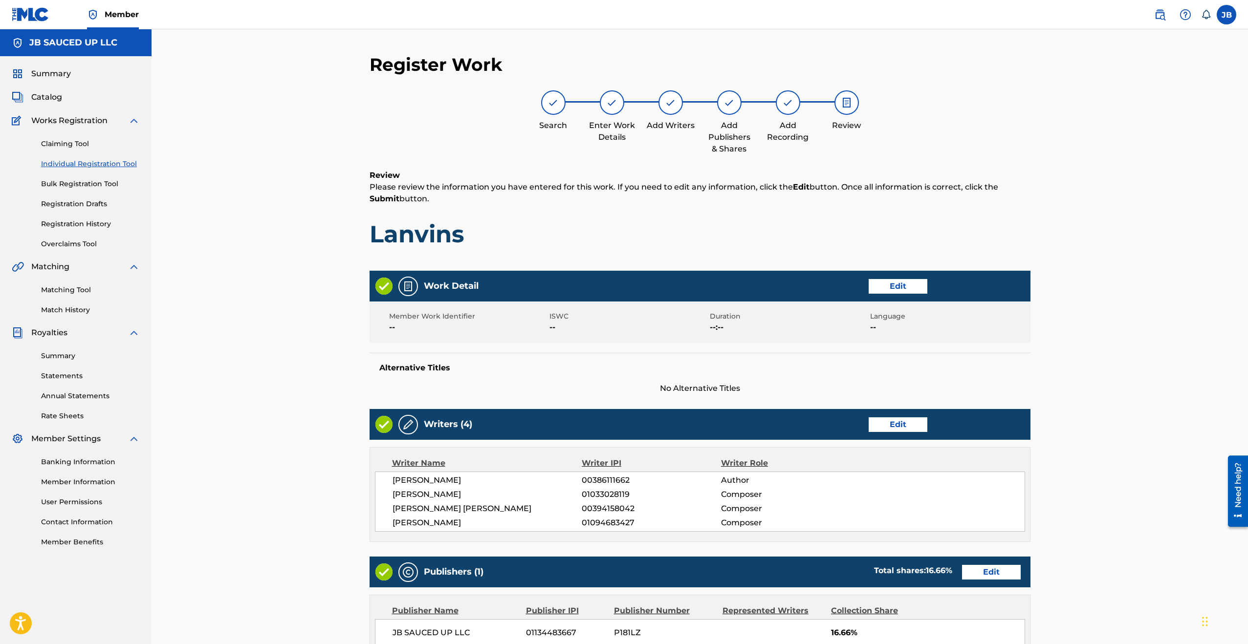
scroll to position [242, 0]
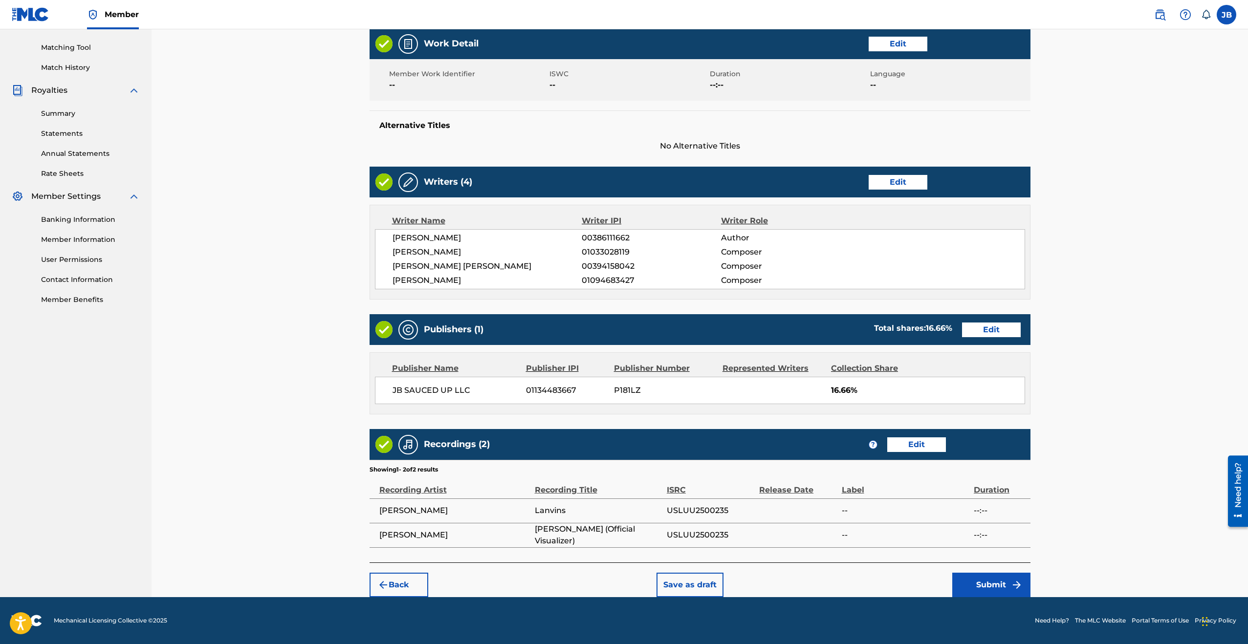
click at [997, 586] on button "Submit" at bounding box center [991, 585] width 78 height 24
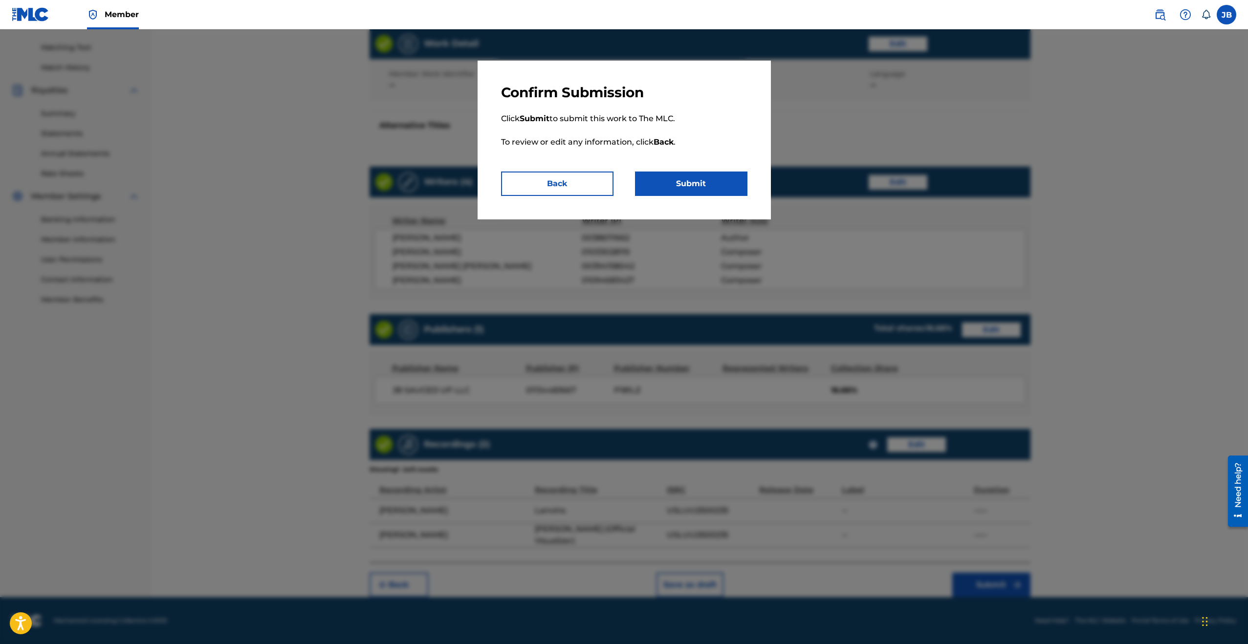
click at [697, 185] on button "Submit" at bounding box center [691, 184] width 112 height 24
